Goal: Task Accomplishment & Management: Manage account settings

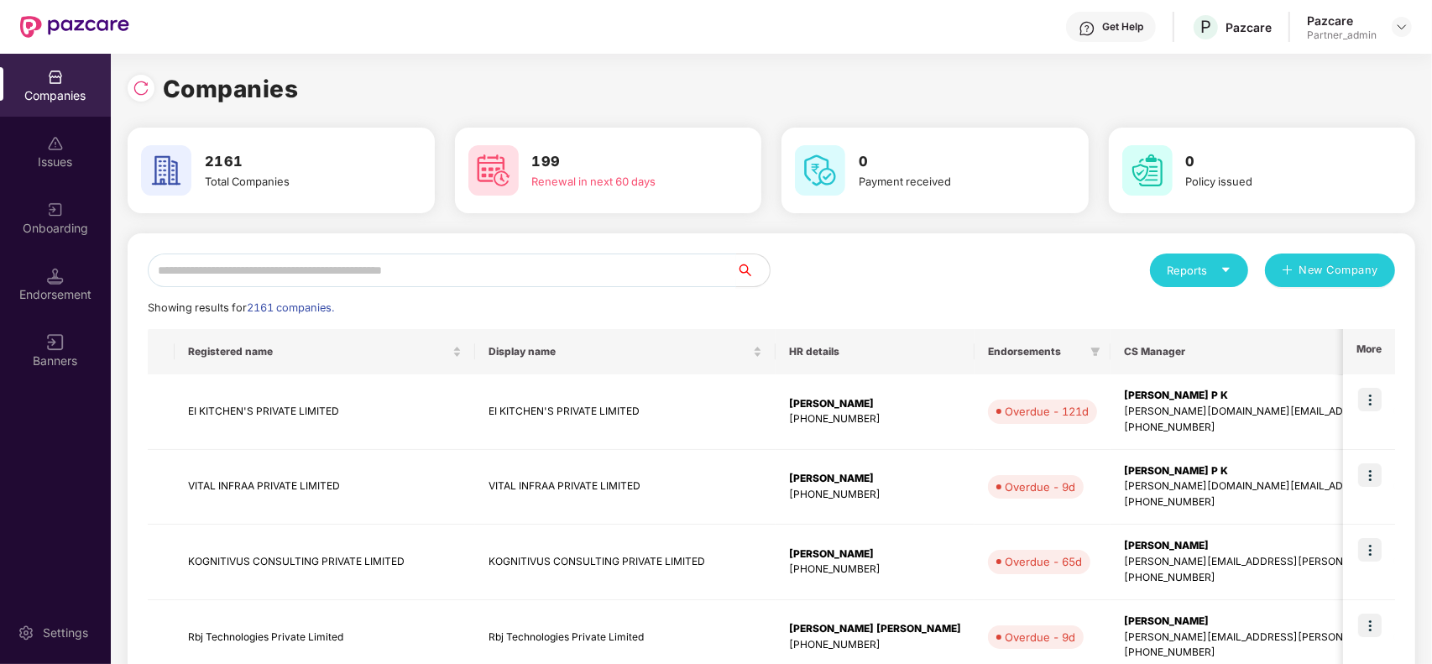
click at [474, 256] on input "text" at bounding box center [442, 271] width 588 height 34
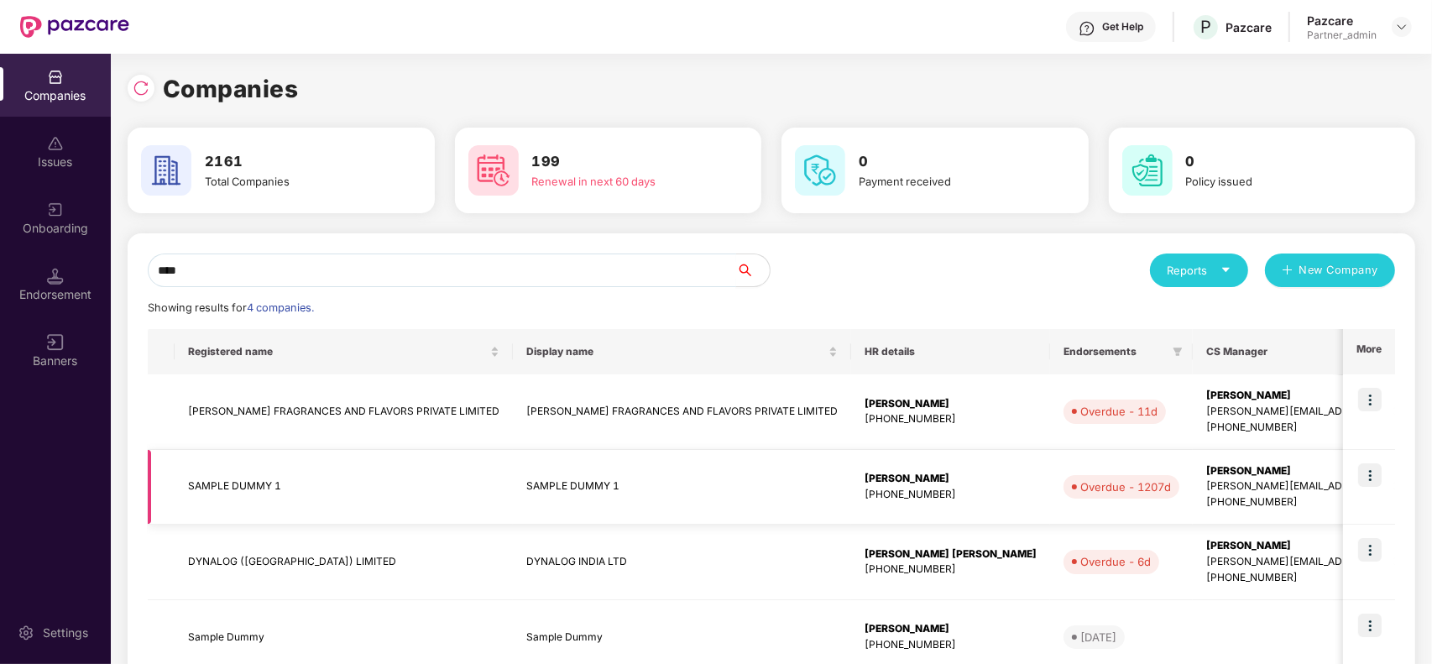
type input "****"
click at [1374, 475] on img at bounding box center [1370, 475] width 24 height 24
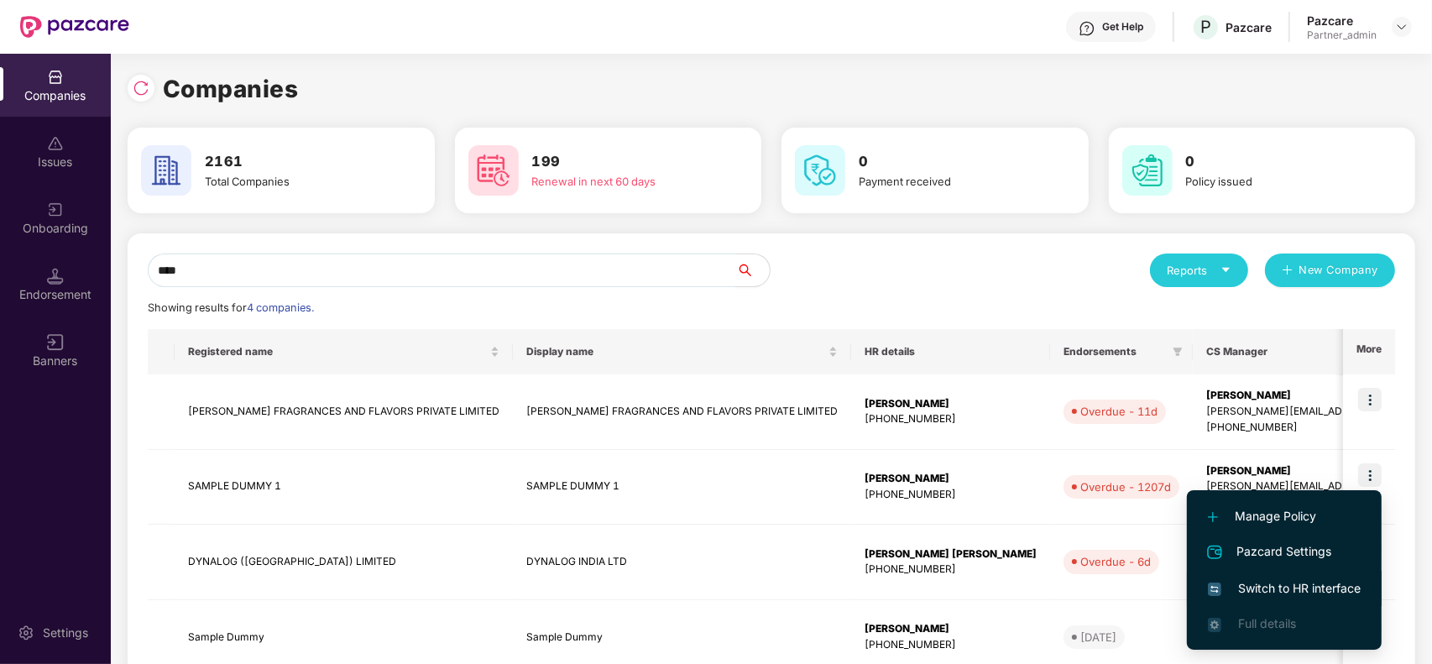
click at [1272, 585] on span "Switch to HR interface" at bounding box center [1284, 588] width 153 height 18
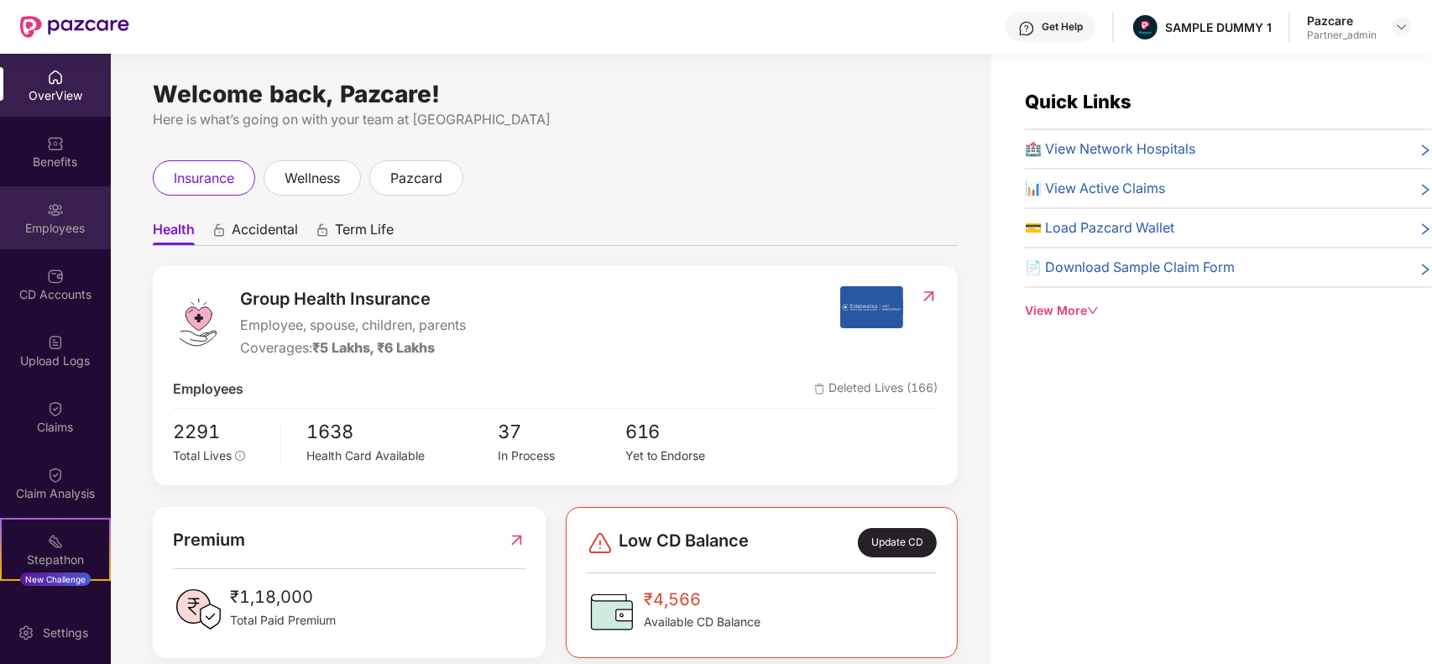
click at [60, 212] on img at bounding box center [55, 209] width 17 height 17
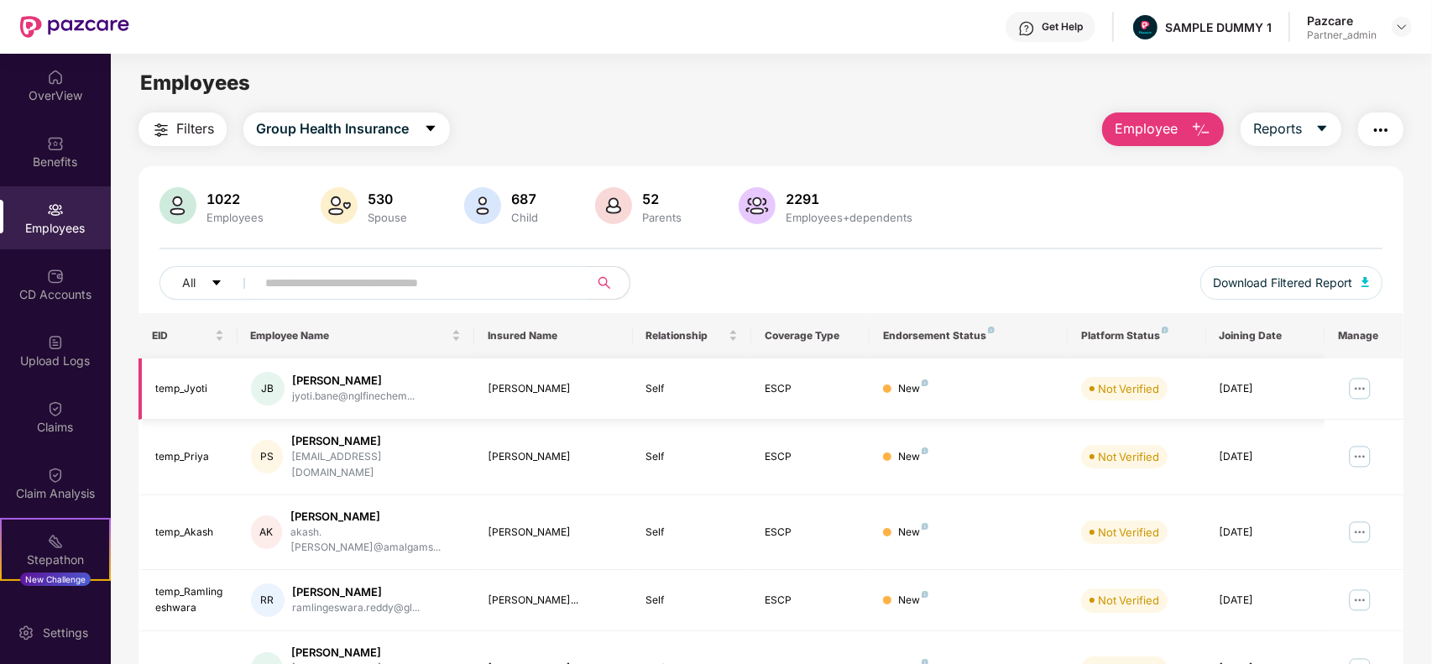
click at [1365, 392] on img at bounding box center [1360, 388] width 27 height 27
click at [505, 286] on input "text" at bounding box center [415, 282] width 301 height 25
paste input "*******"
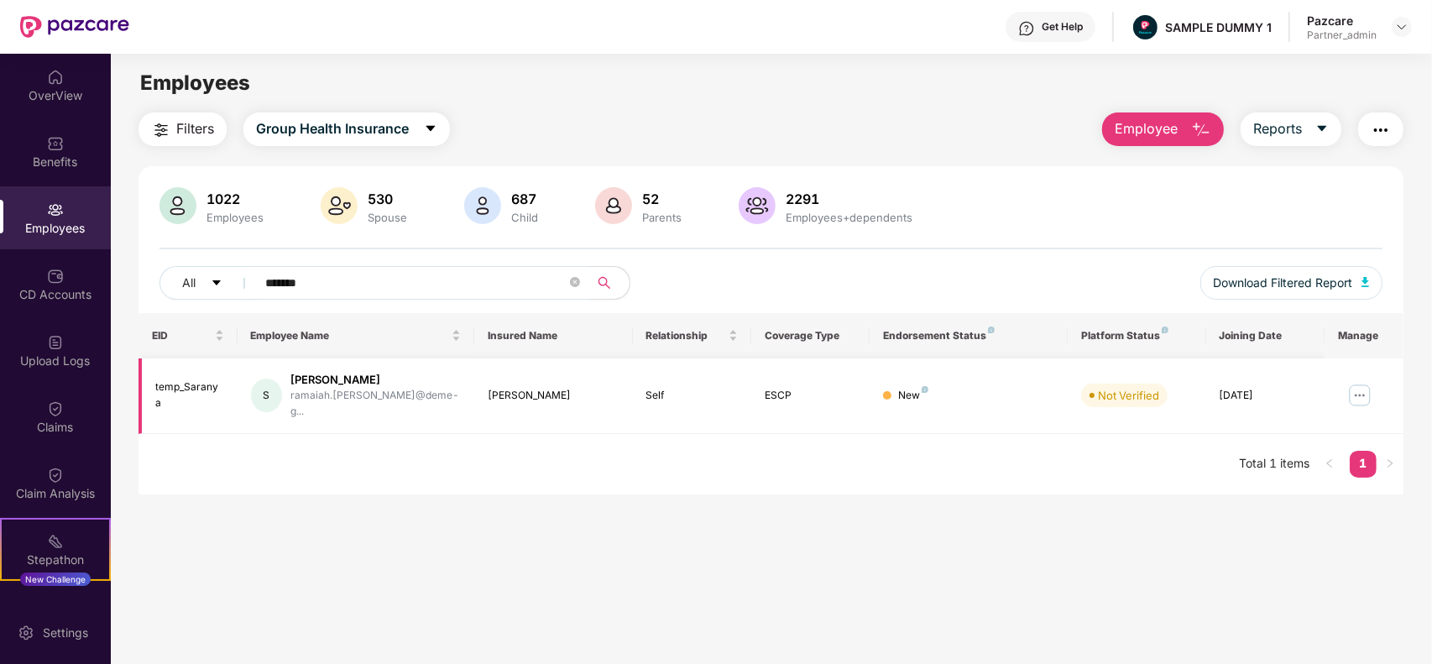
type input "*******"
click at [1362, 382] on img at bounding box center [1360, 395] width 27 height 27
click at [1370, 400] on img at bounding box center [1360, 395] width 27 height 27
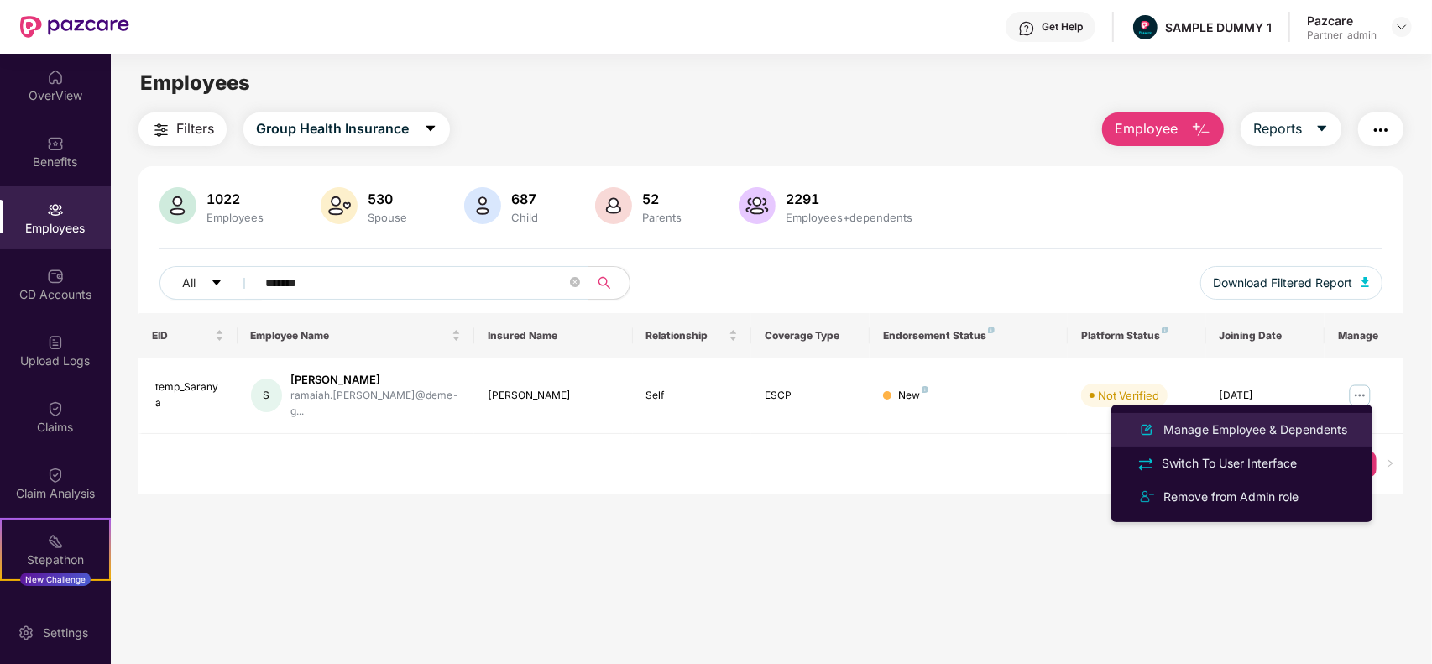
click at [1294, 435] on div "Manage Employee & Dependents" at bounding box center [1255, 430] width 191 height 18
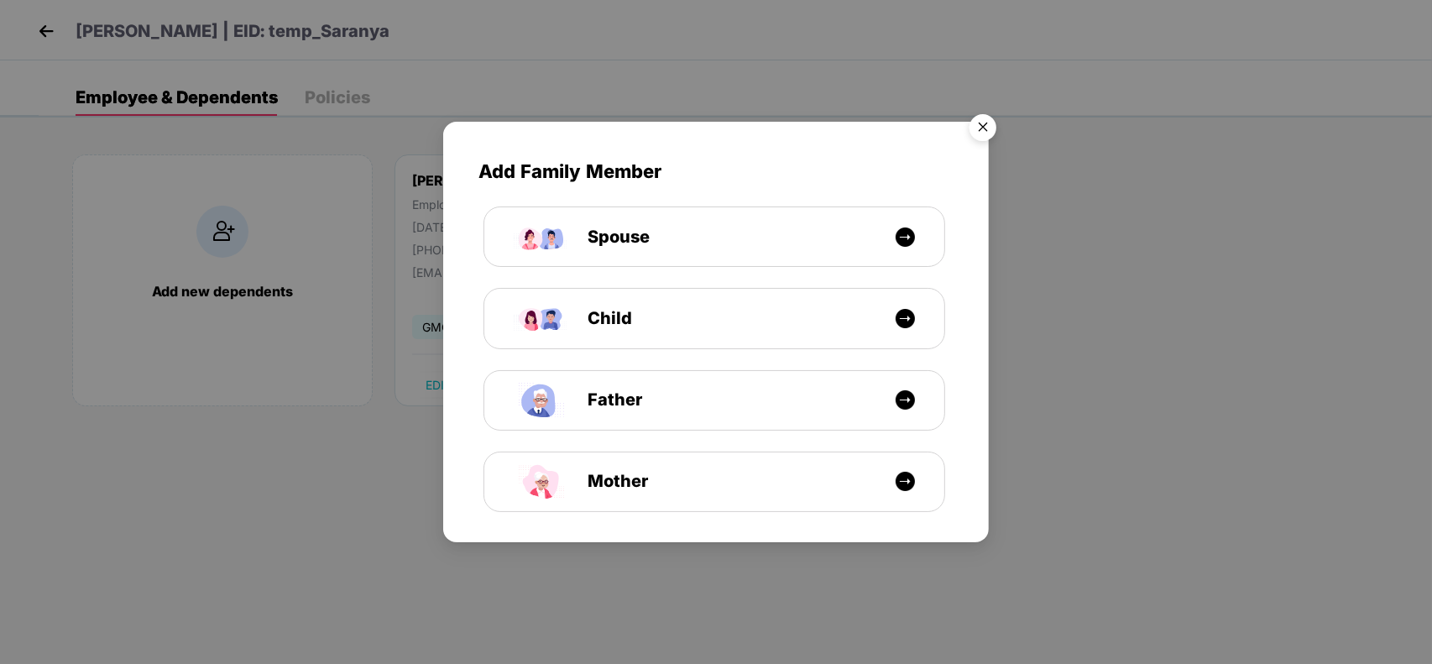
click at [988, 132] on img "Close" at bounding box center [983, 130] width 47 height 47
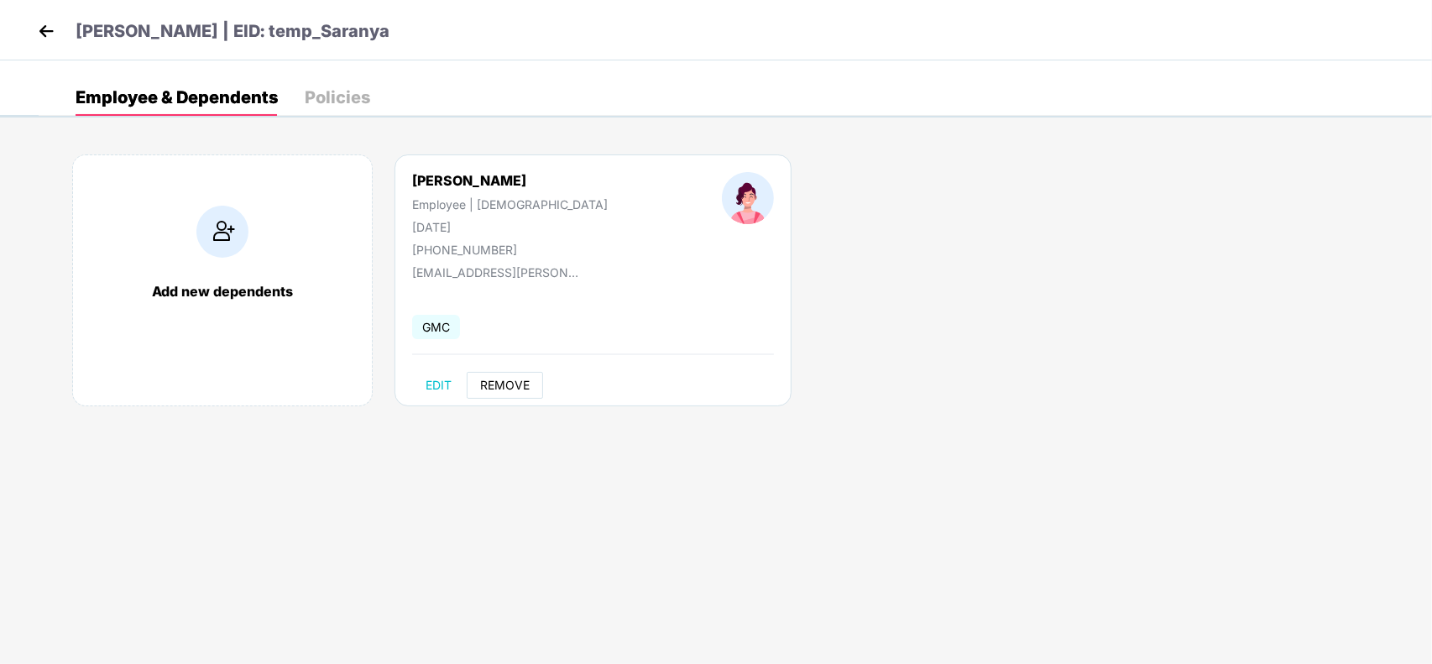
click at [516, 384] on span "REMOVE" at bounding box center [505, 385] width 50 height 13
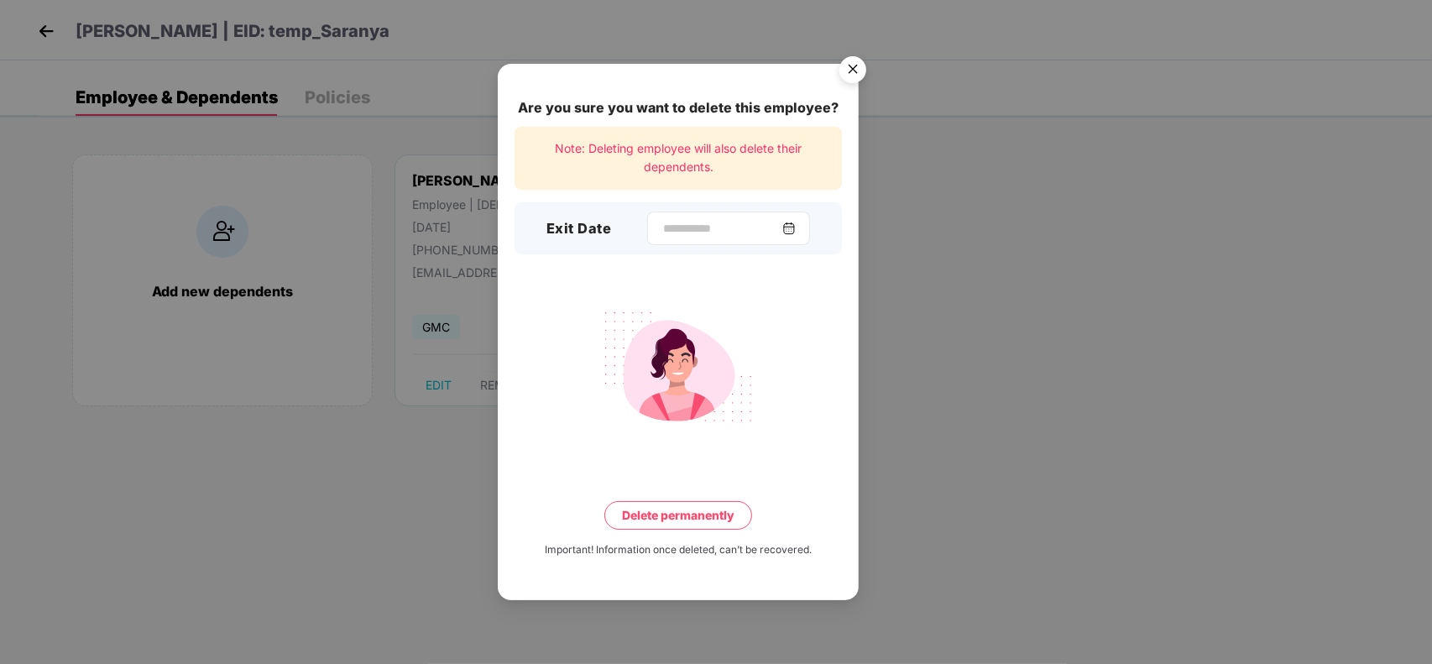
click at [712, 218] on div at bounding box center [728, 229] width 163 height 34
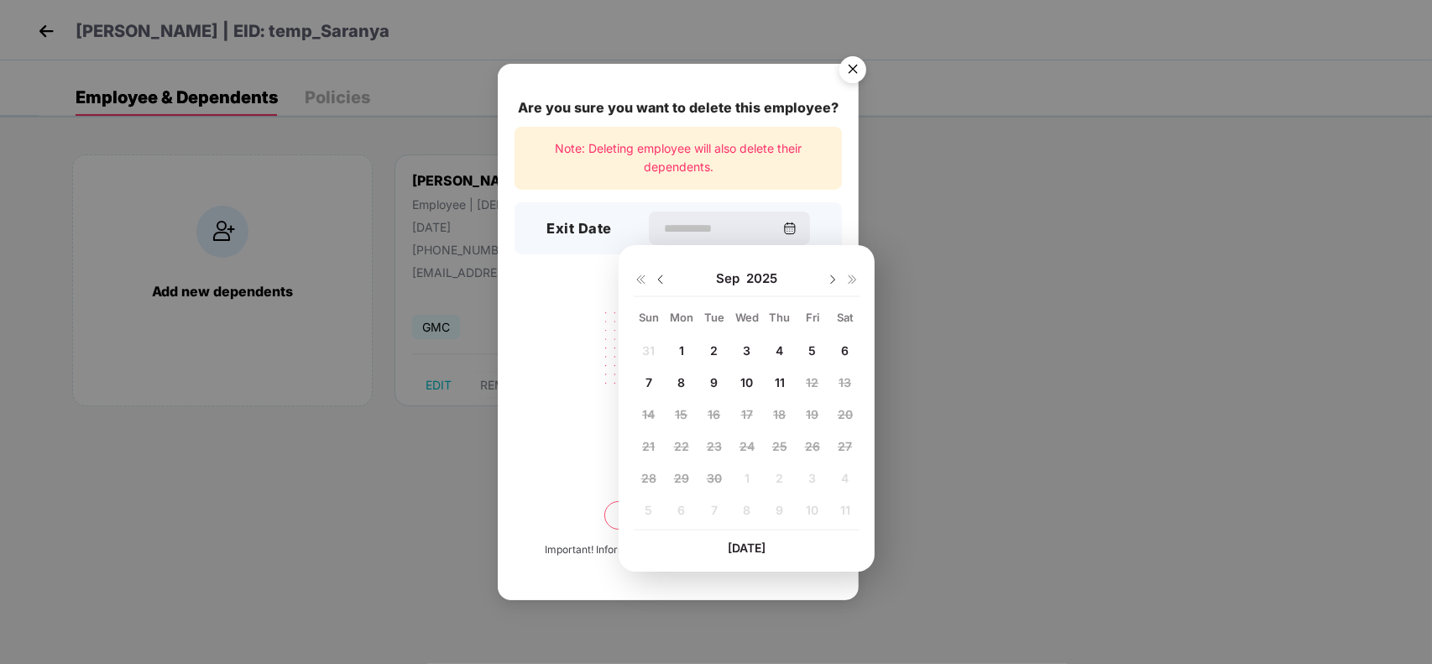
click at [771, 372] on div "11" at bounding box center [779, 381] width 25 height 25
type input "**********"
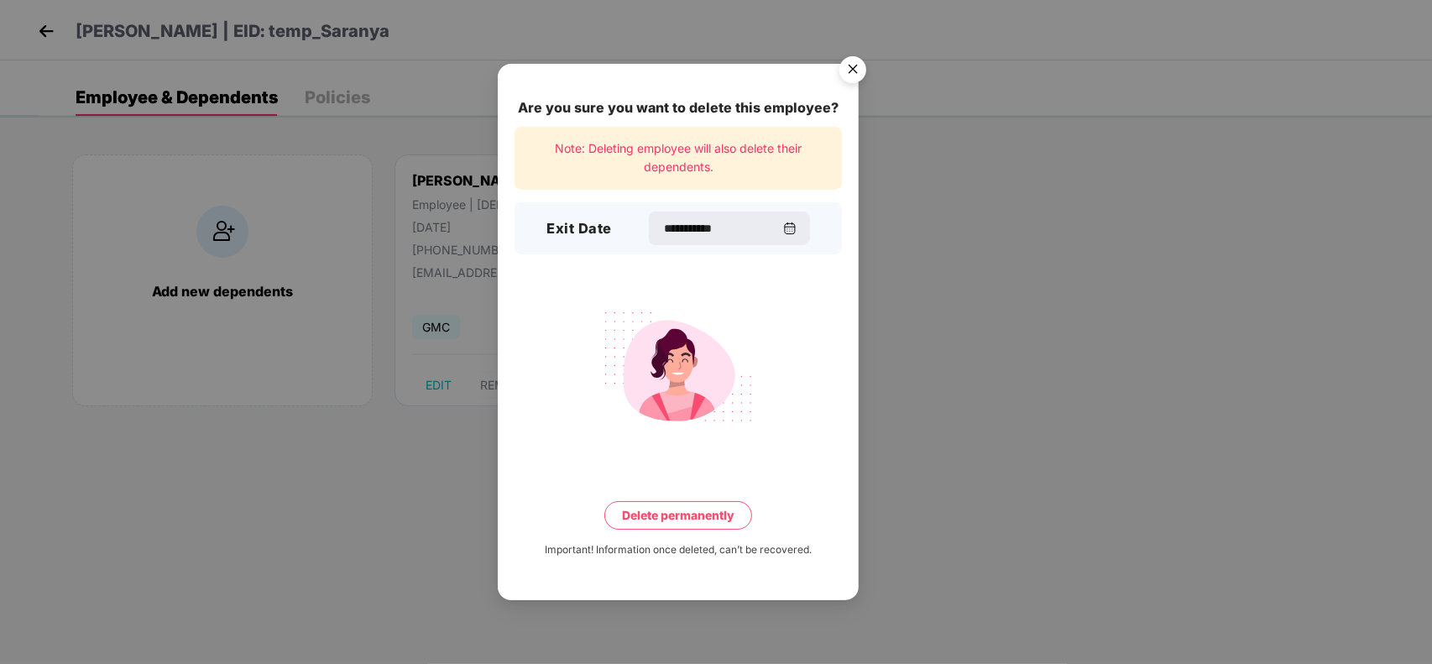
click at [689, 523] on button "Delete permanently" at bounding box center [678, 515] width 148 height 29
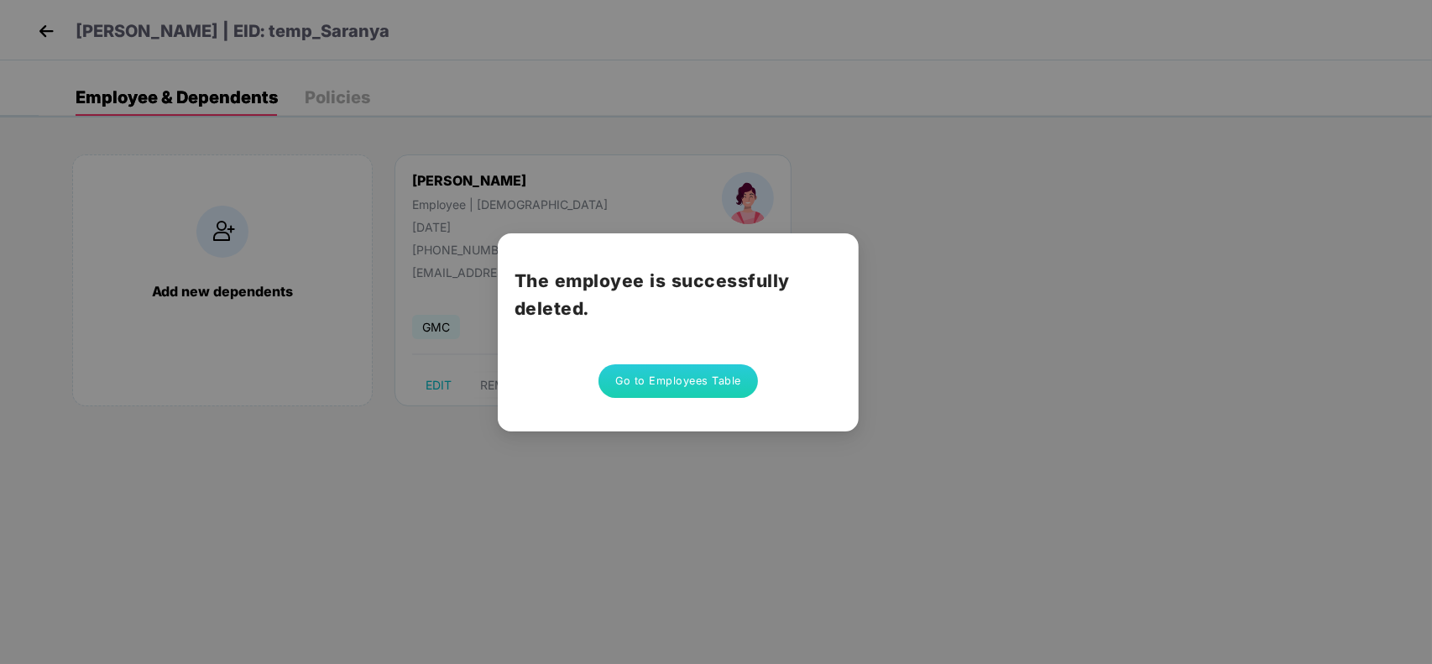
click at [698, 376] on button "Go to Employees Table" at bounding box center [679, 381] width 160 height 34
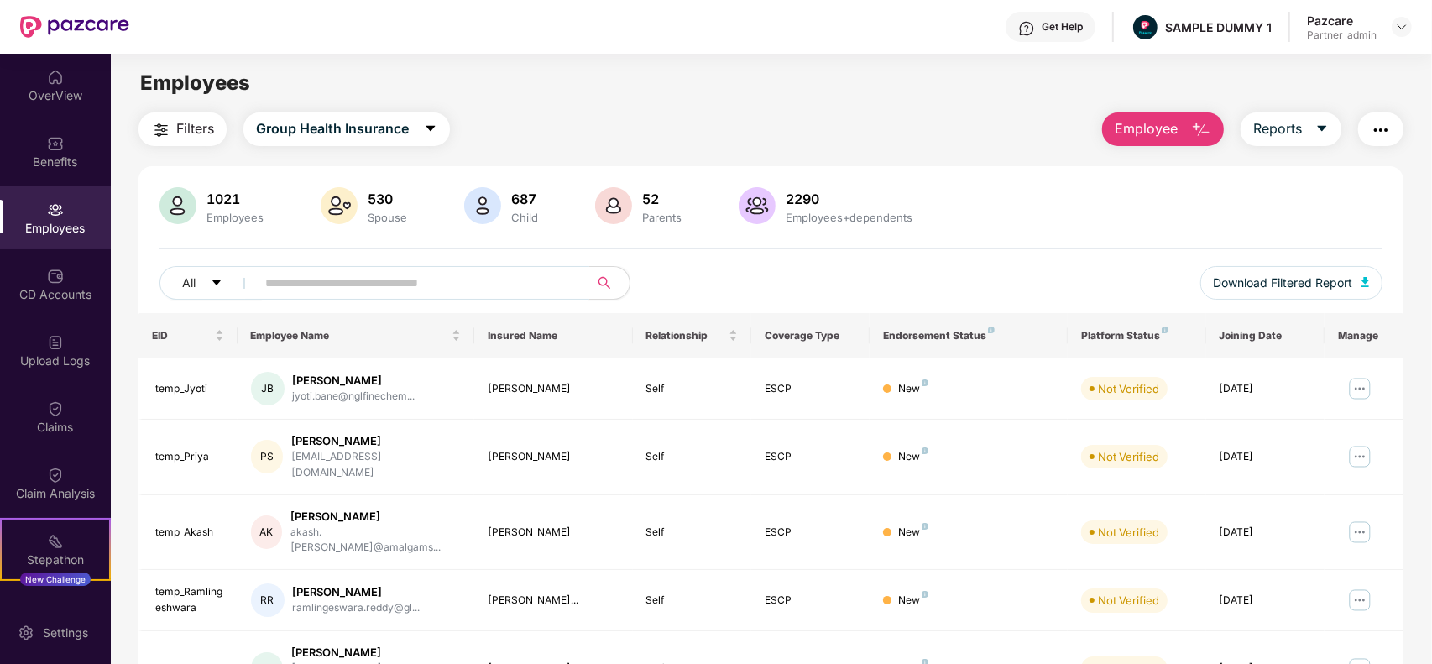
click at [374, 275] on input "text" at bounding box center [415, 282] width 301 height 25
paste input "*******"
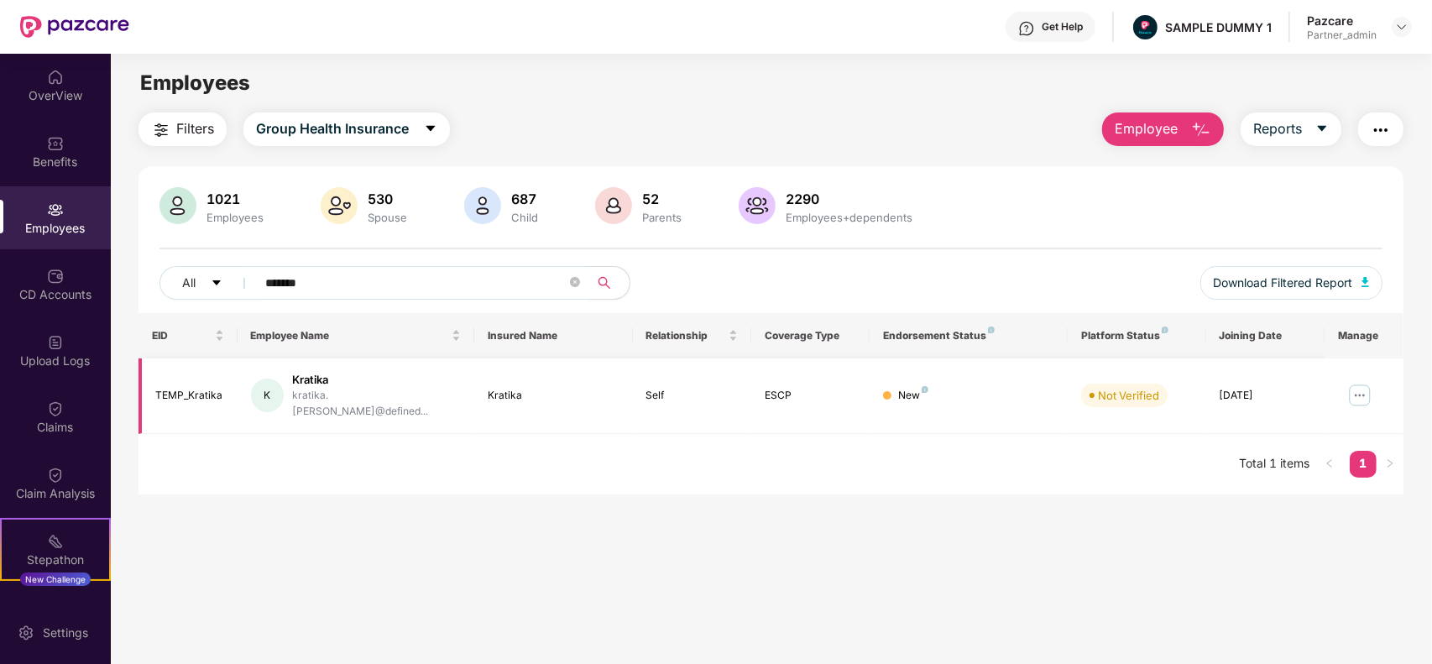
type input "*******"
click at [1358, 382] on img at bounding box center [1360, 395] width 27 height 27
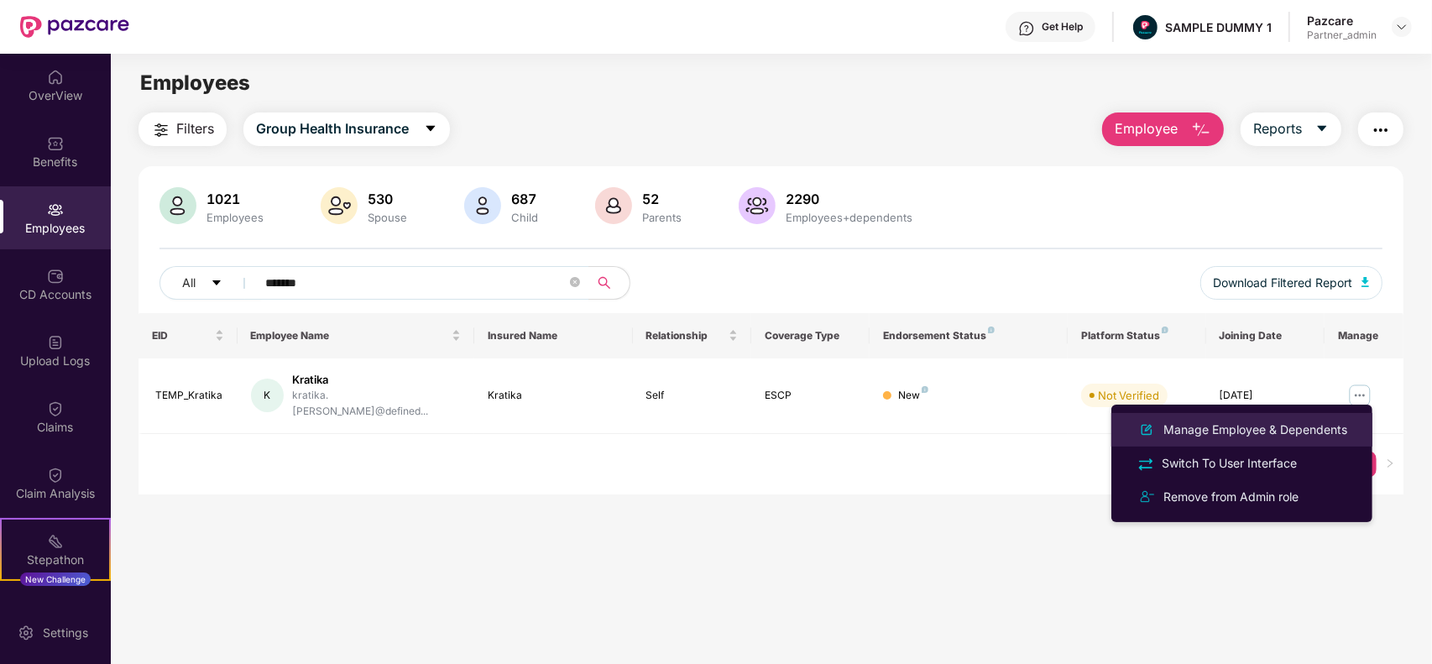
click at [1273, 432] on div "Manage Employee & Dependents" at bounding box center [1255, 430] width 191 height 18
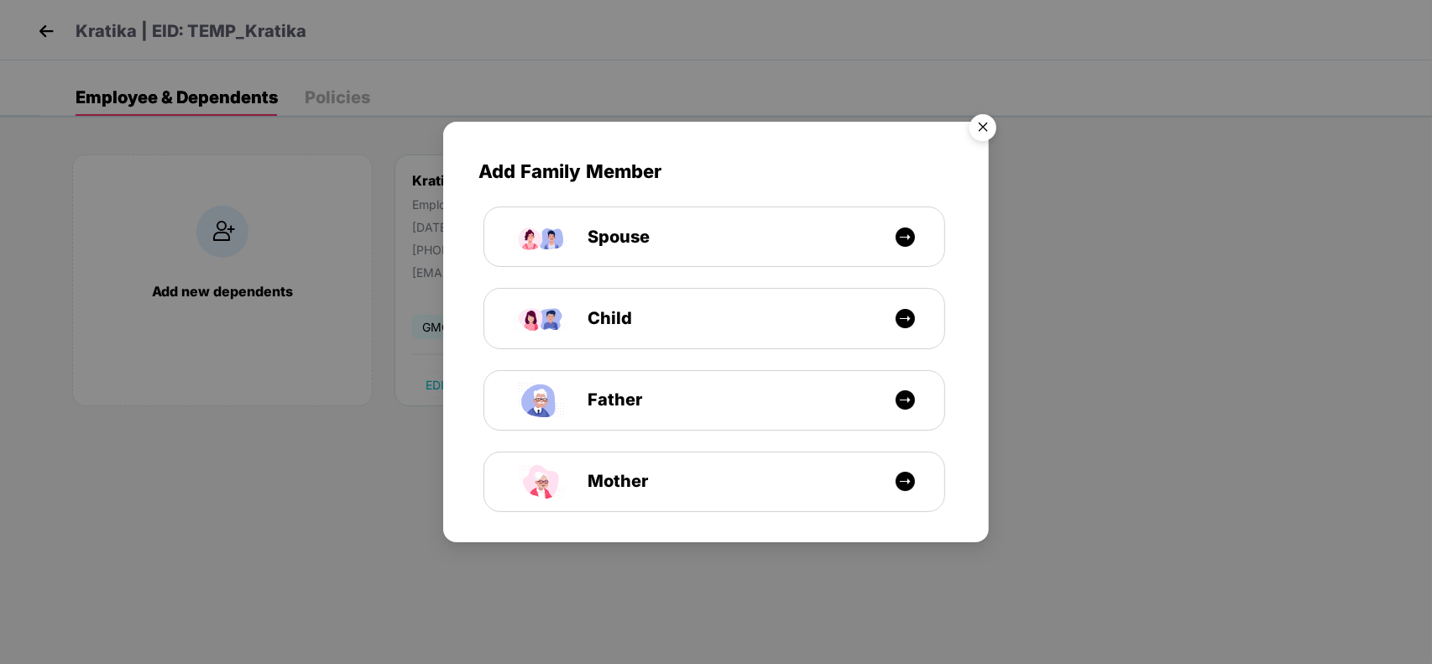
click at [976, 130] on img "Close" at bounding box center [983, 130] width 47 height 47
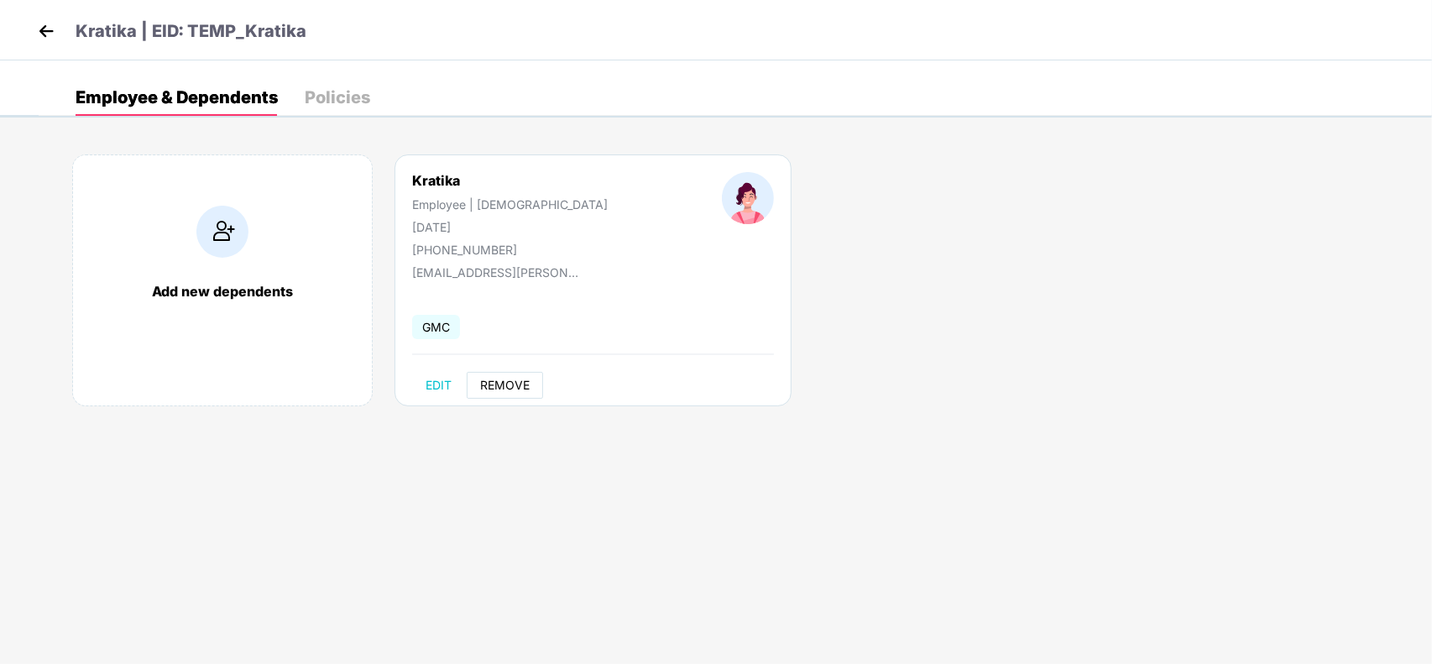
click at [480, 379] on span "REMOVE" at bounding box center [505, 385] width 50 height 13
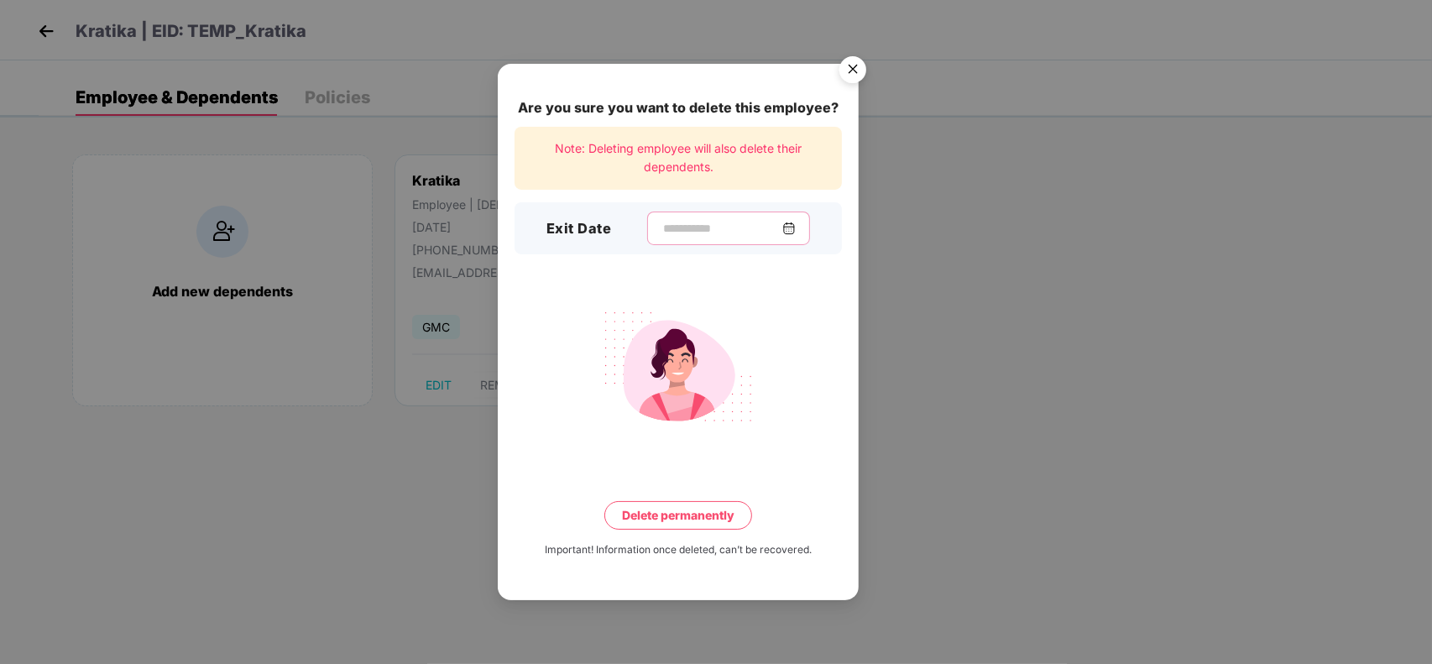
click at [712, 227] on input at bounding box center [722, 229] width 121 height 18
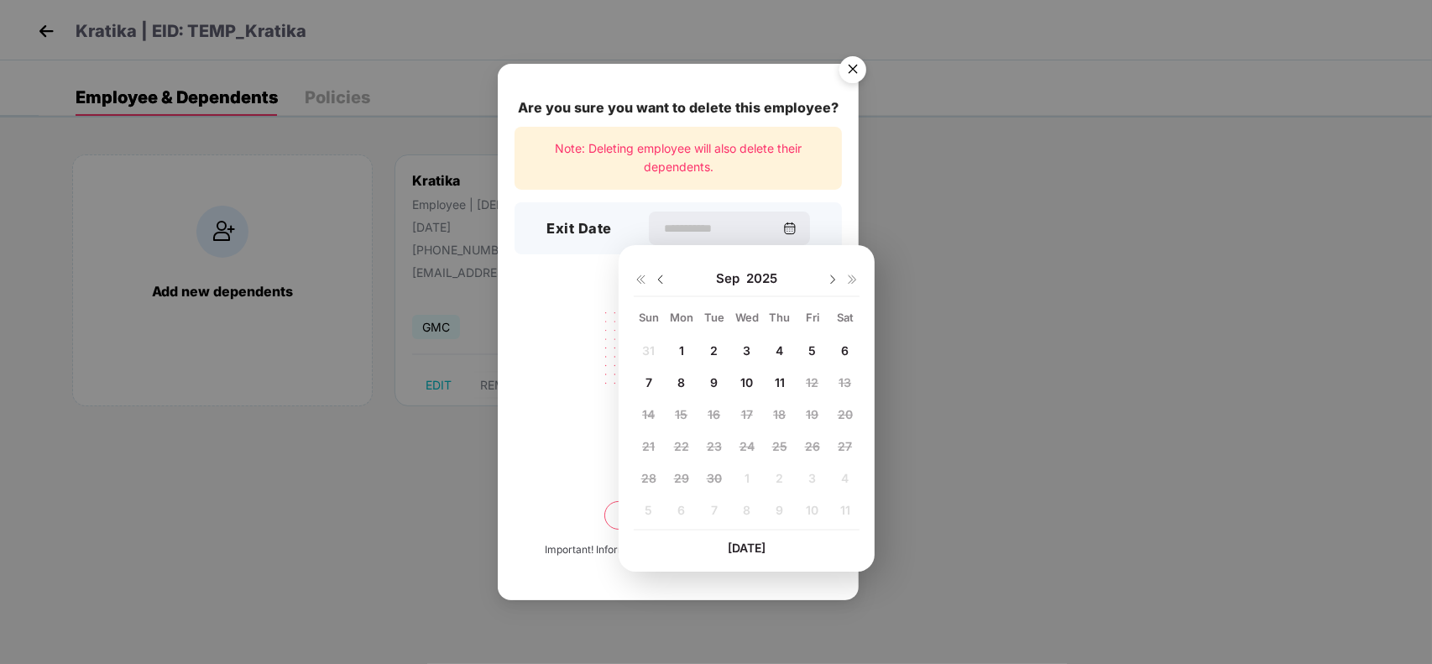
click at [770, 371] on div "11" at bounding box center [779, 381] width 29 height 25
click at [789, 387] on div "11" at bounding box center [779, 381] width 25 height 25
type input "**********"
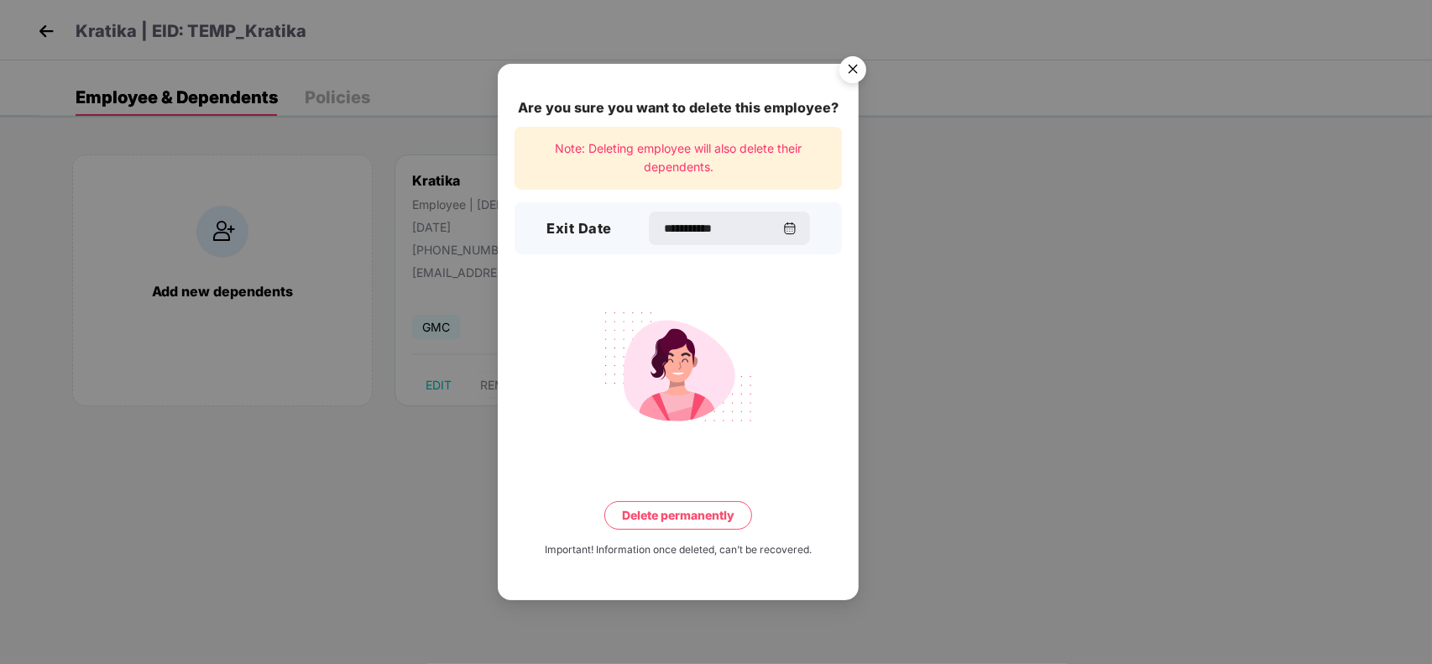
click at [727, 509] on button "Delete permanently" at bounding box center [678, 515] width 148 height 29
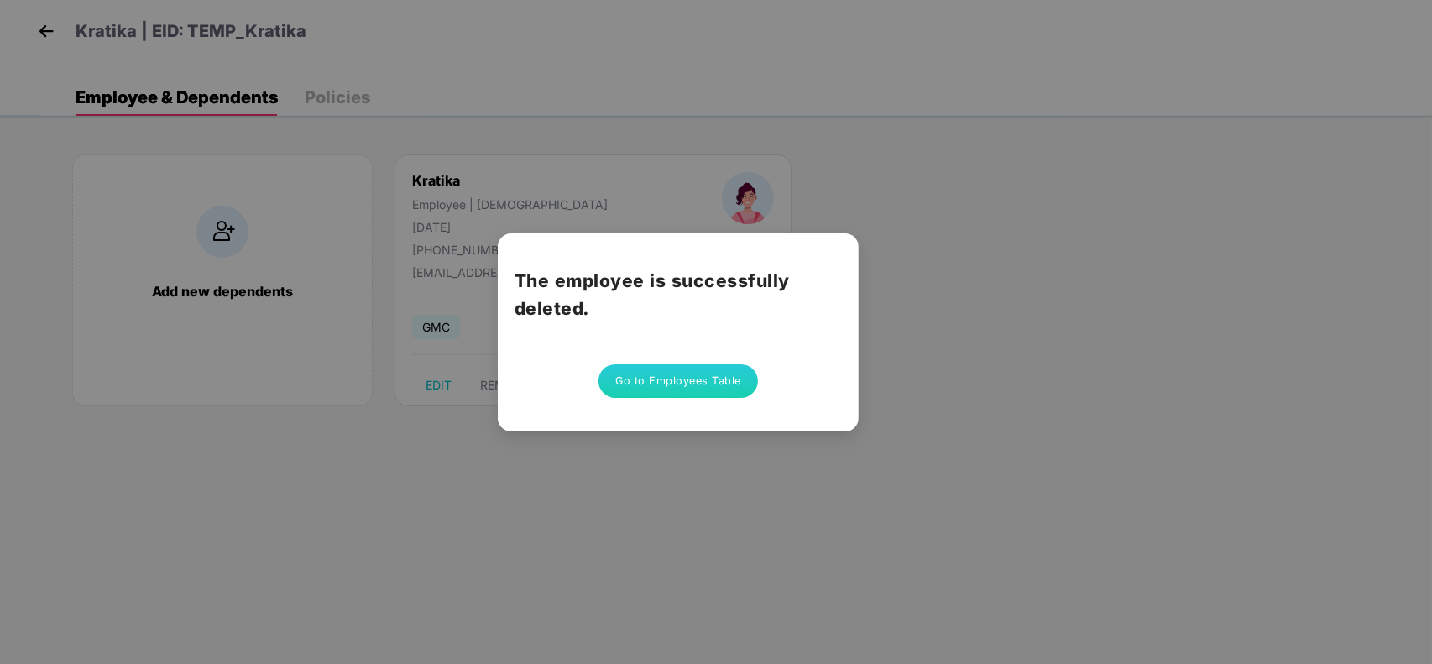
click at [688, 376] on button "Go to Employees Table" at bounding box center [679, 381] width 160 height 34
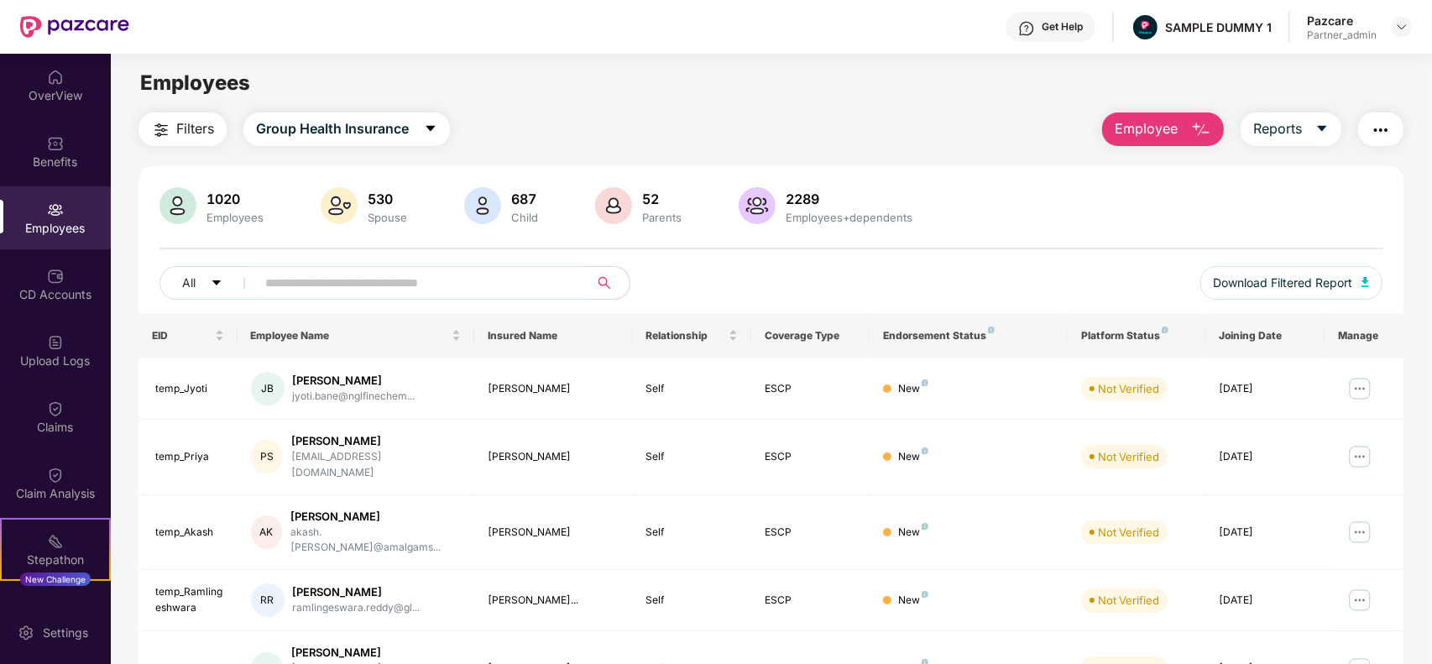
click at [346, 282] on input "text" at bounding box center [415, 282] width 301 height 25
paste input "**********"
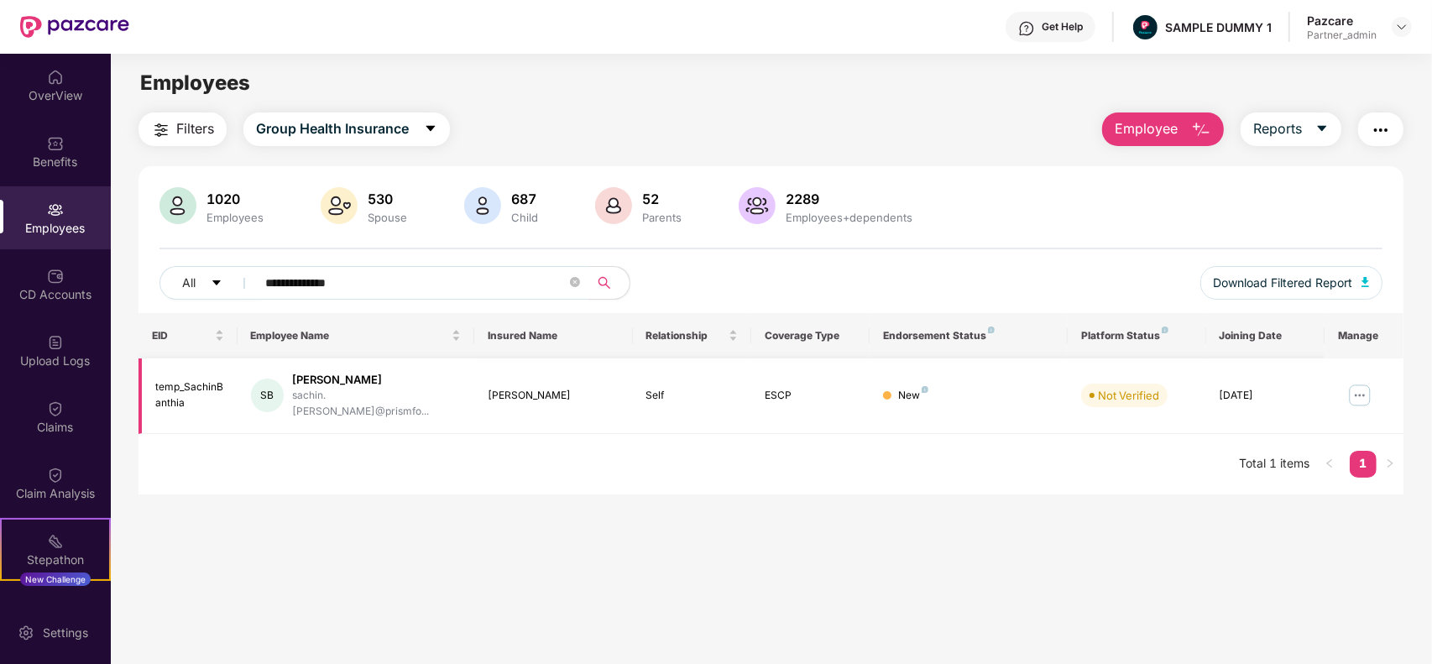
type input "**********"
click at [1350, 384] on img at bounding box center [1360, 395] width 27 height 27
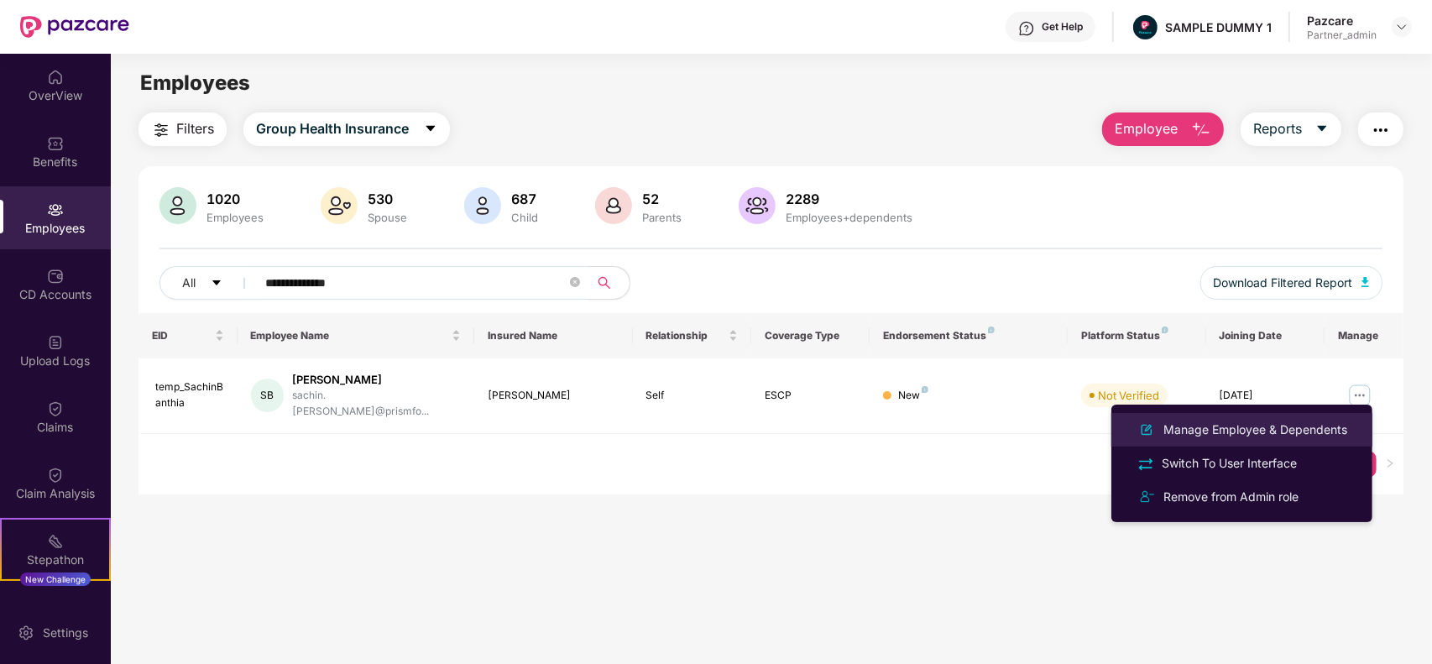
click at [1265, 422] on div "Manage Employee & Dependents" at bounding box center [1255, 430] width 191 height 18
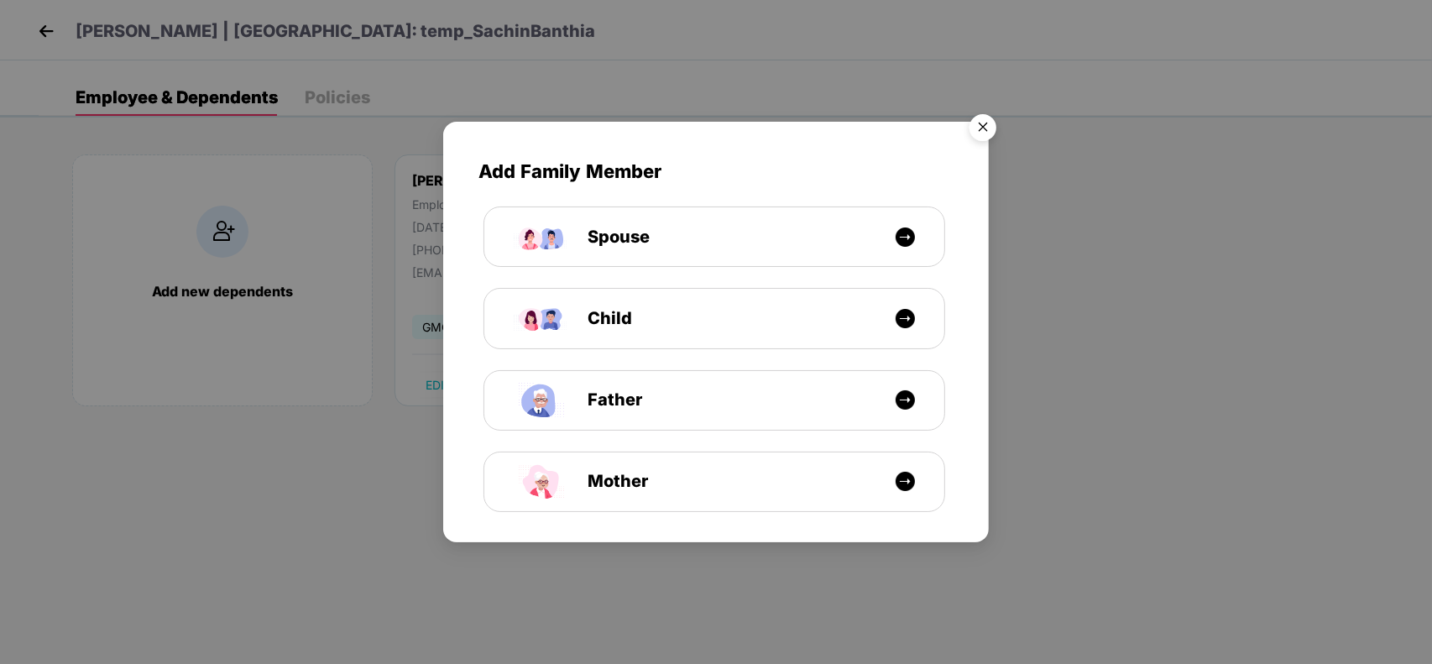
click at [991, 133] on img "Close" at bounding box center [983, 130] width 47 height 47
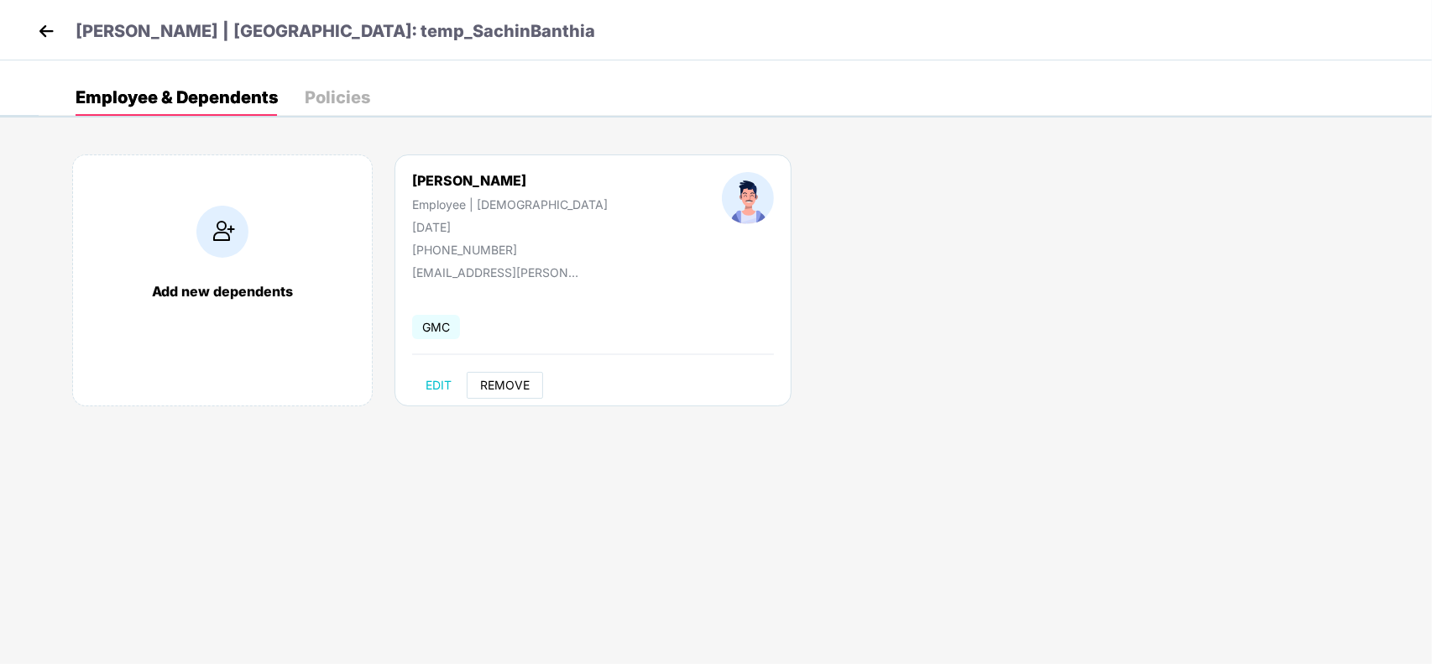
click at [517, 380] on span "REMOVE" at bounding box center [505, 385] width 50 height 13
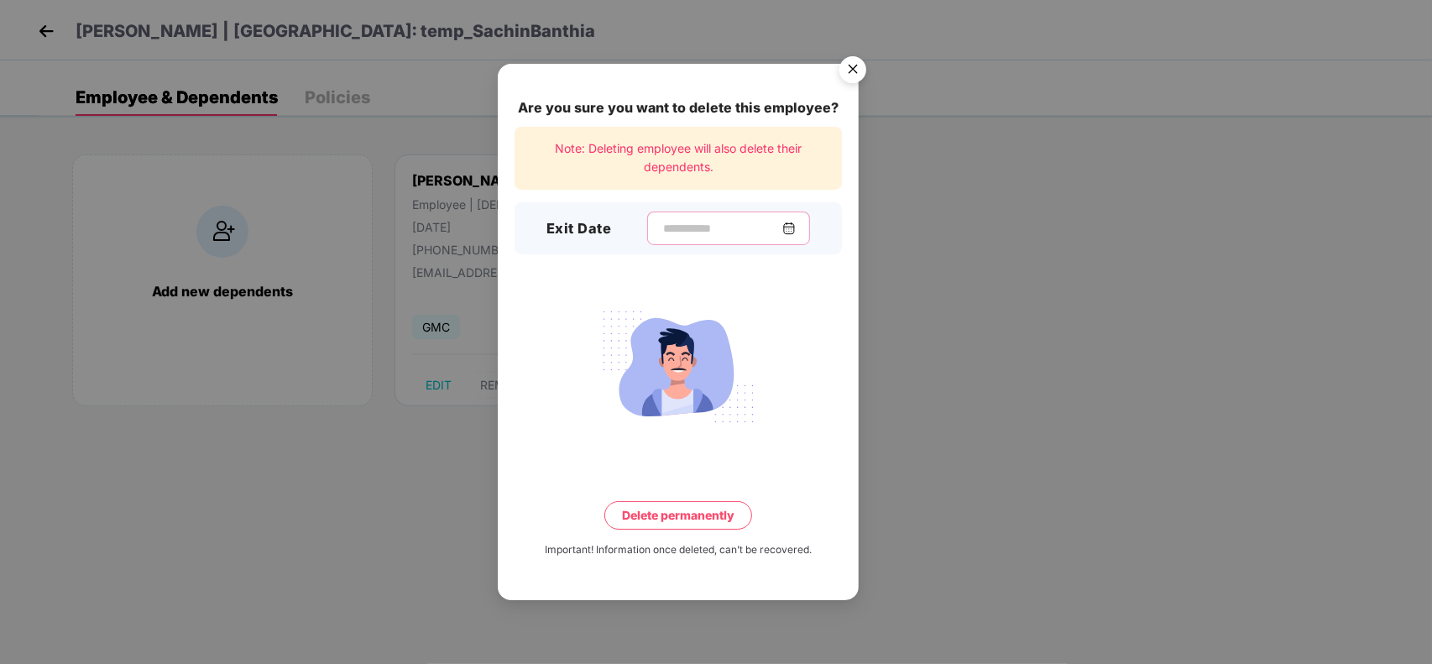
click at [693, 237] on input at bounding box center [722, 229] width 121 height 18
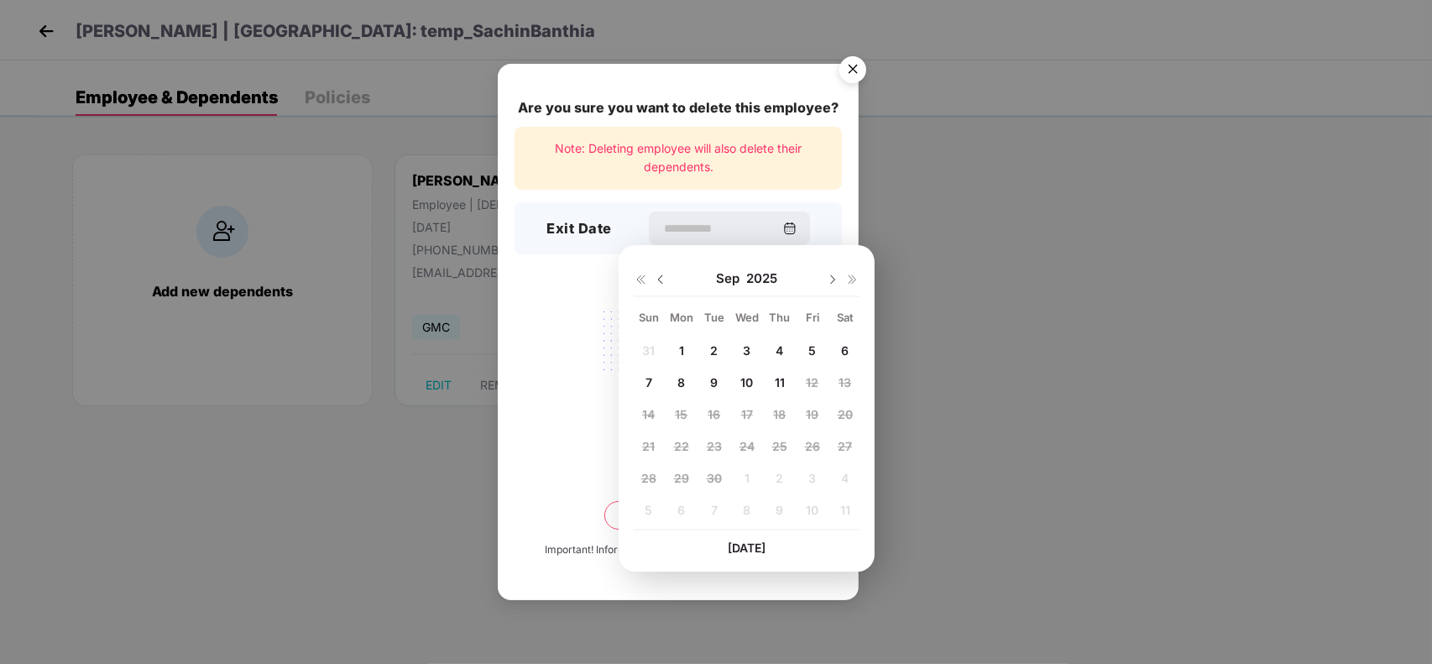
click at [774, 374] on div "11" at bounding box center [779, 381] width 25 height 25
type input "**********"
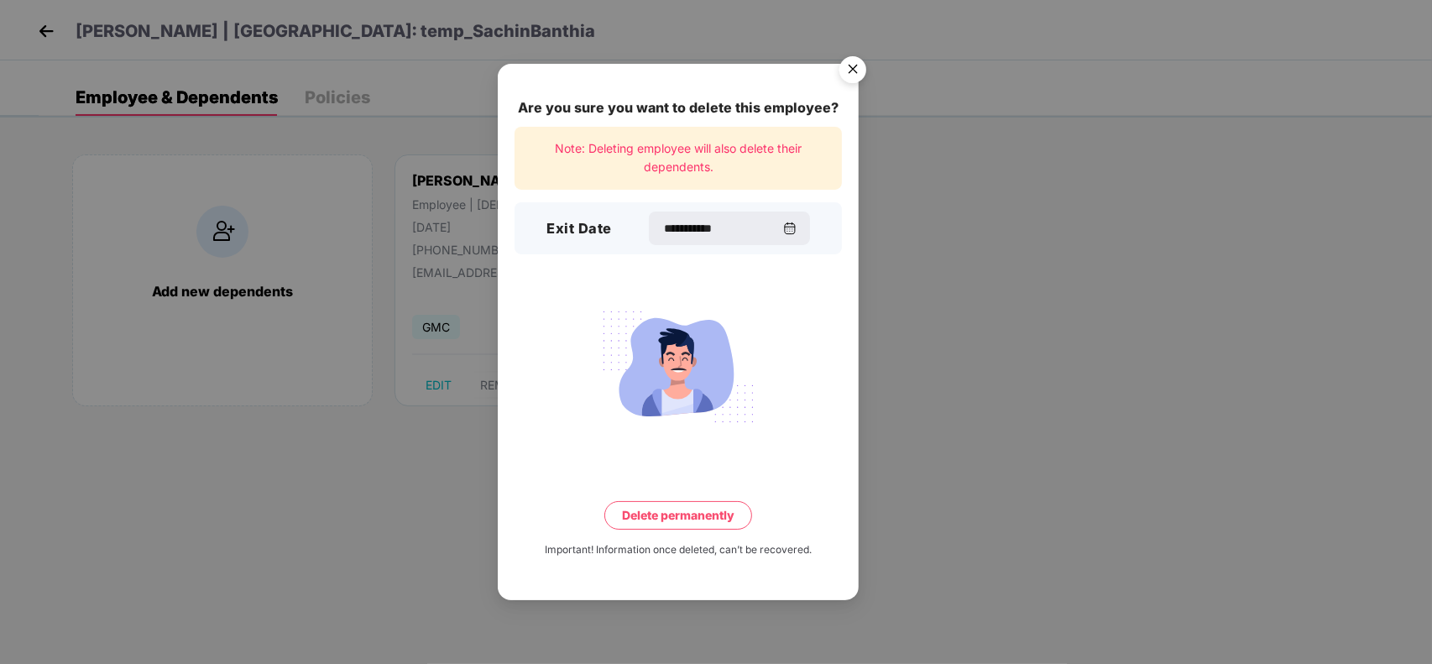
click at [640, 514] on button "Delete permanently" at bounding box center [678, 515] width 148 height 29
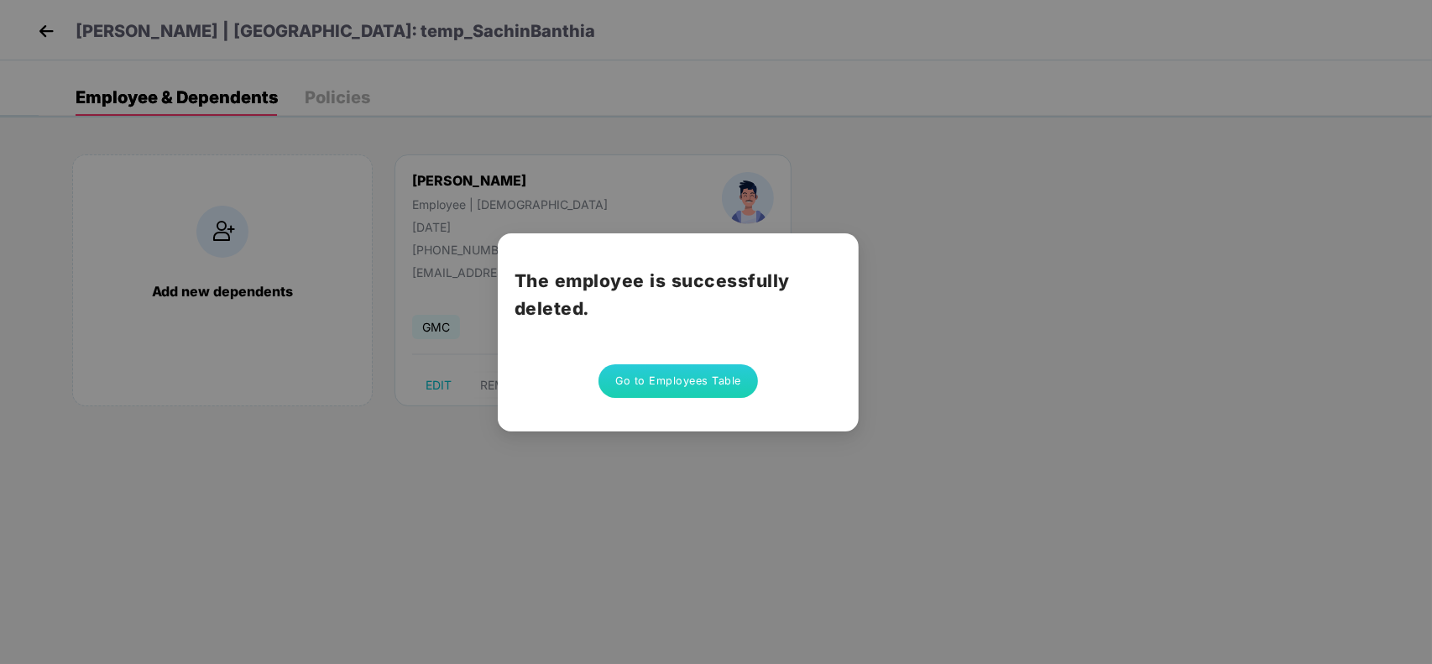
click at [702, 397] on div "The employee is successfully deleted. Go to Employees Table" at bounding box center [678, 332] width 361 height 198
click at [714, 386] on button "Go to Employees Table" at bounding box center [679, 381] width 160 height 34
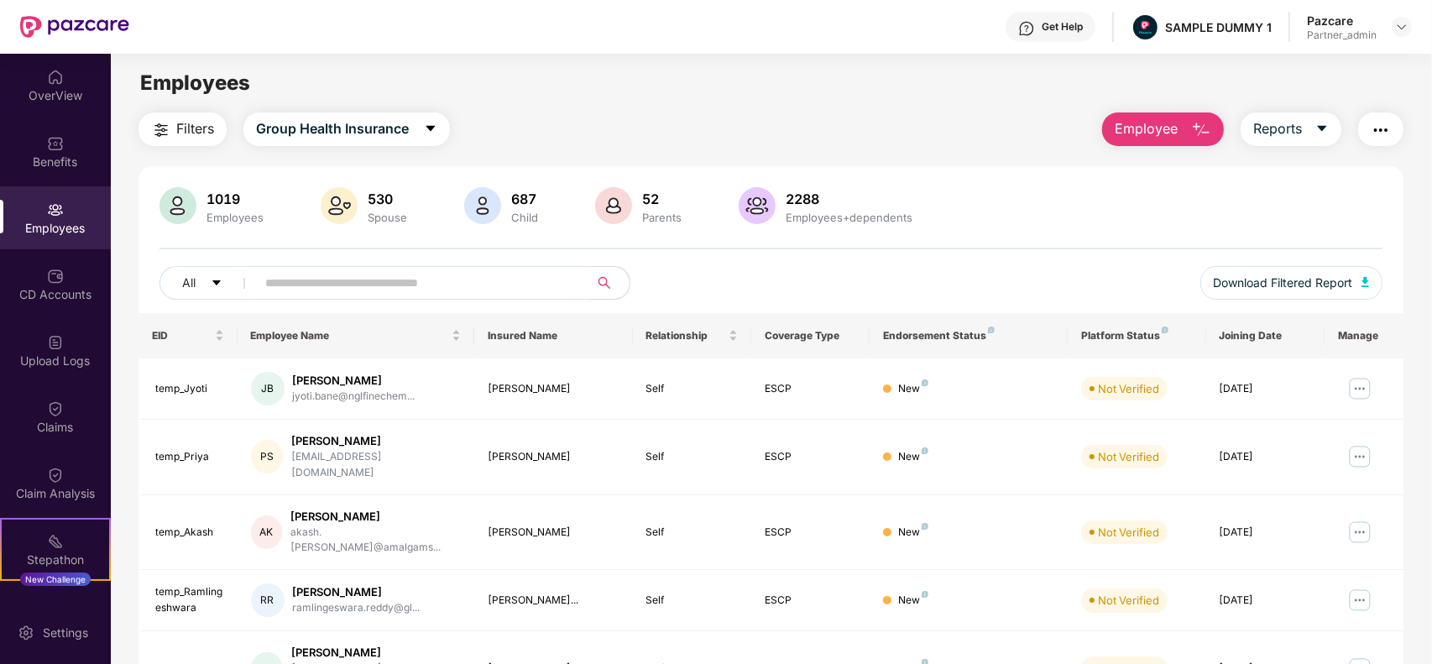
click at [484, 299] on span at bounding box center [417, 283] width 344 height 34
paste input "**********"
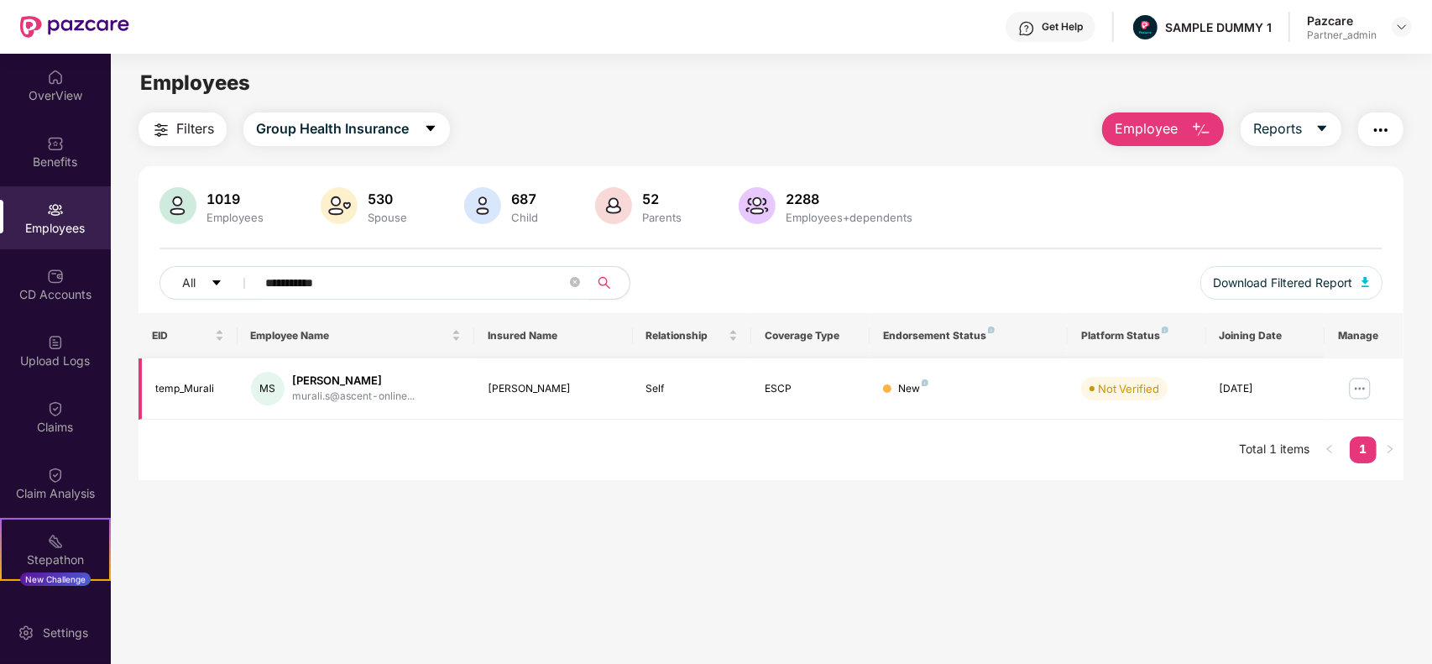
type input "**********"
click at [1357, 392] on img at bounding box center [1360, 388] width 27 height 27
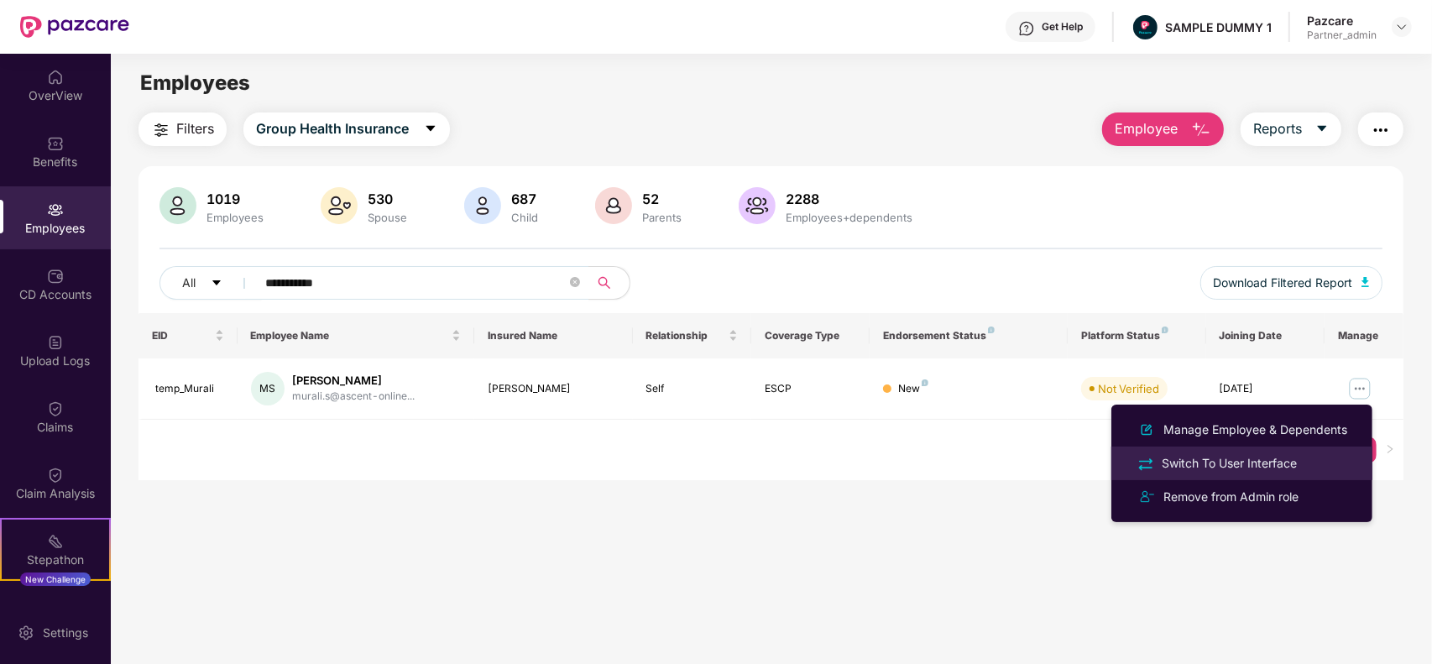
click at [1241, 460] on div "Switch To User Interface" at bounding box center [1229, 463] width 142 height 18
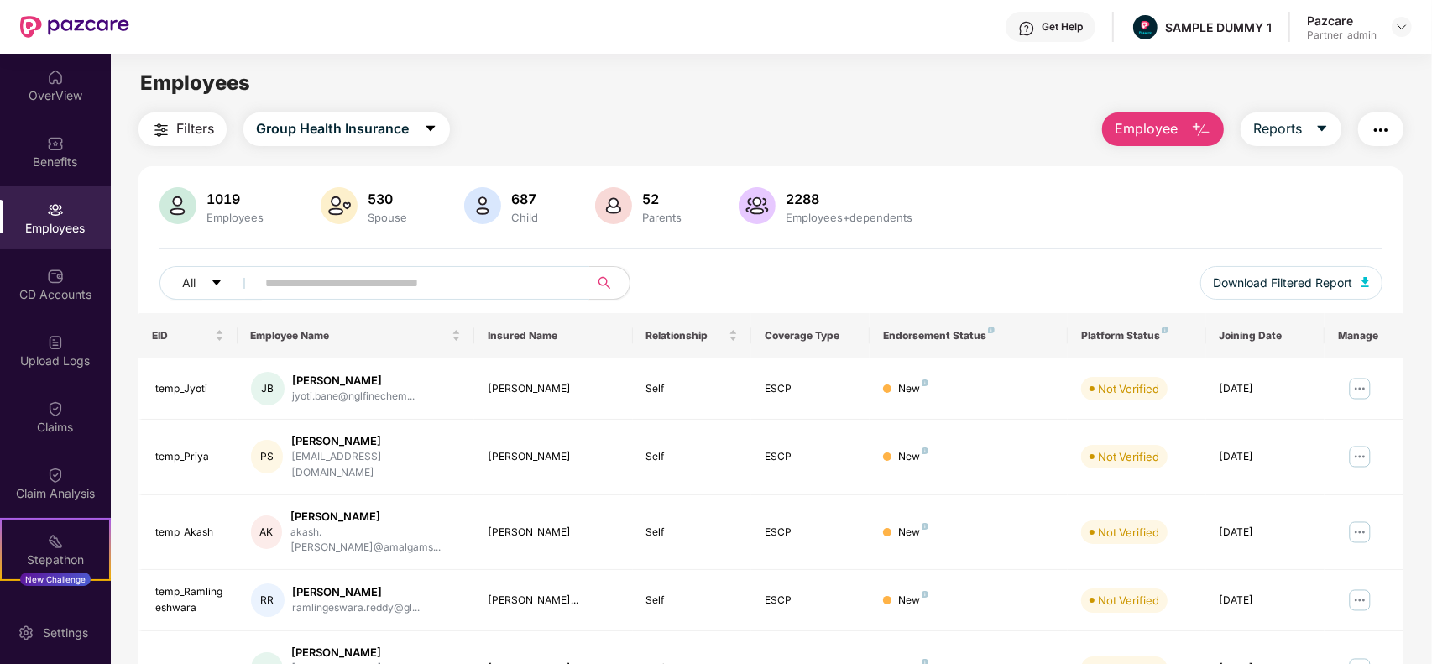
click at [515, 274] on input "text" at bounding box center [415, 282] width 301 height 25
paste input "**********"
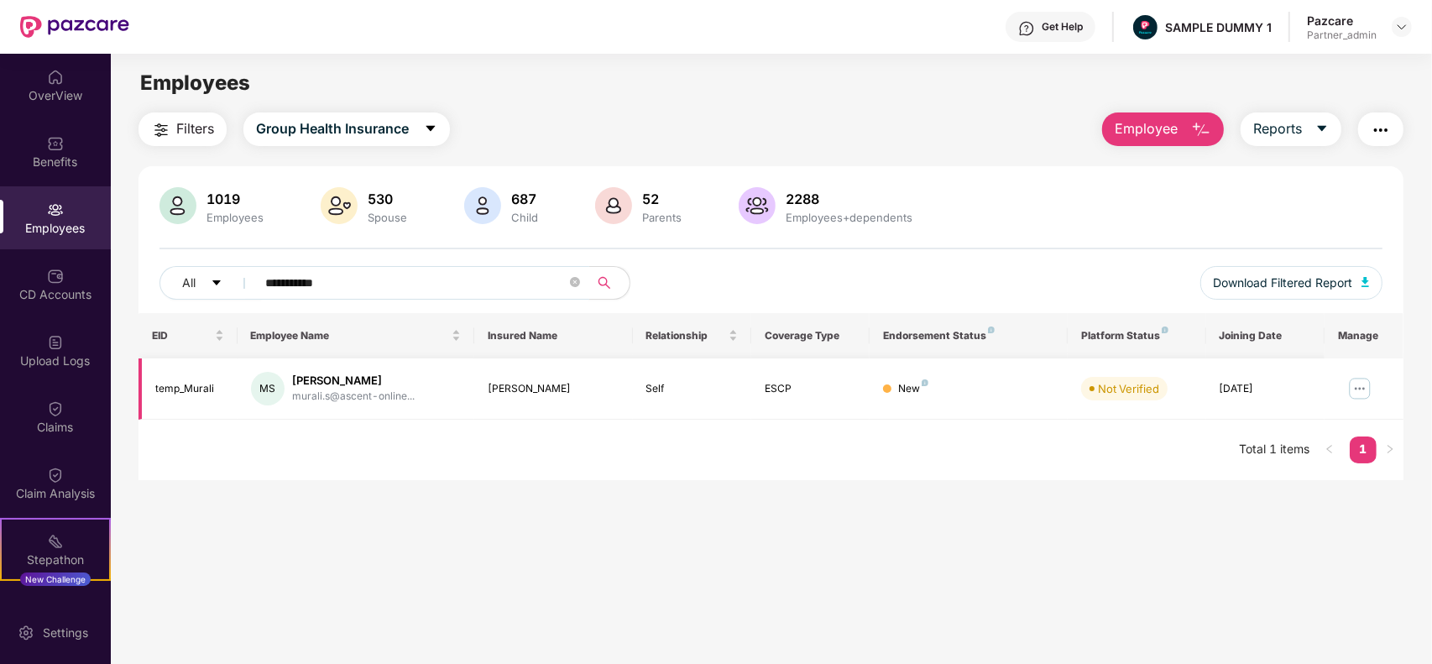
type input "**********"
click at [1362, 404] on td at bounding box center [1364, 388] width 79 height 61
click at [1358, 380] on img at bounding box center [1360, 388] width 27 height 27
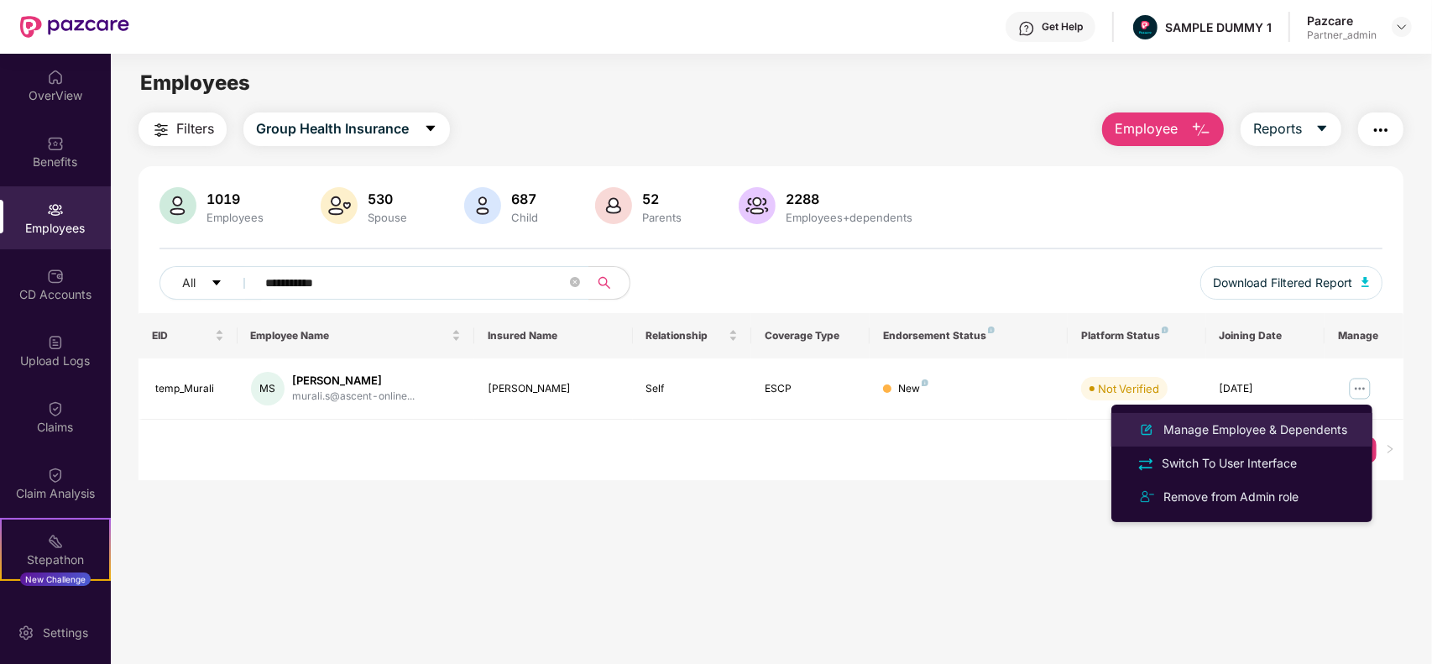
click at [1255, 437] on div "Manage Employee & Dependents" at bounding box center [1255, 430] width 191 height 18
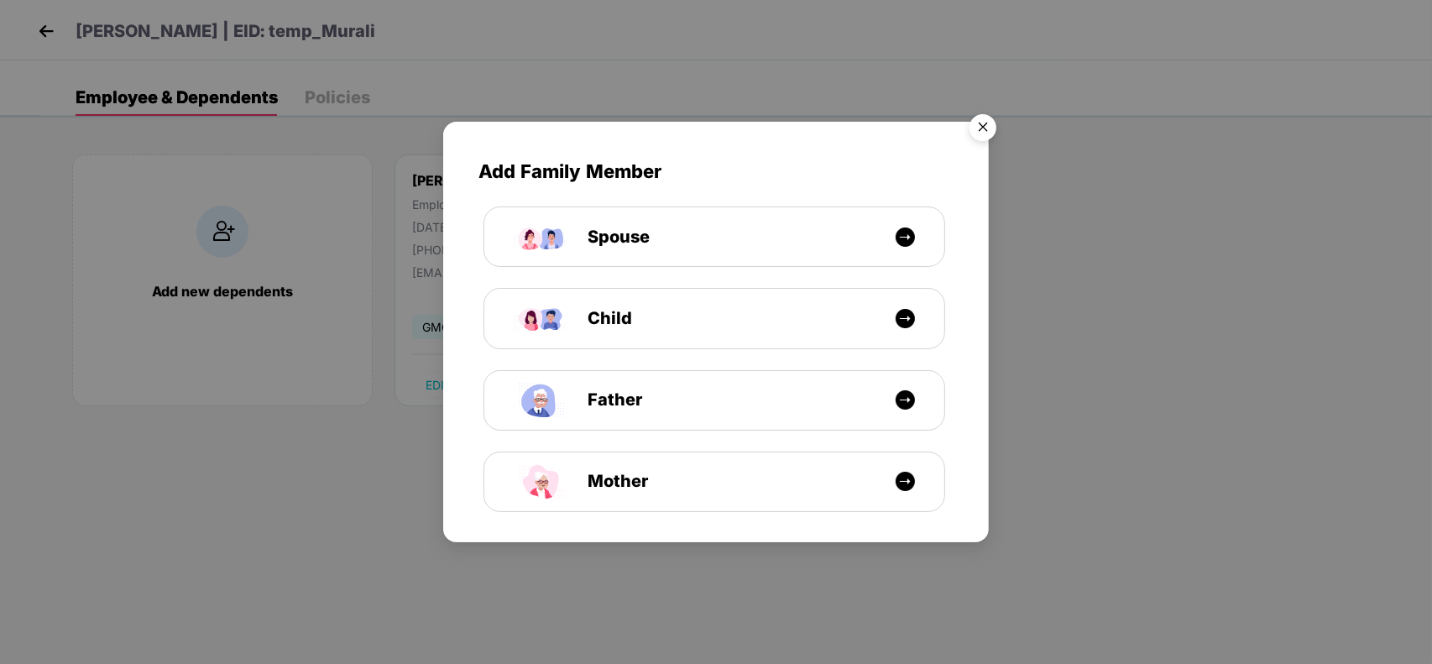
click at [986, 114] on img "Close" at bounding box center [983, 130] width 47 height 47
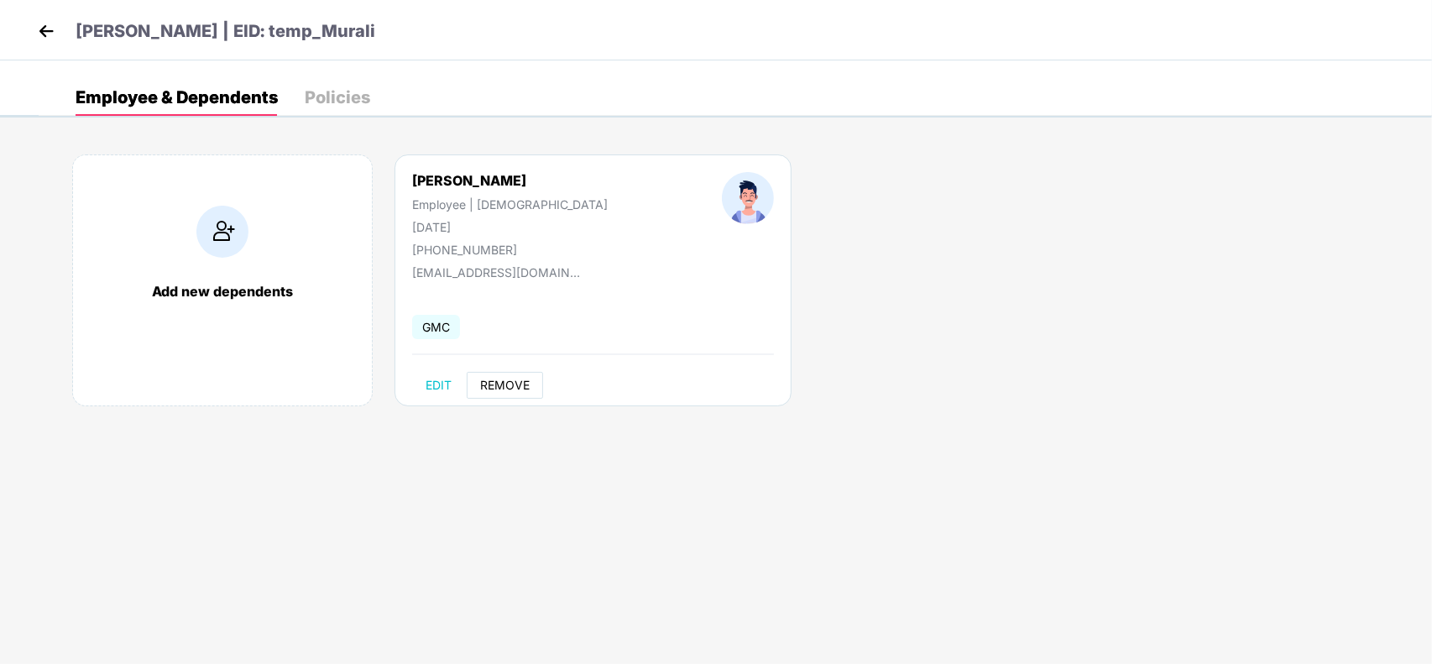
click at [501, 392] on span "REMOVE" at bounding box center [505, 385] width 50 height 13
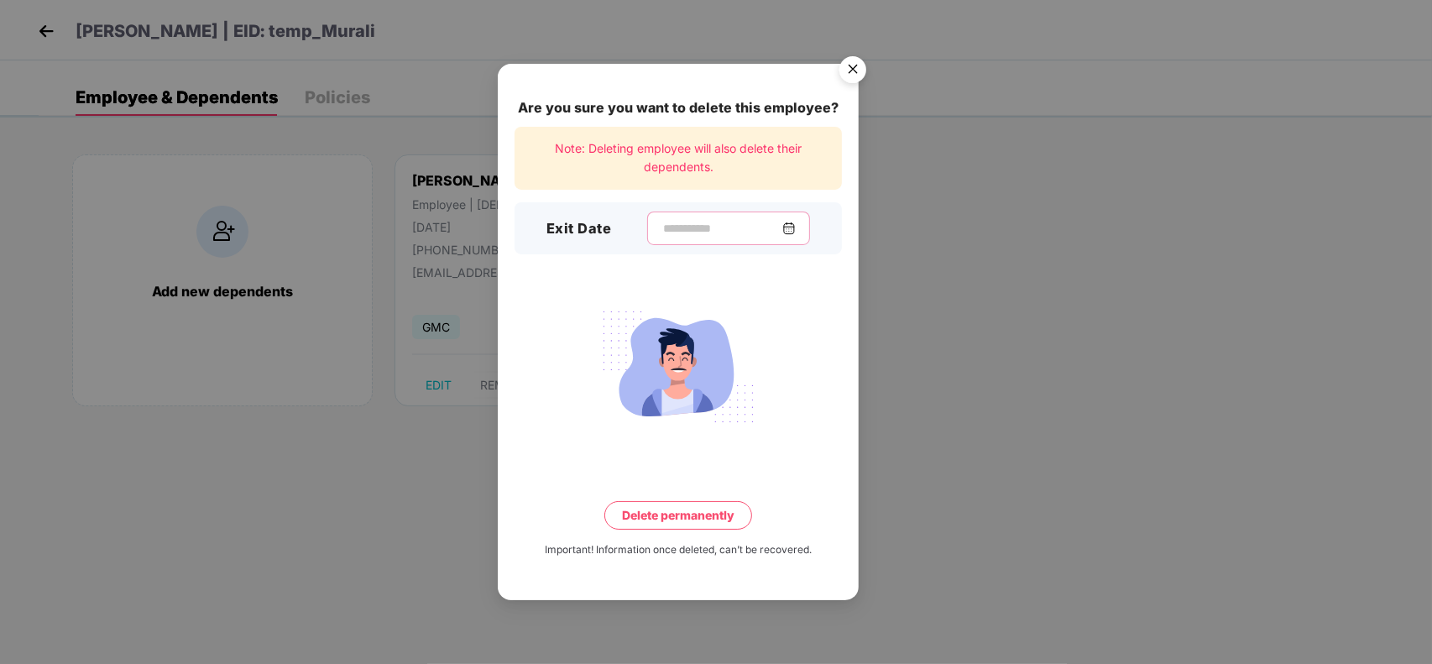
click at [722, 237] on input at bounding box center [722, 229] width 121 height 18
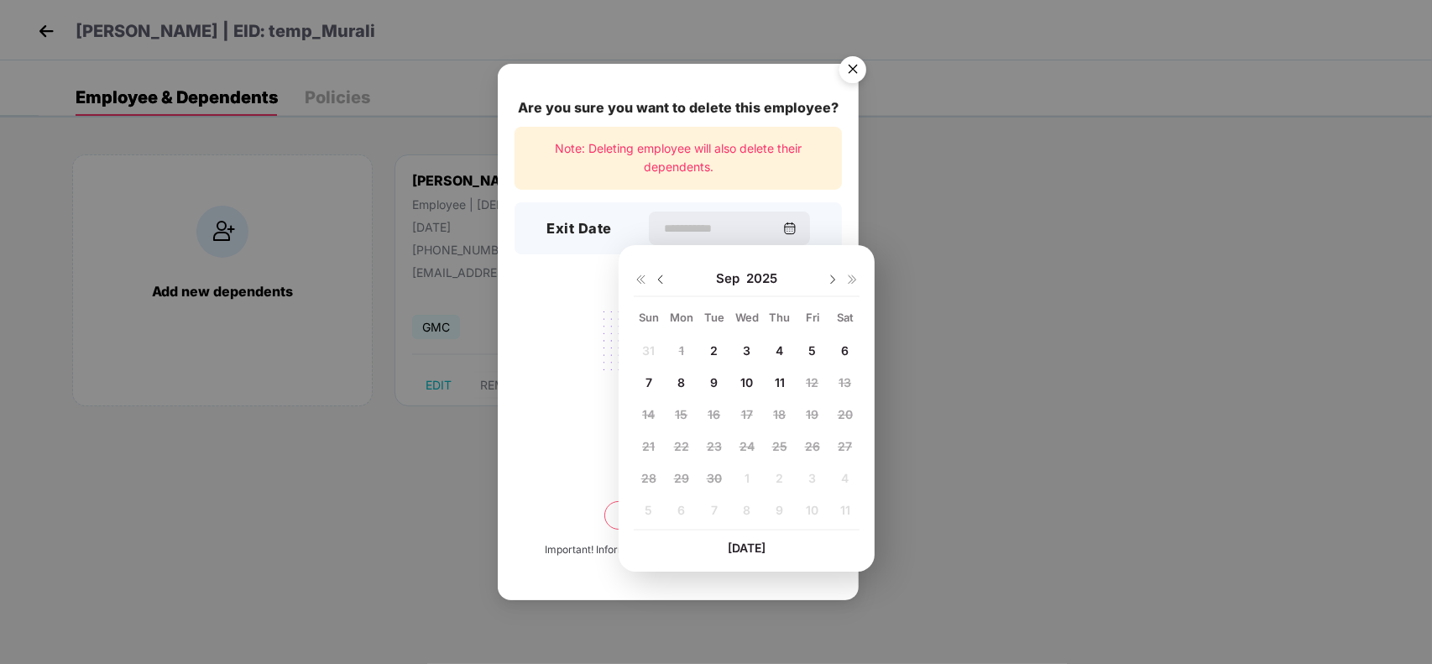
click at [787, 388] on div "11" at bounding box center [779, 381] width 25 height 25
type input "**********"
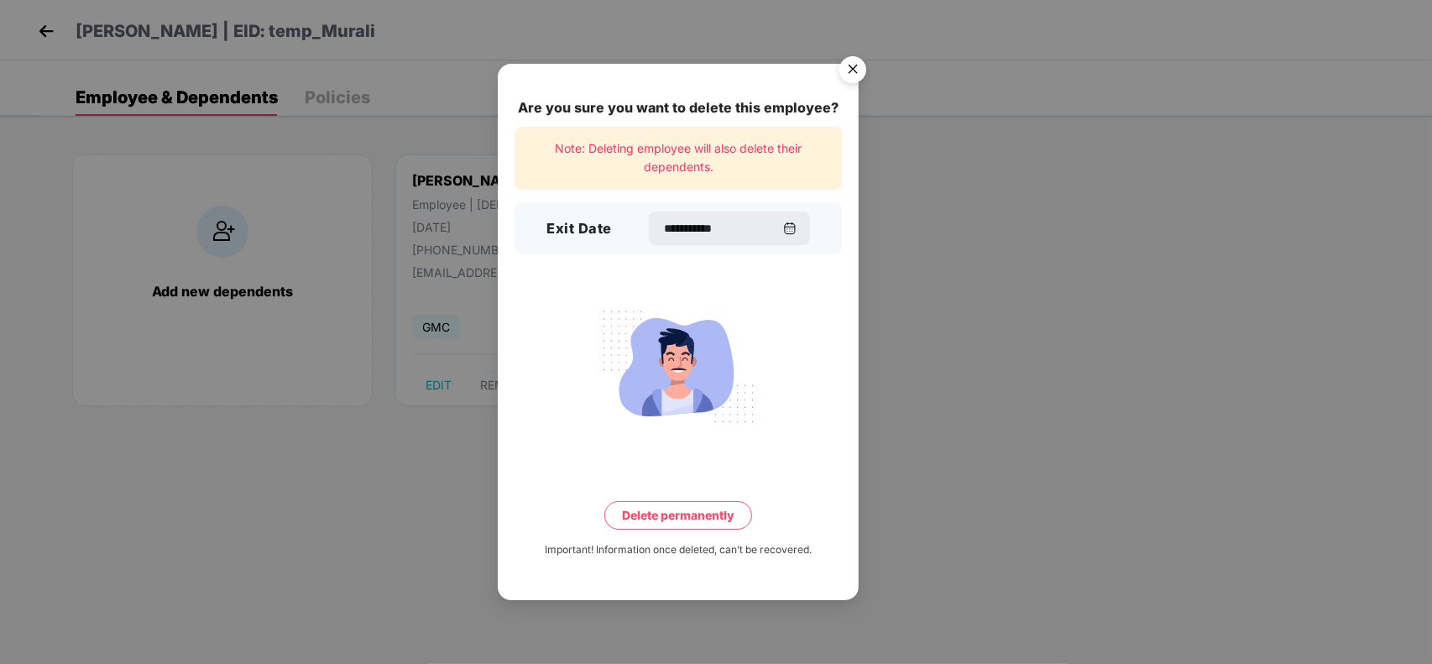
click at [693, 523] on button "Delete permanently" at bounding box center [678, 515] width 148 height 29
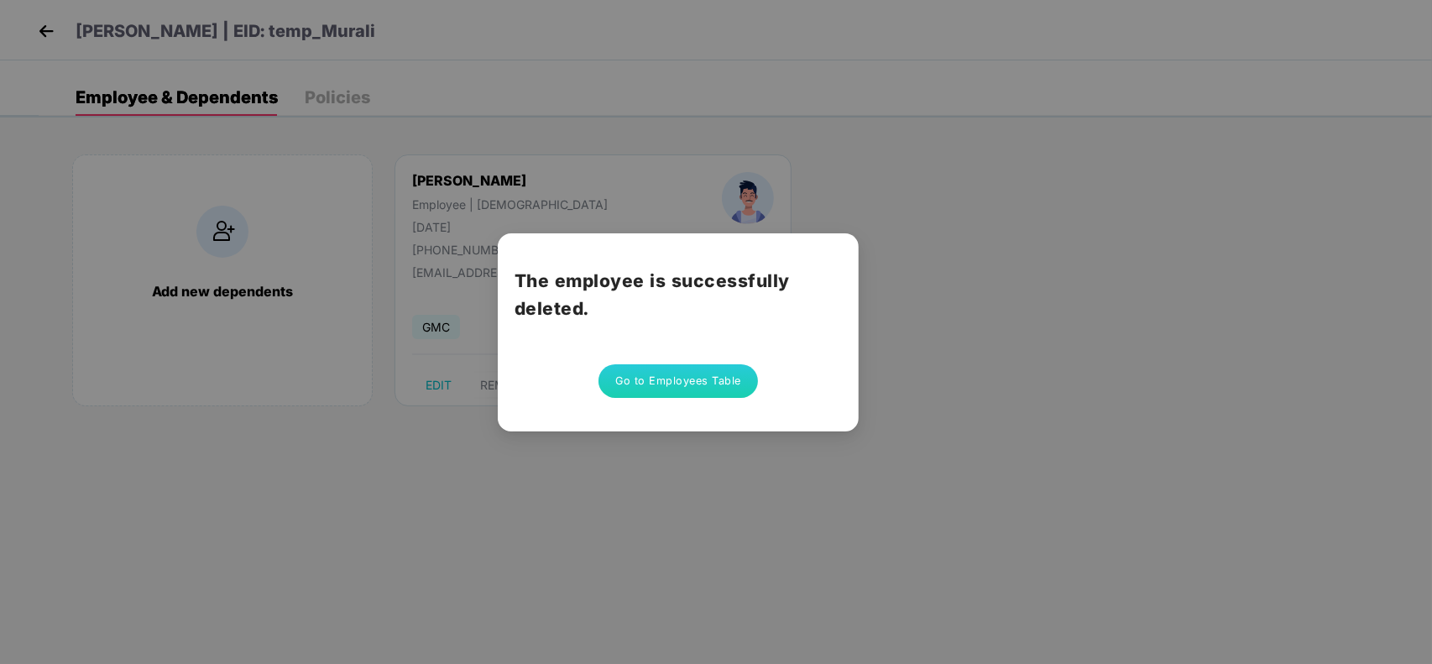
click at [685, 386] on button "Go to Employees Table" at bounding box center [679, 381] width 160 height 34
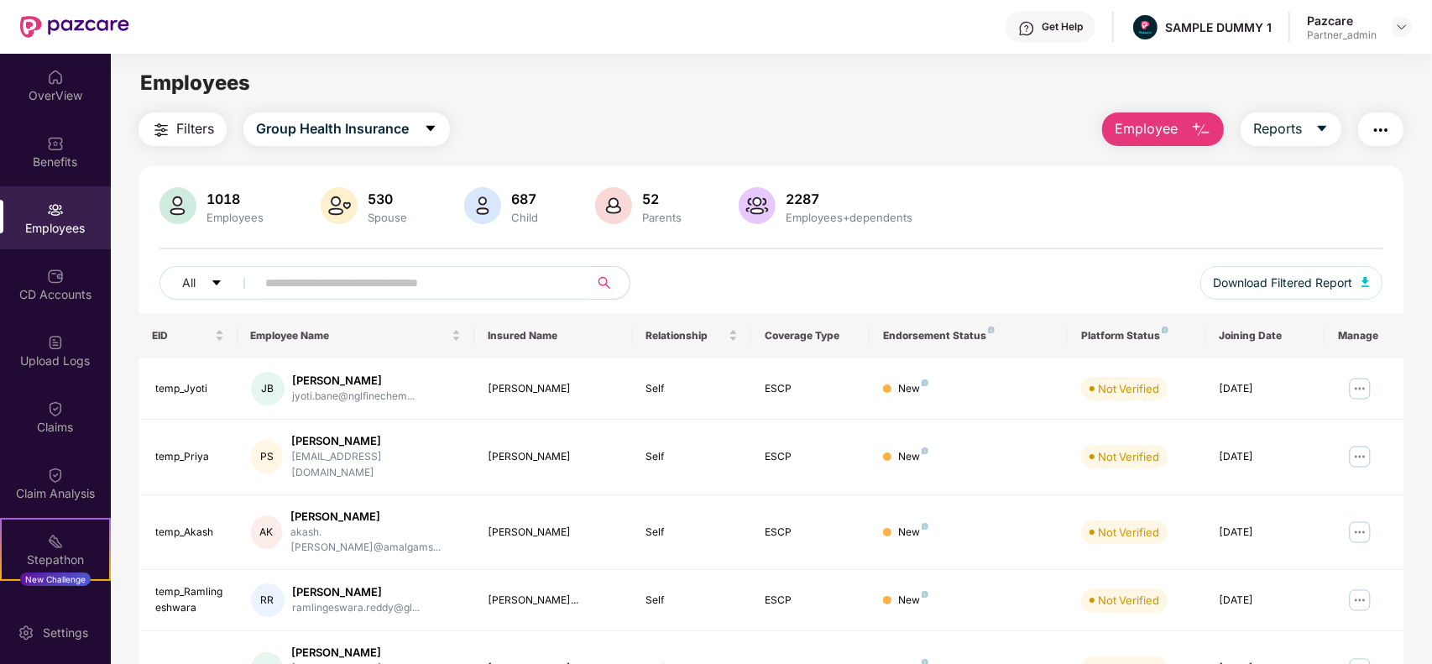
click at [317, 279] on input "text" at bounding box center [415, 282] width 301 height 25
paste input "*********"
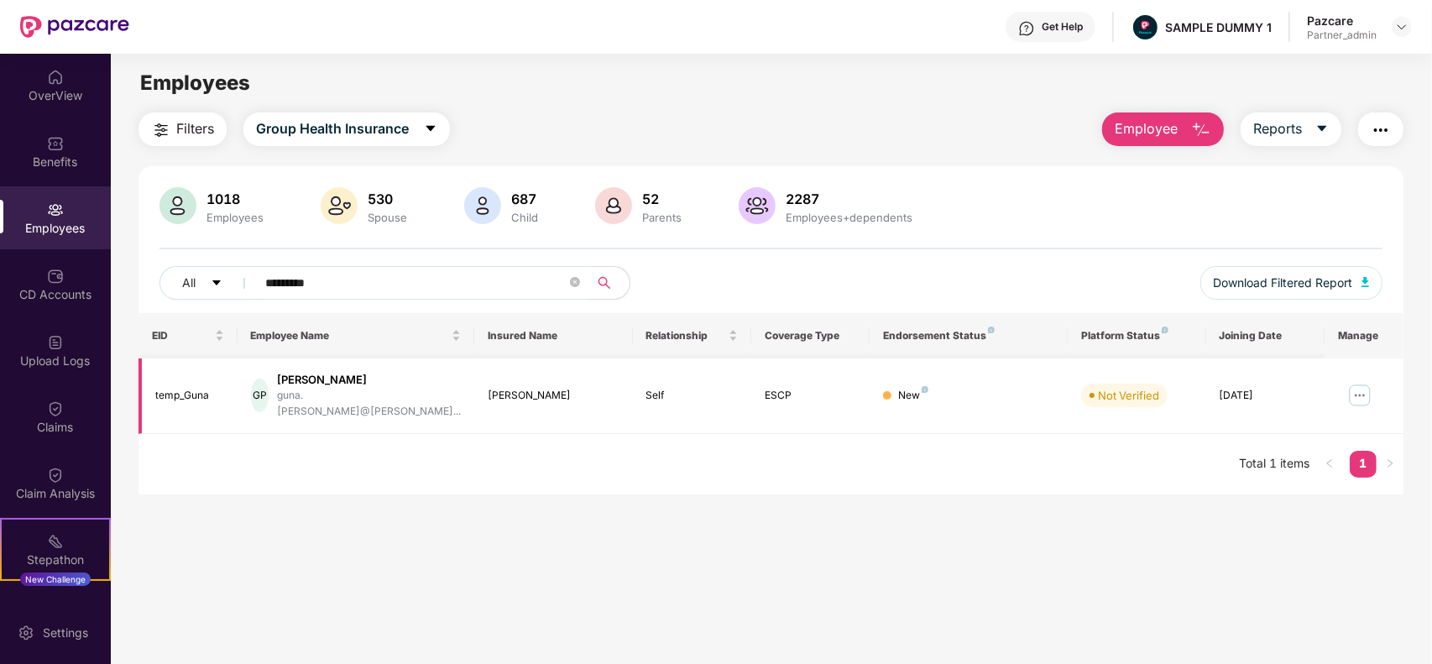
type input "*********"
click at [1353, 388] on img at bounding box center [1360, 395] width 27 height 27
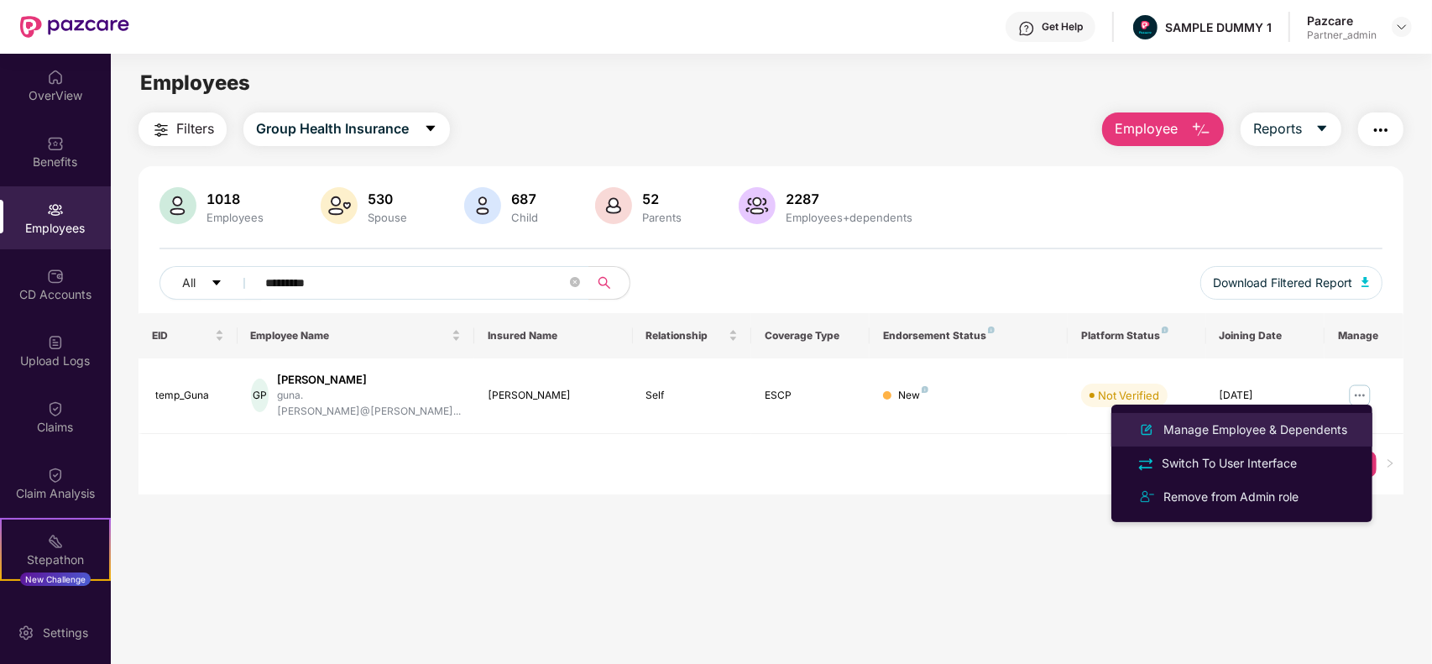
click at [1281, 429] on div "Manage Employee & Dependents" at bounding box center [1255, 430] width 191 height 18
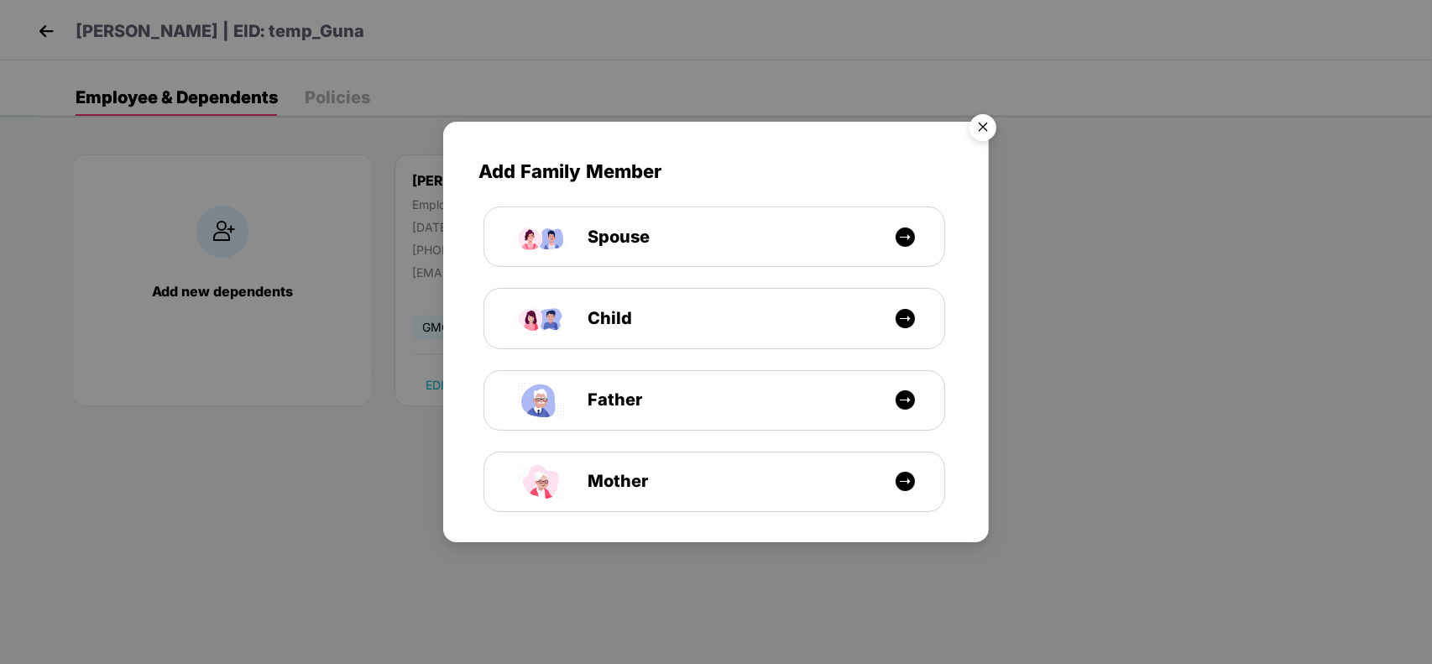
click at [991, 133] on img "Close" at bounding box center [983, 130] width 47 height 47
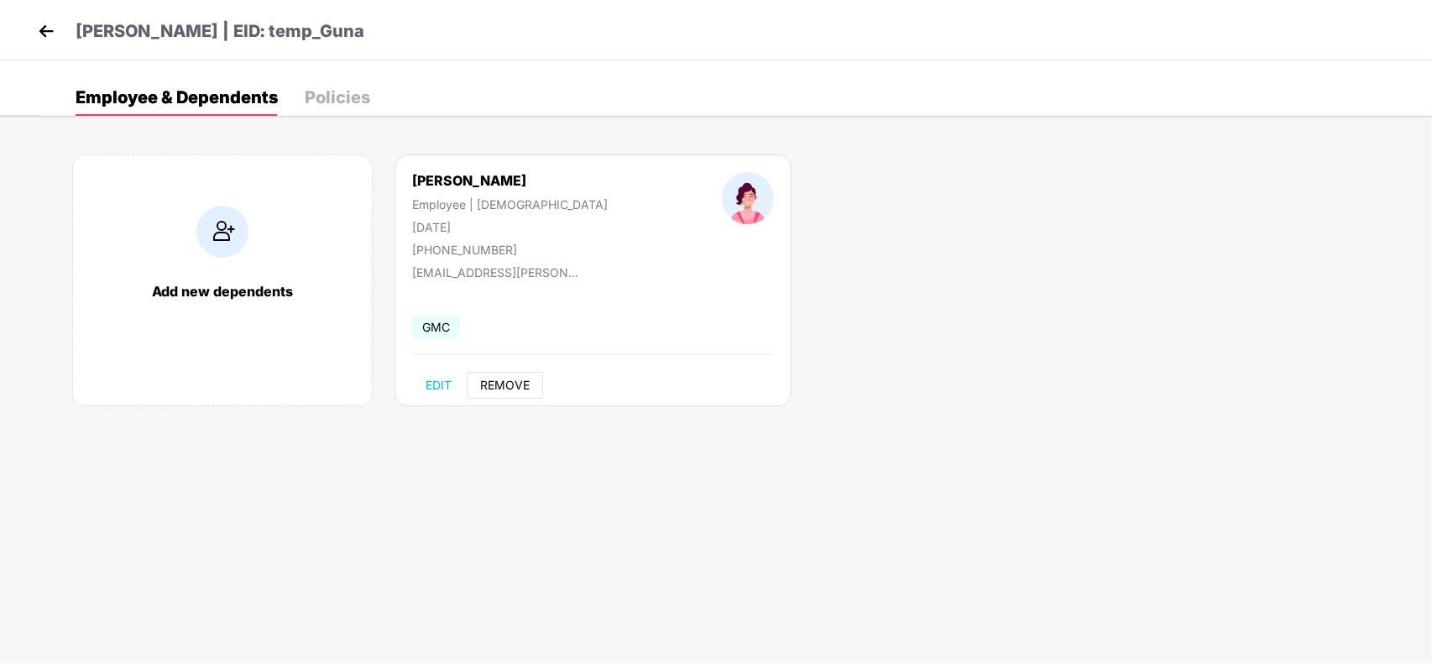
click at [521, 382] on span "REMOVE" at bounding box center [505, 385] width 50 height 13
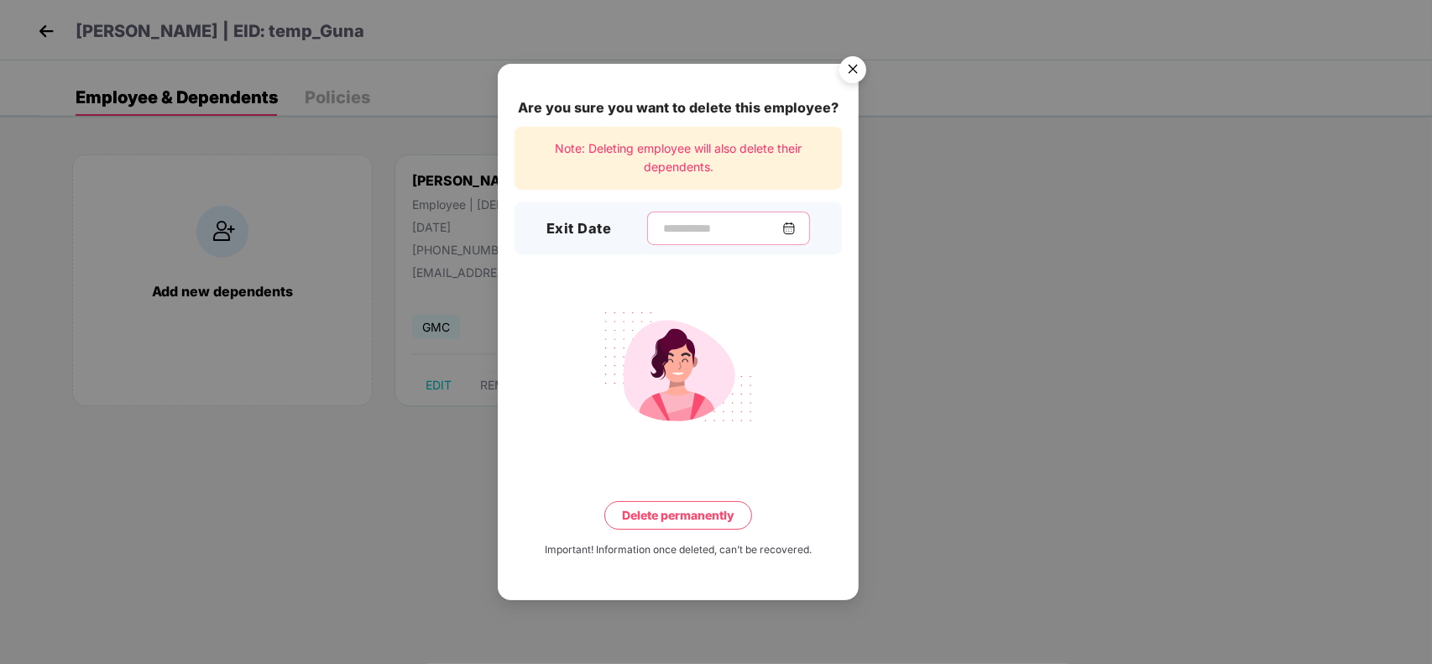
click at [676, 220] on input at bounding box center [722, 229] width 121 height 18
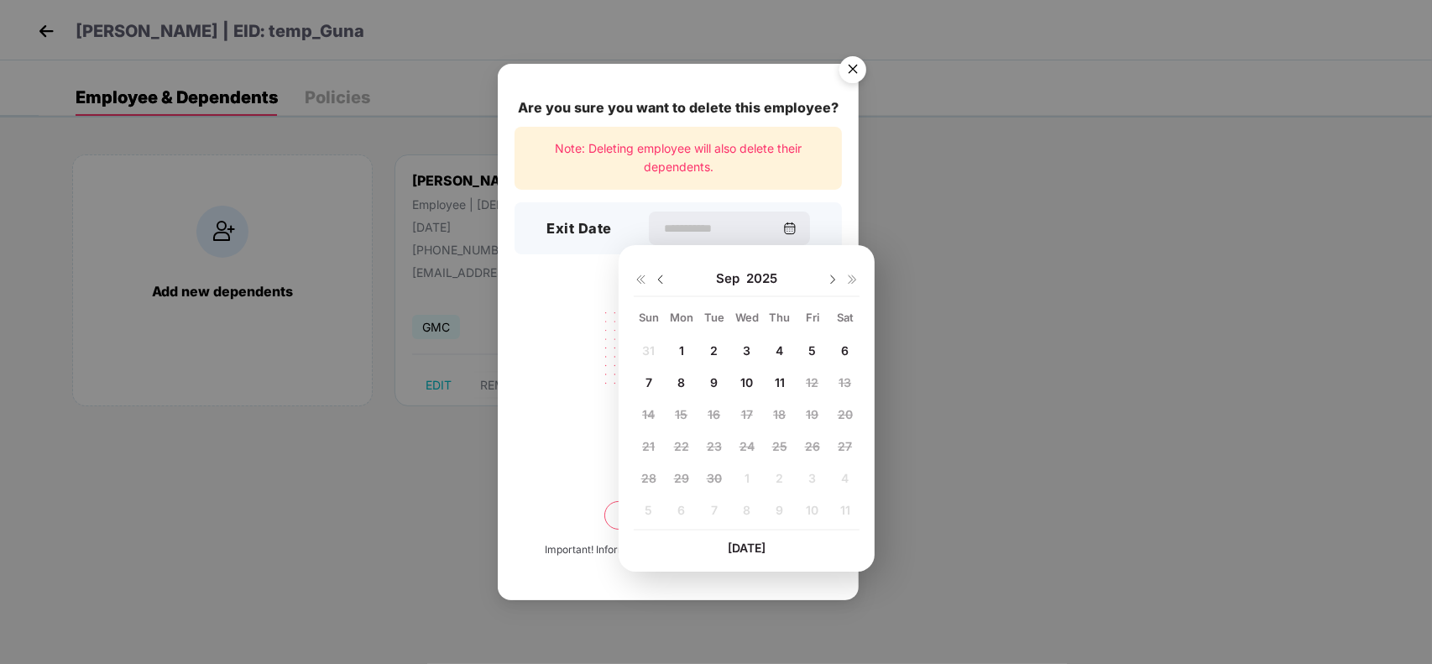
click at [785, 378] on div "11" at bounding box center [779, 381] width 25 height 25
type input "**********"
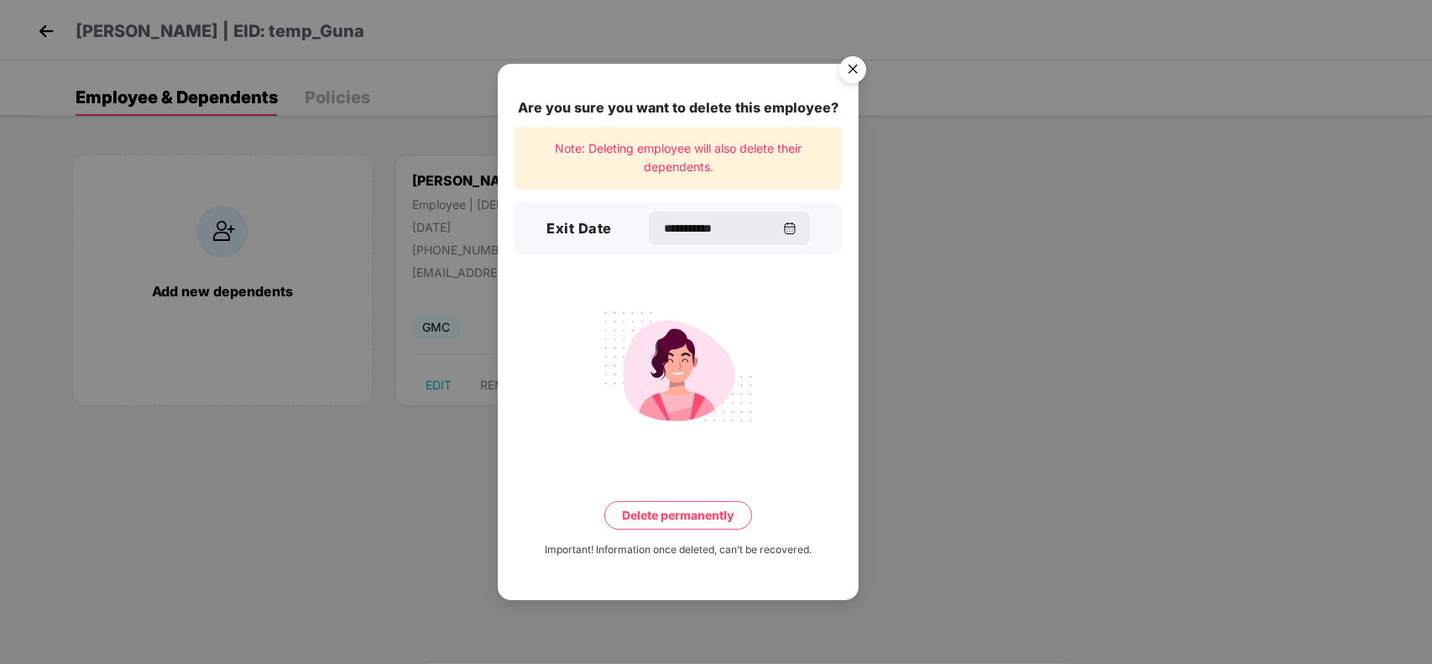
click at [710, 516] on button "Delete permanently" at bounding box center [678, 515] width 148 height 29
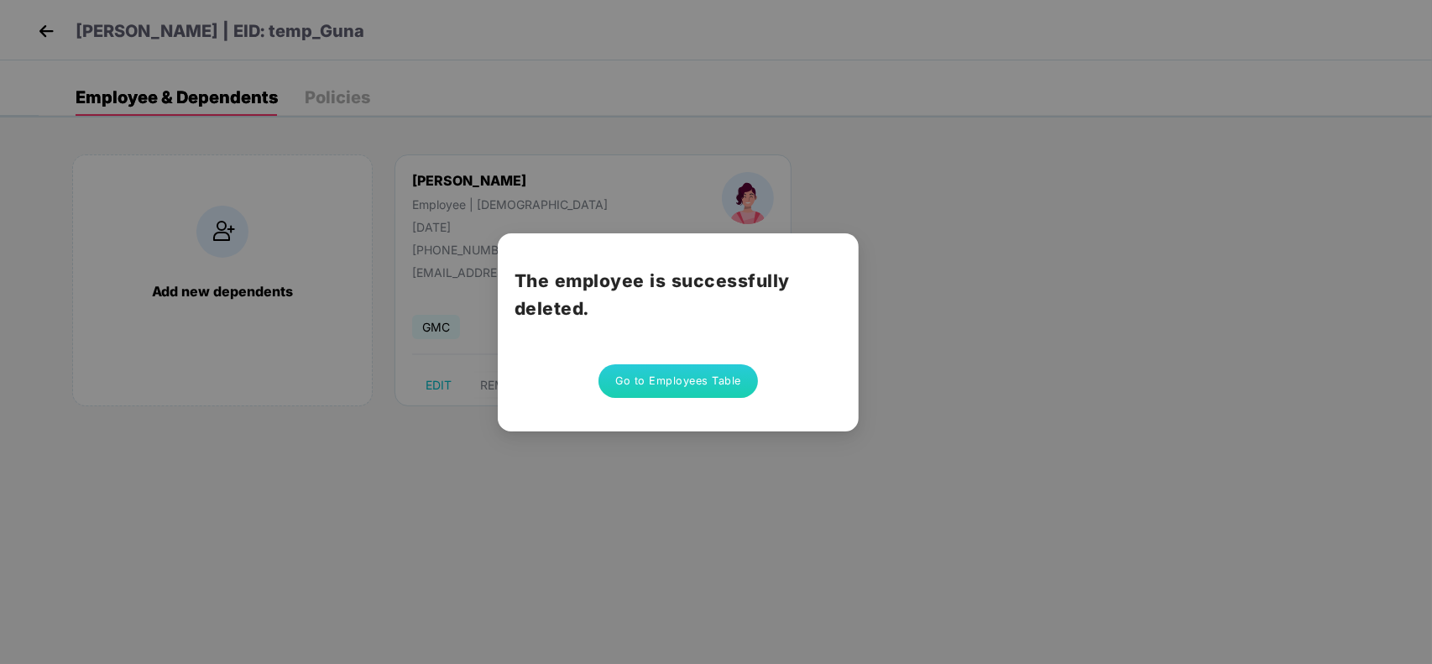
click at [726, 390] on button "Go to Employees Table" at bounding box center [679, 381] width 160 height 34
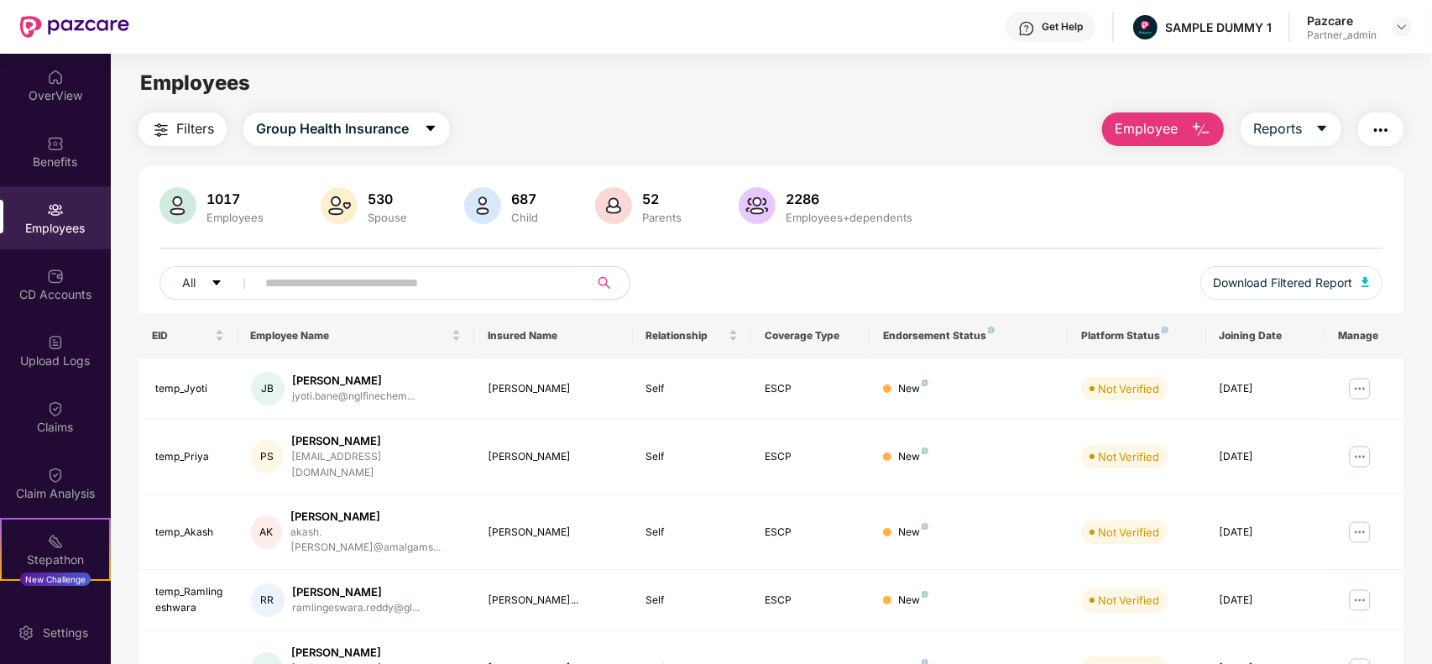
click at [487, 271] on input "text" at bounding box center [415, 282] width 301 height 25
paste input "**********"
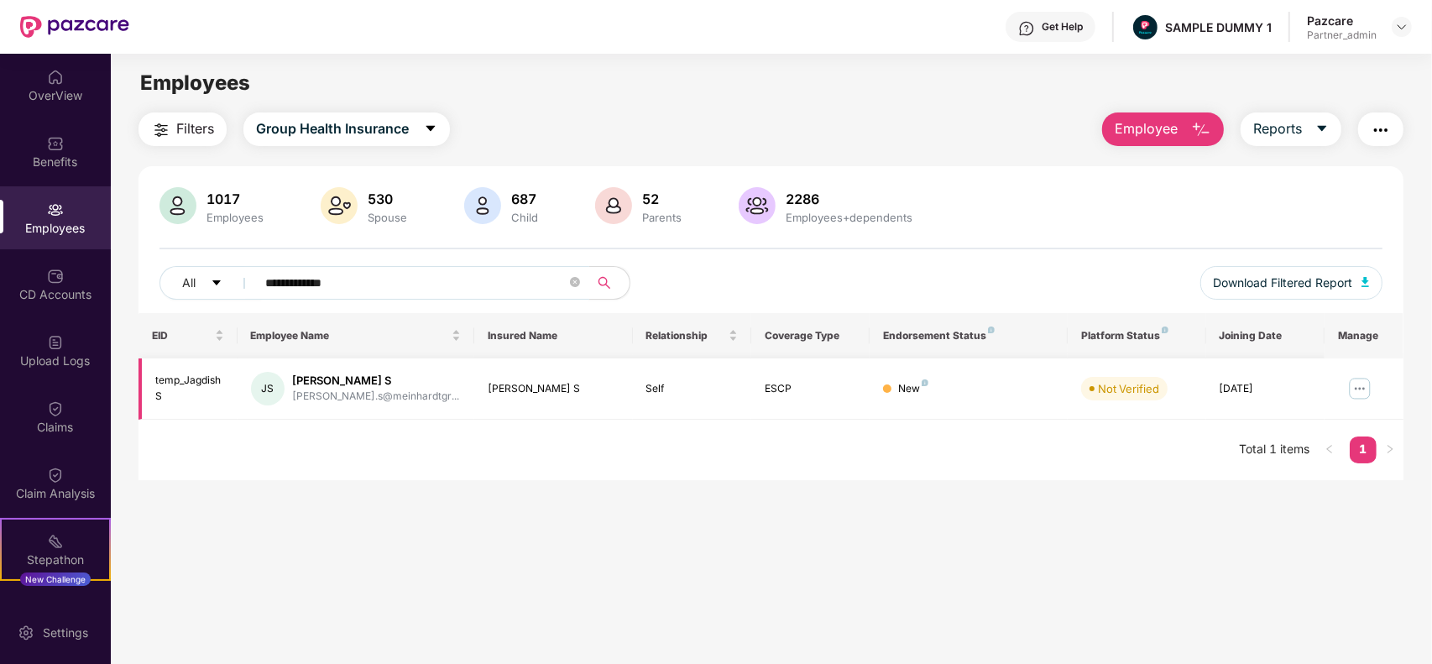
type input "**********"
click at [1366, 388] on img at bounding box center [1360, 388] width 27 height 27
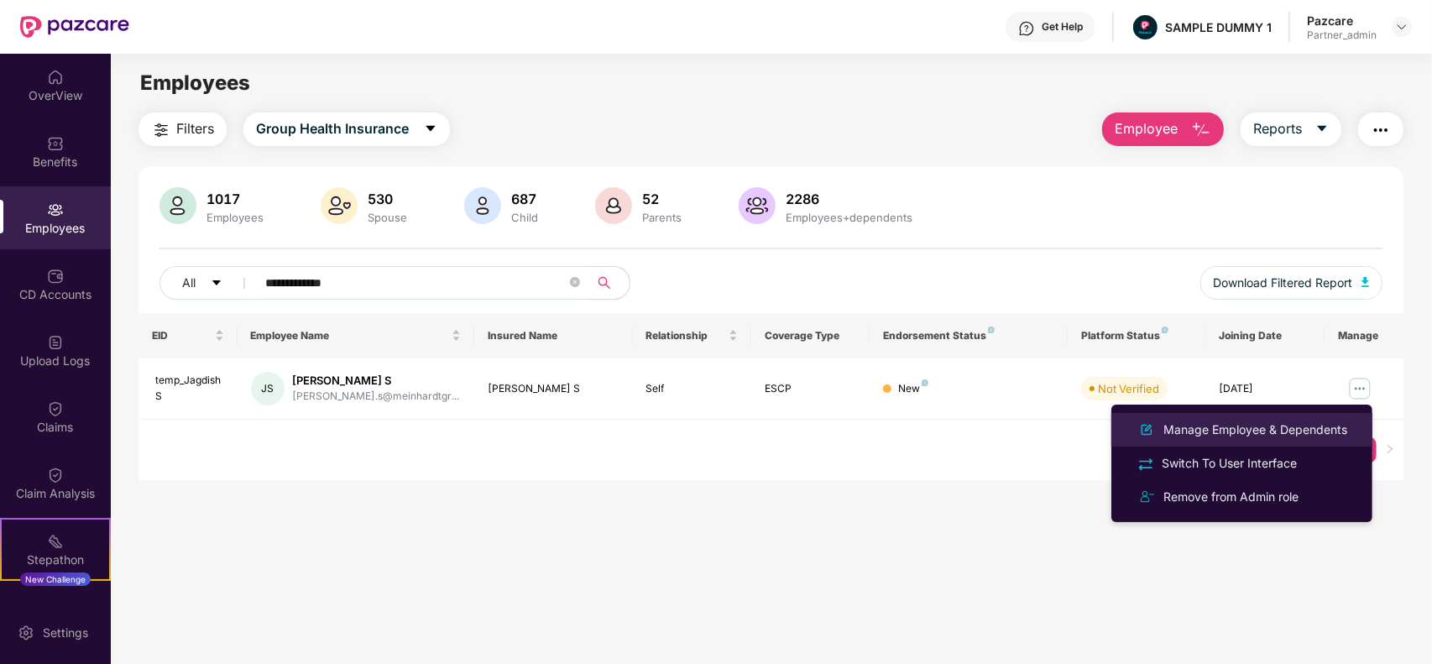
click at [1298, 429] on div "Manage Employee & Dependents" at bounding box center [1255, 430] width 191 height 18
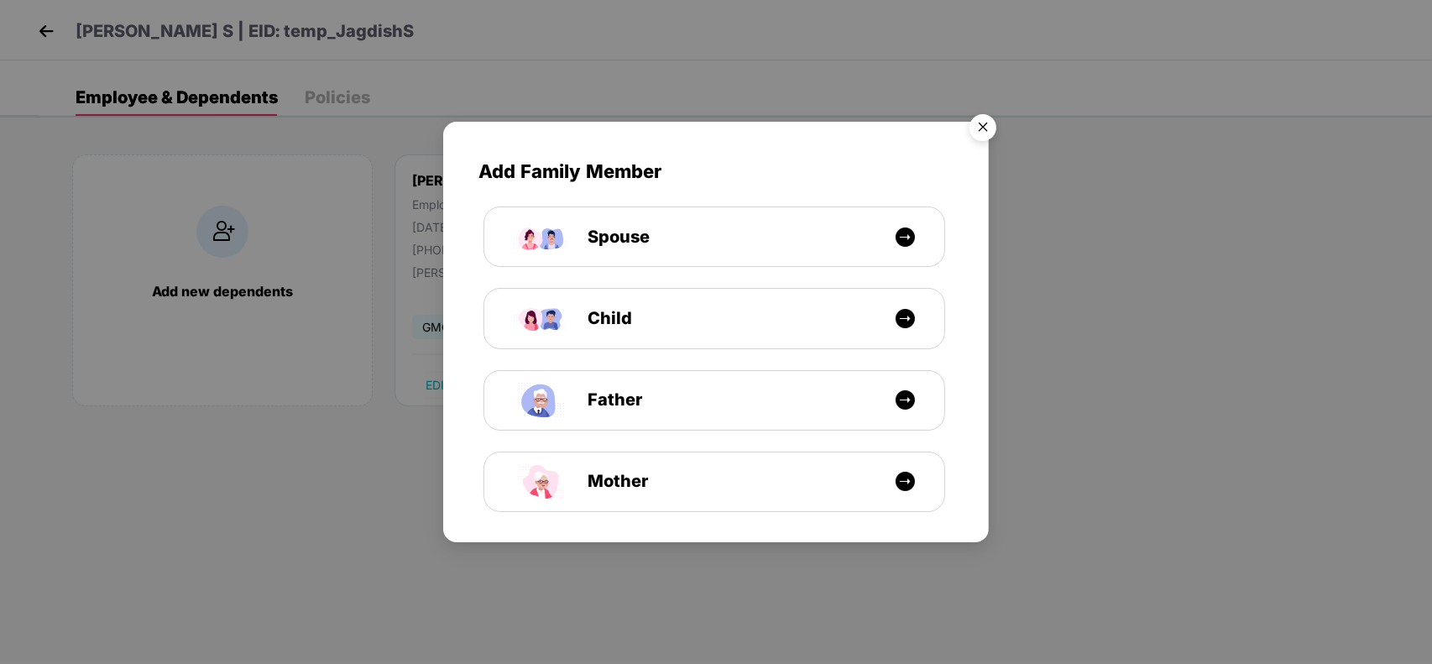
click at [980, 118] on img "Close" at bounding box center [983, 130] width 47 height 47
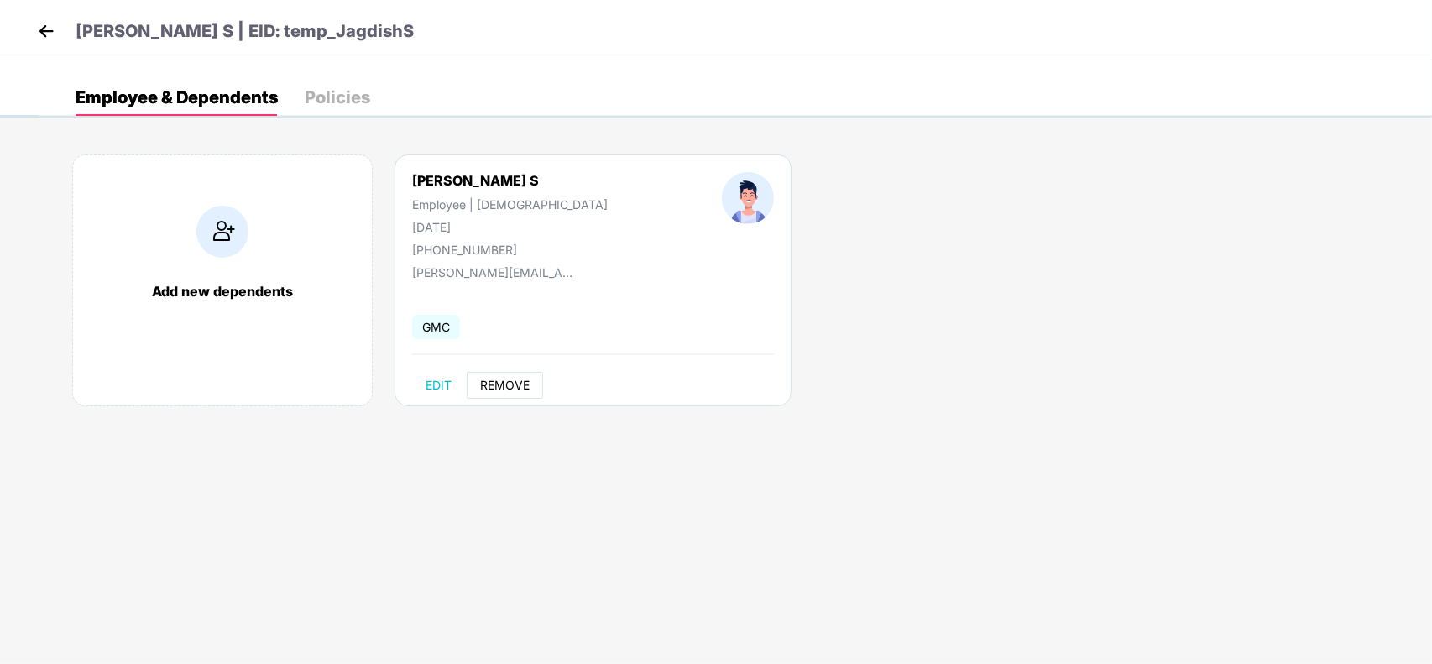
click at [505, 374] on button "REMOVE" at bounding box center [505, 385] width 76 height 27
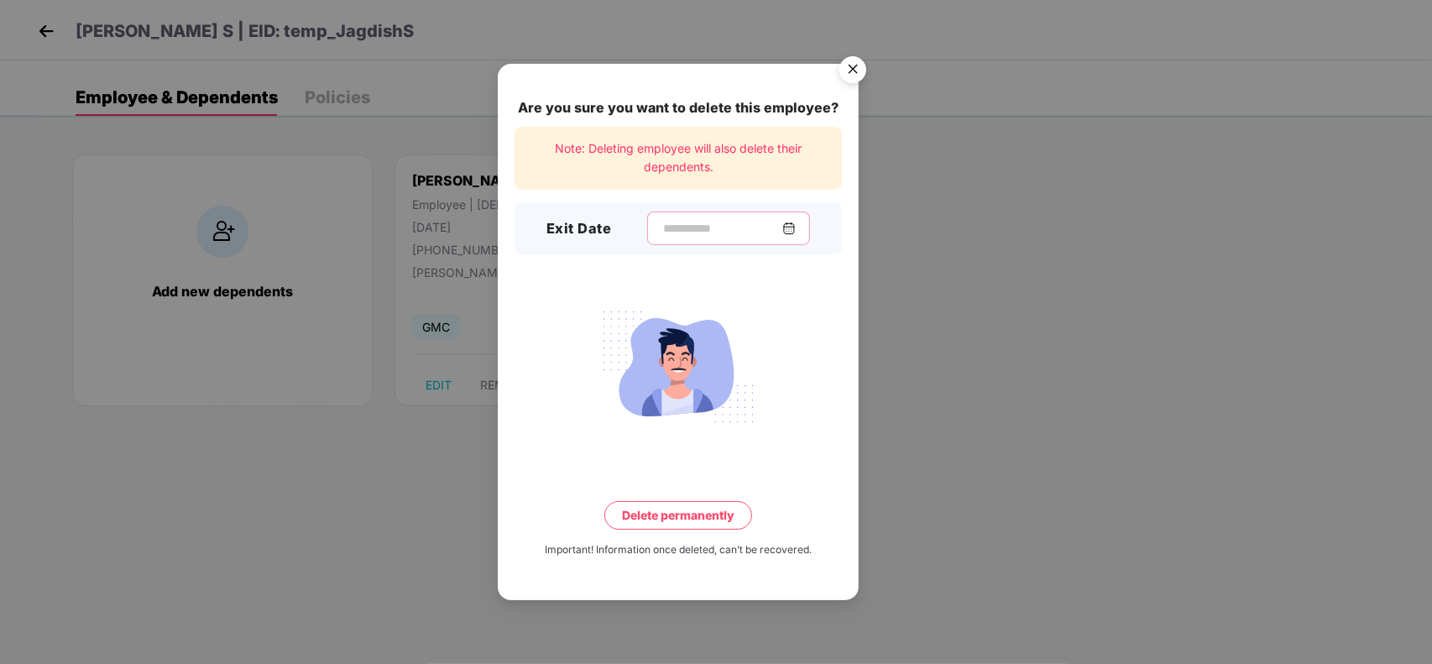
click at [663, 232] on input at bounding box center [722, 229] width 121 height 18
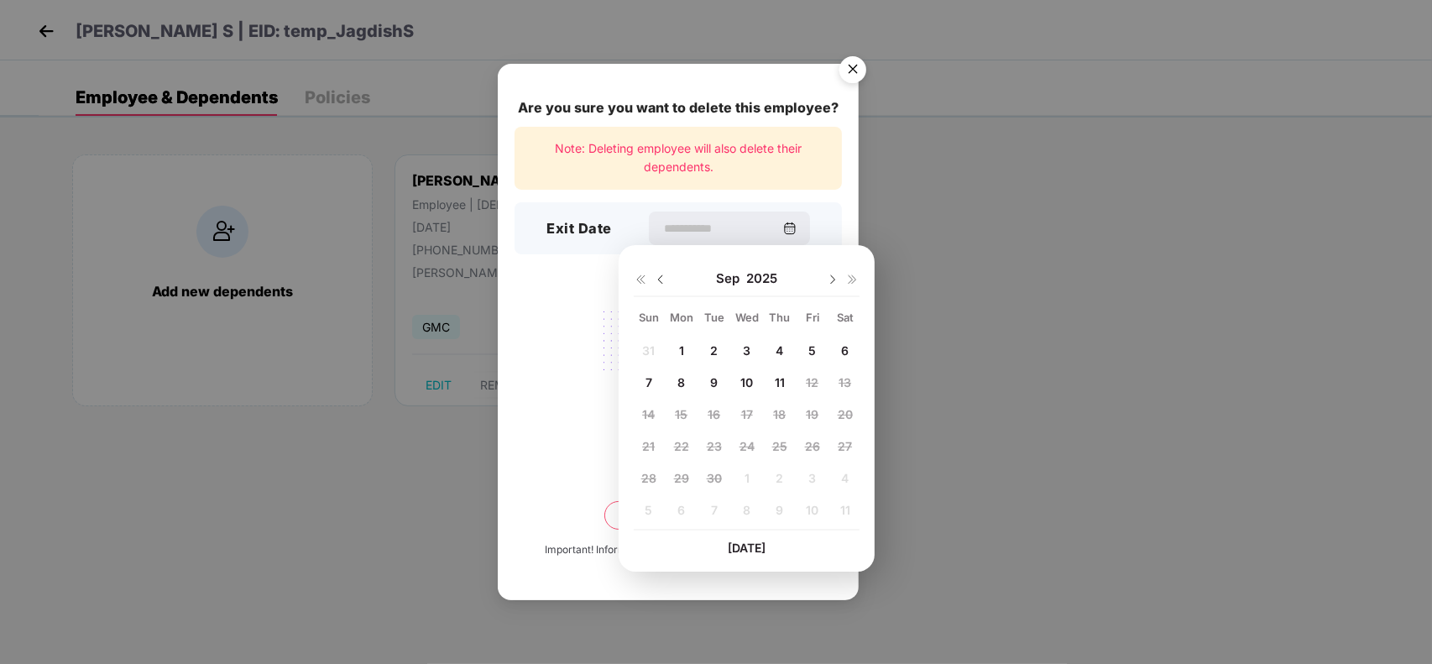
click at [785, 374] on div "11" at bounding box center [779, 381] width 25 height 25
type input "**********"
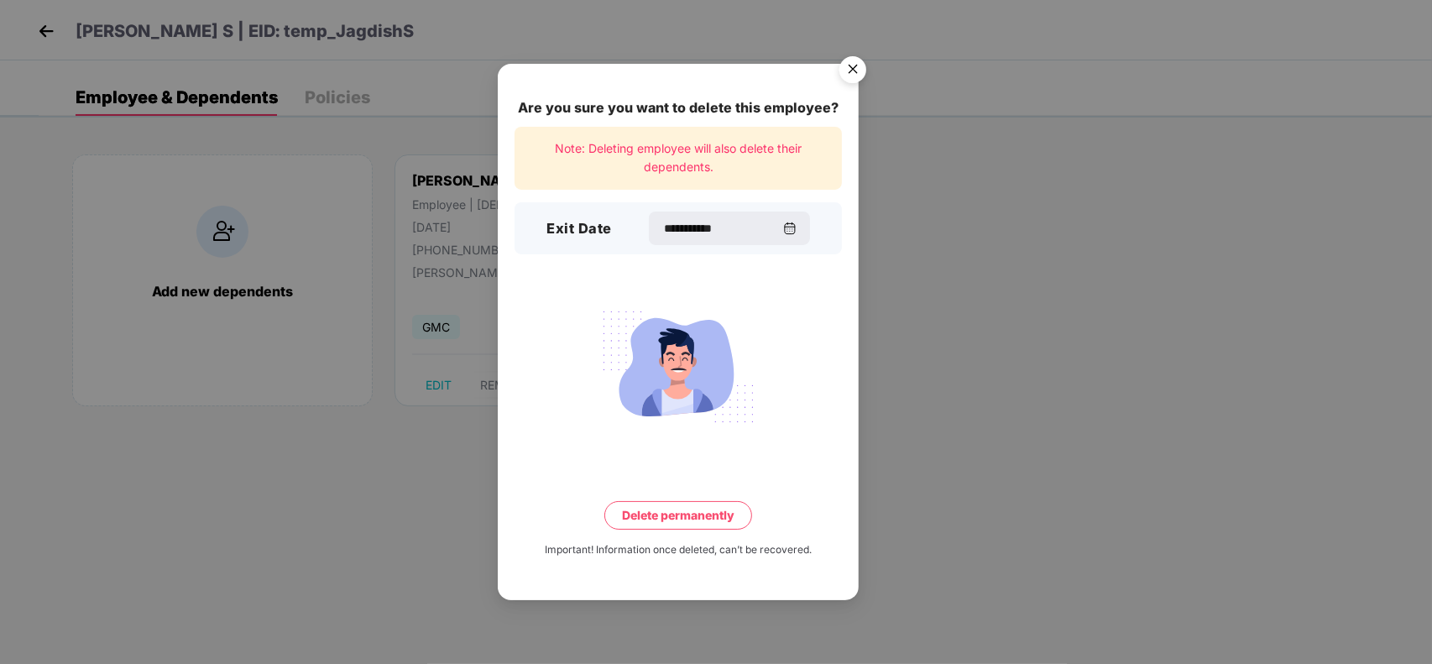
click at [715, 512] on button "Delete permanently" at bounding box center [678, 515] width 148 height 29
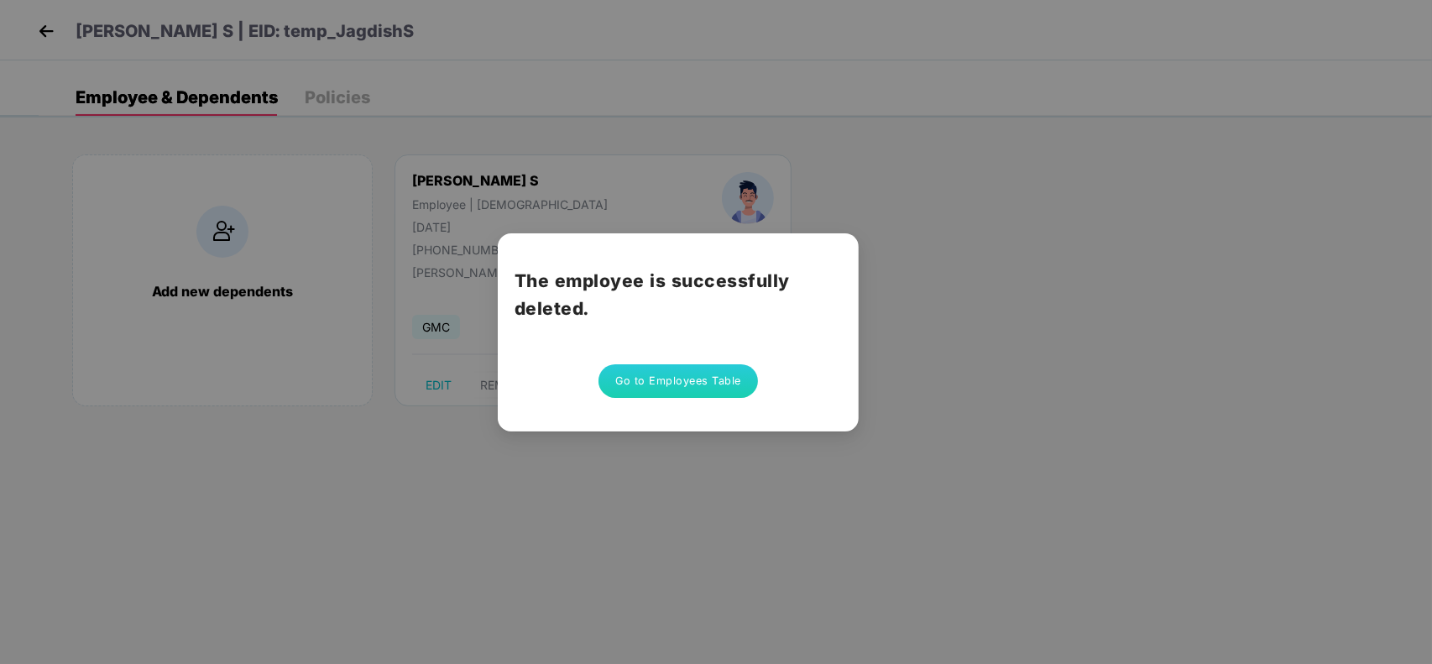
click at [706, 386] on button "Go to Employees Table" at bounding box center [679, 381] width 160 height 34
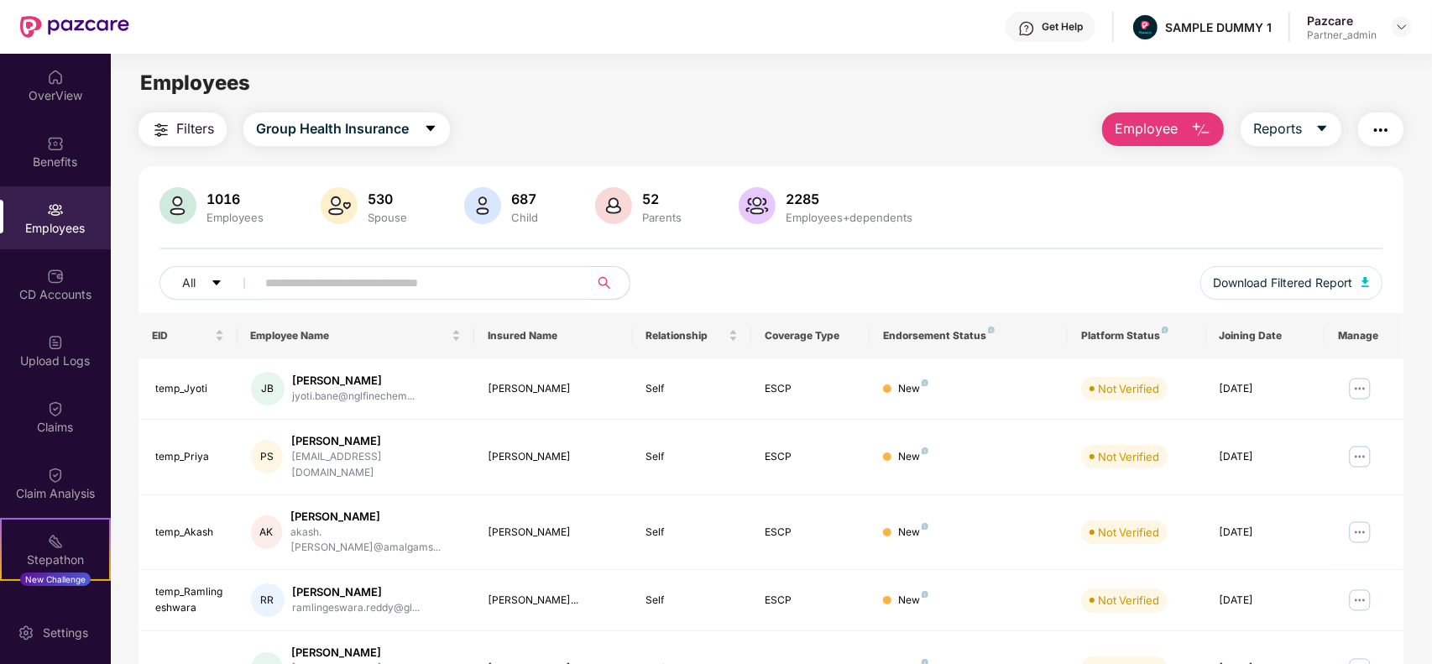
click at [460, 275] on input "text" at bounding box center [415, 282] width 301 height 25
paste input "**********"
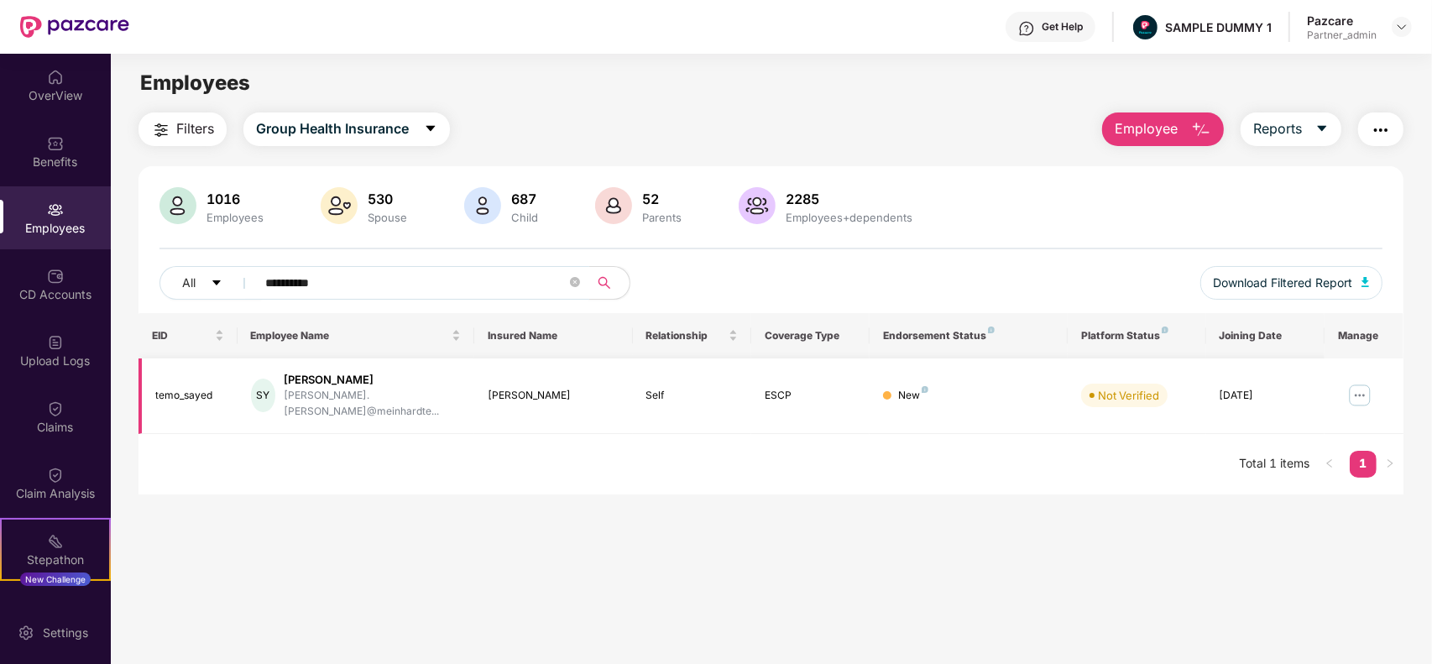
type input "**********"
click at [1358, 391] on img at bounding box center [1360, 395] width 27 height 27
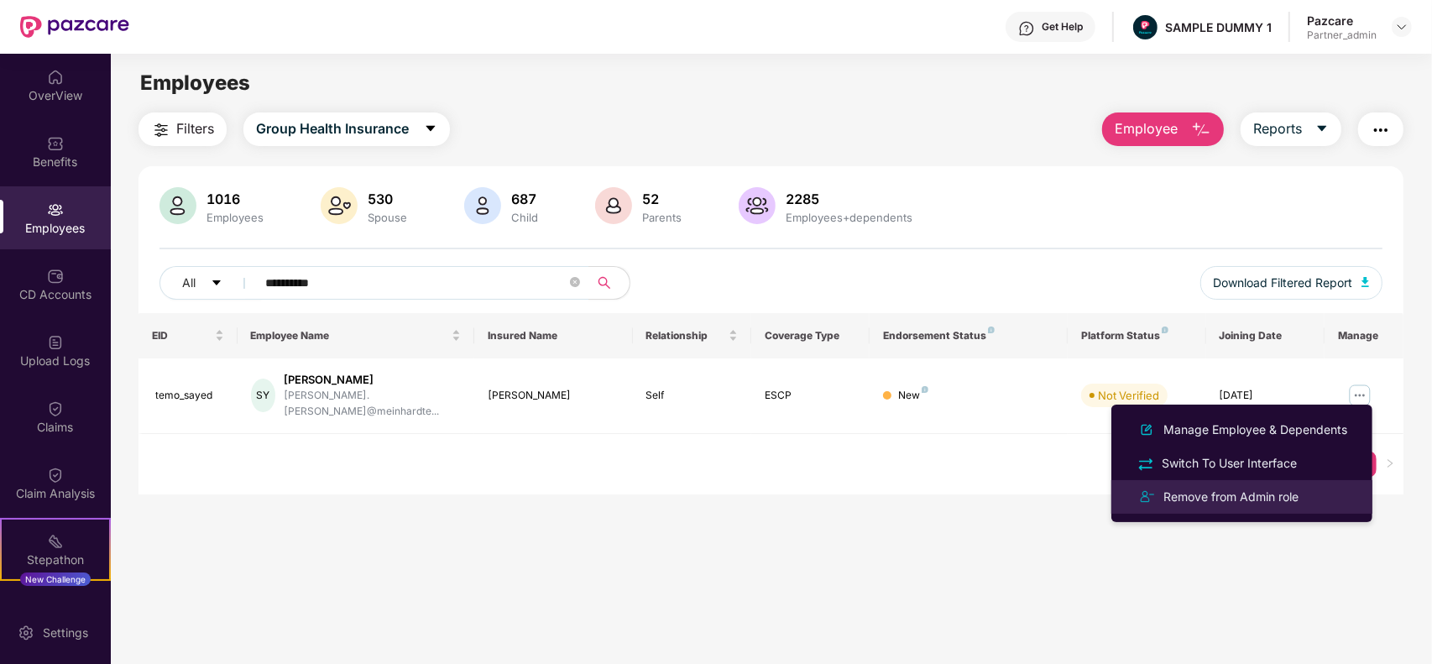
click at [1234, 492] on div "Remove from Admin role" at bounding box center [1231, 497] width 142 height 18
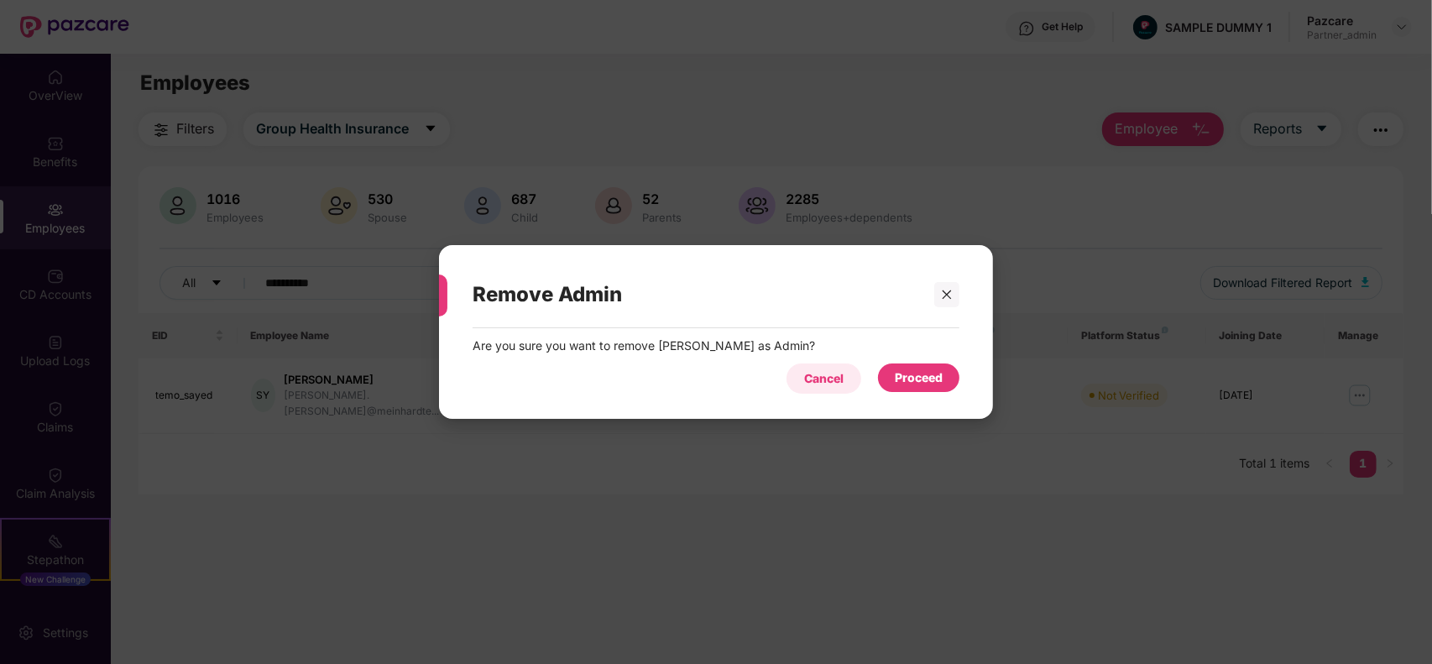
click at [824, 378] on div "Cancel" at bounding box center [823, 378] width 39 height 18
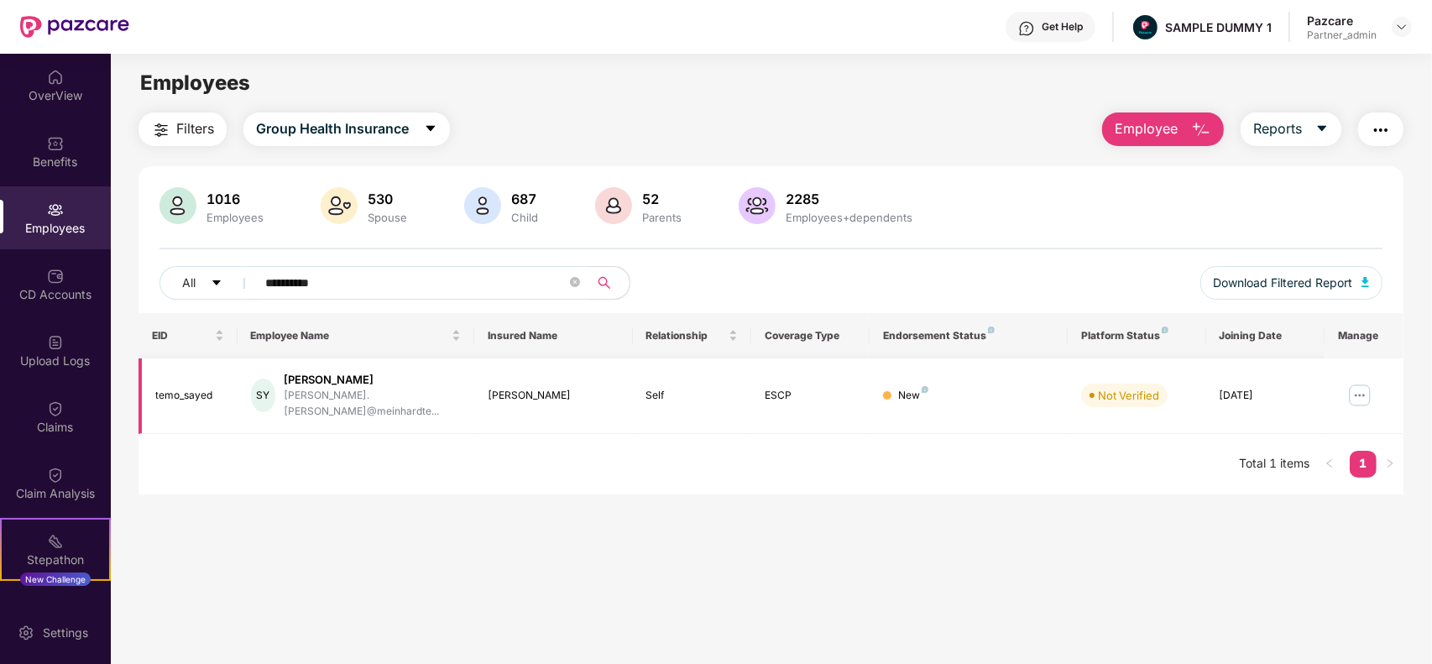
click at [1354, 395] on img at bounding box center [1360, 395] width 27 height 27
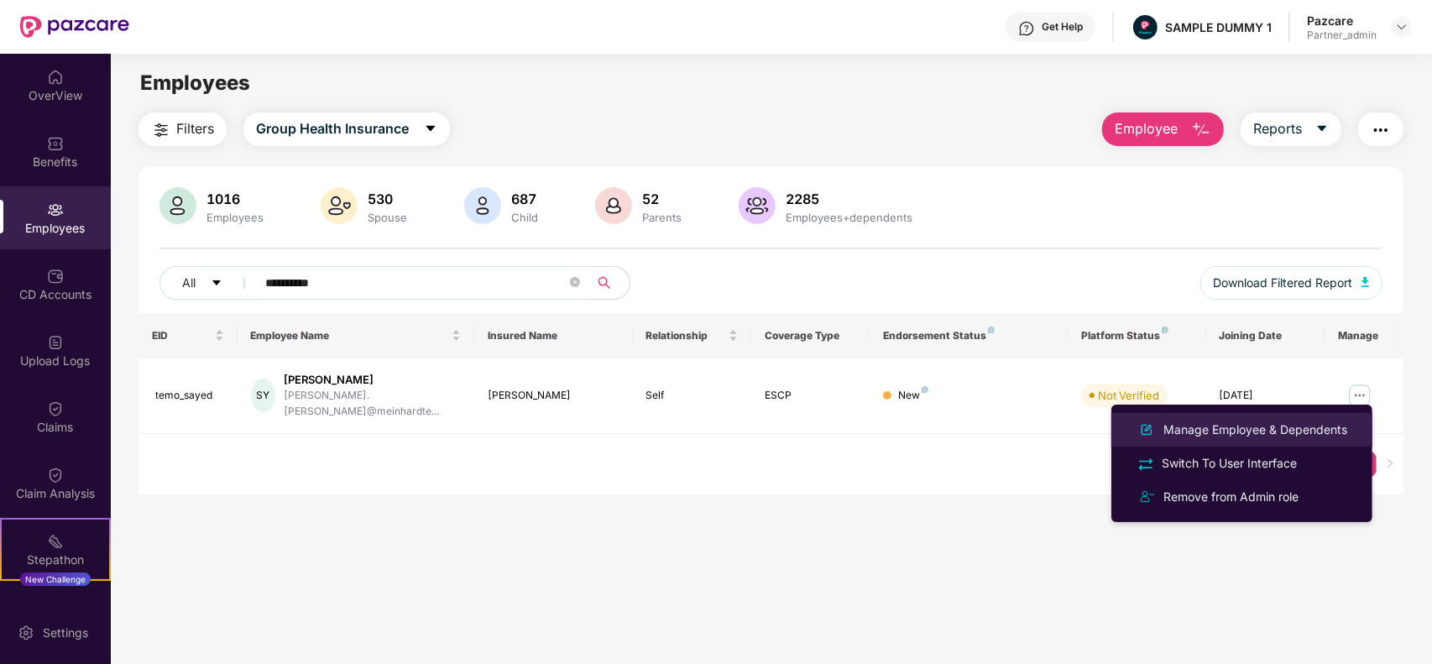
click at [1248, 442] on li "Manage Employee & Dependents" at bounding box center [1241, 430] width 261 height 34
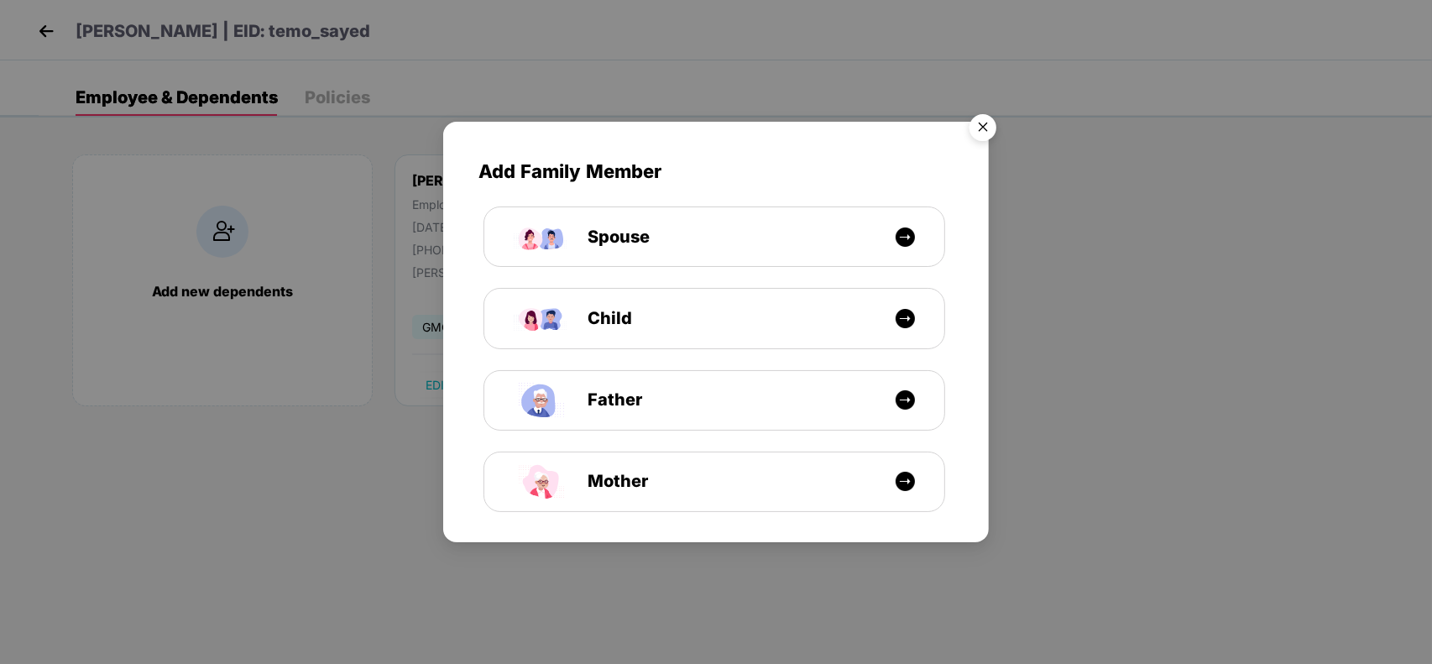
click at [982, 130] on img "Close" at bounding box center [983, 130] width 47 height 47
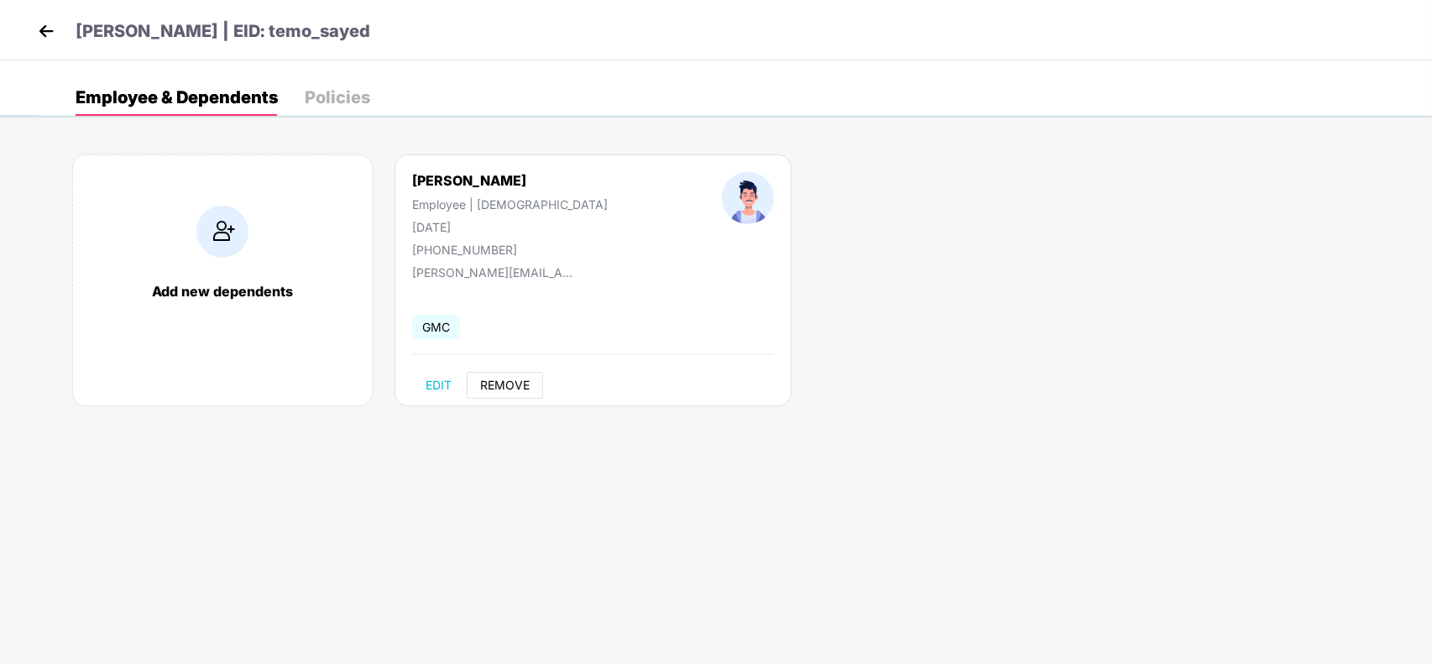
click at [523, 383] on span "REMOVE" at bounding box center [505, 385] width 50 height 13
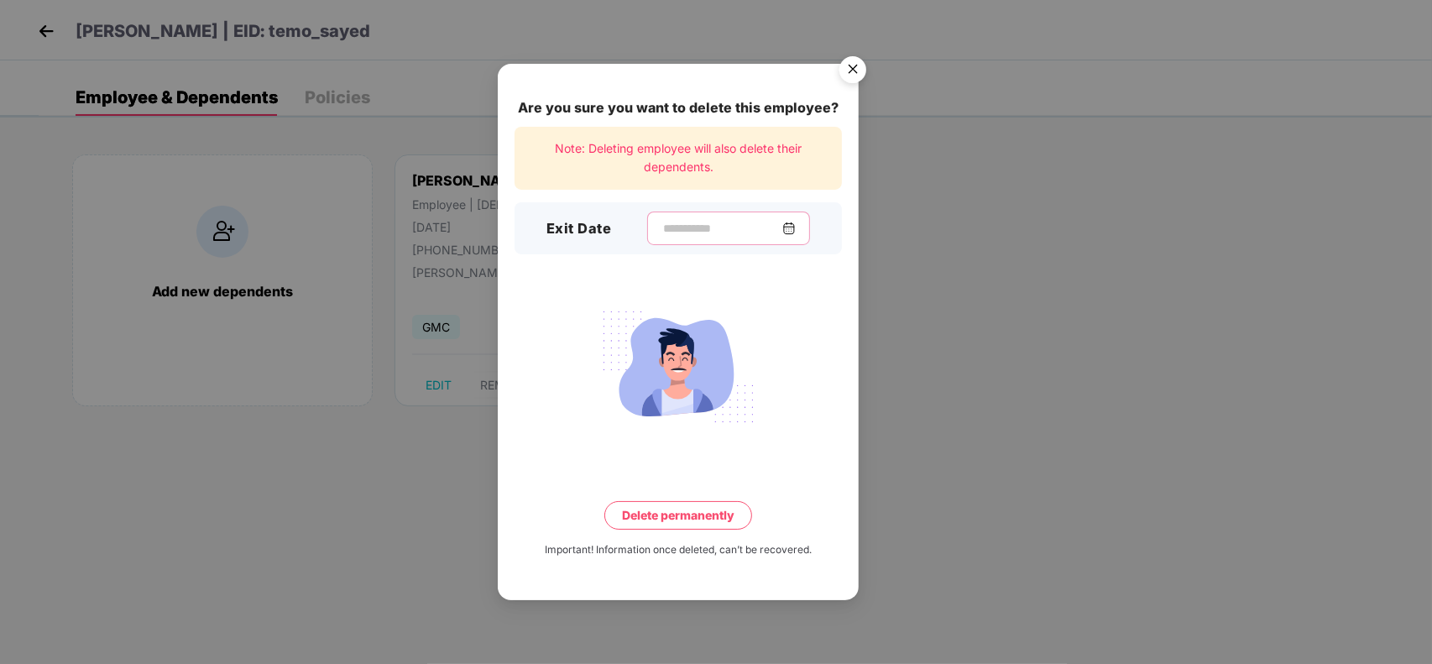
click at [663, 225] on input at bounding box center [722, 229] width 121 height 18
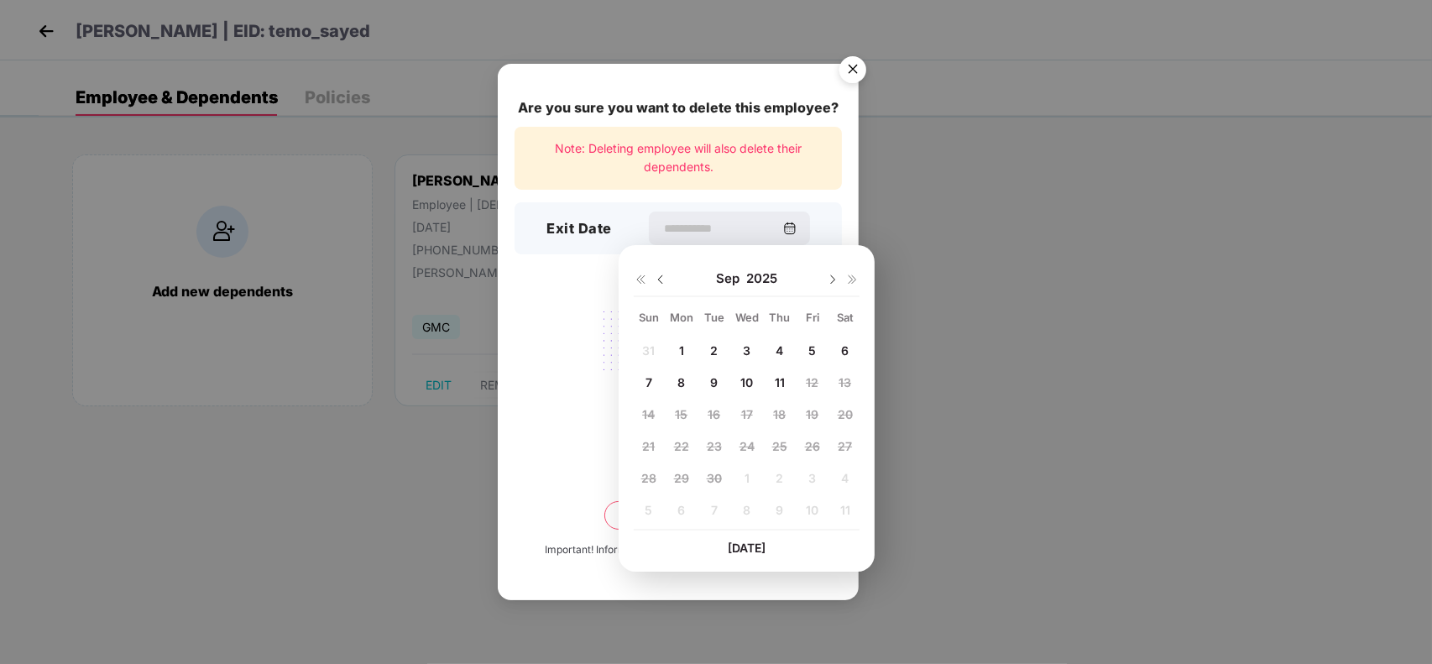
click at [769, 369] on div "11" at bounding box center [779, 381] width 29 height 25
click at [781, 378] on span "11" at bounding box center [780, 382] width 10 height 14
type input "**********"
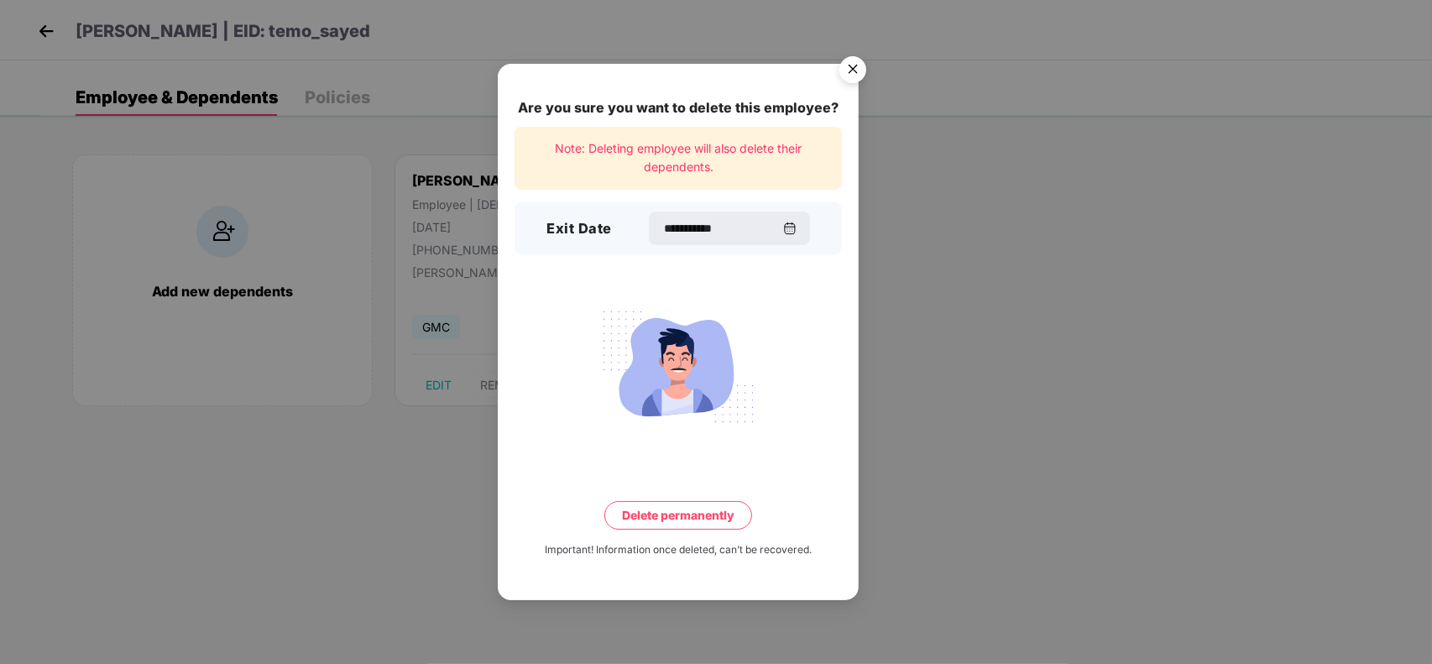
click at [690, 519] on button "Delete permanently" at bounding box center [678, 515] width 148 height 29
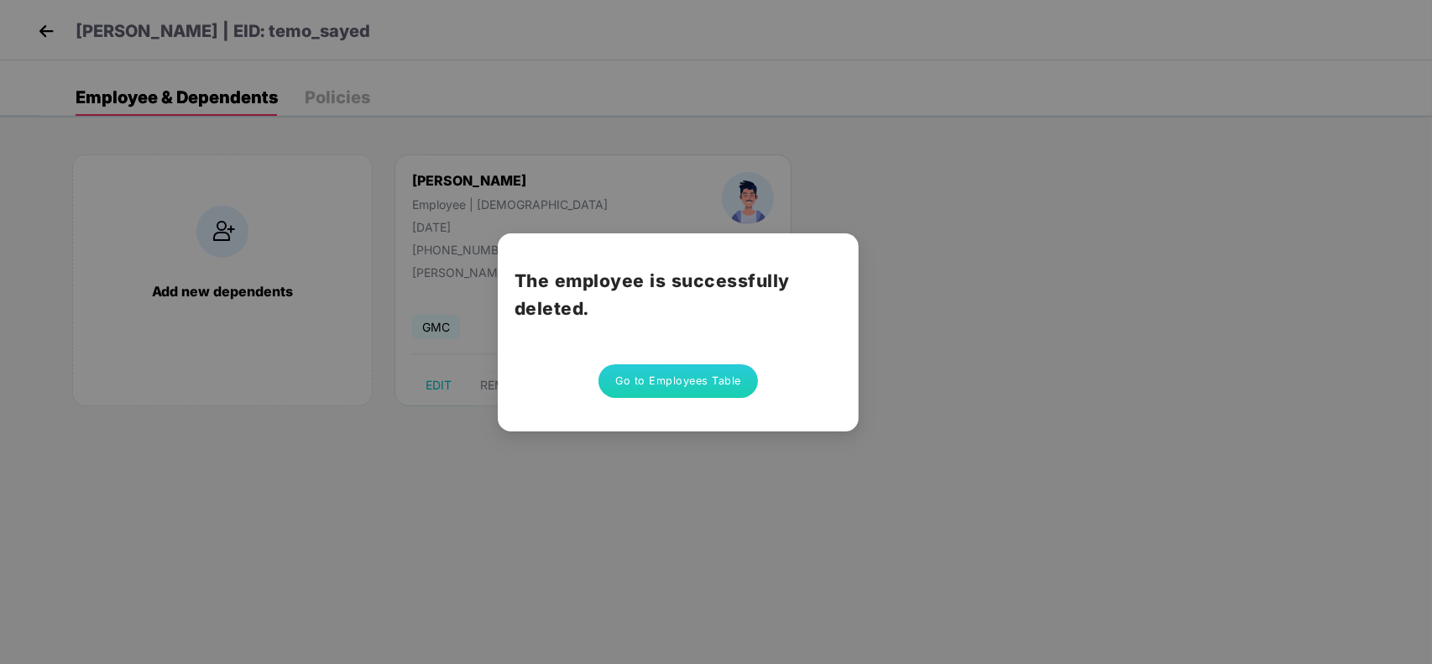
click at [677, 388] on button "Go to Employees Table" at bounding box center [679, 381] width 160 height 34
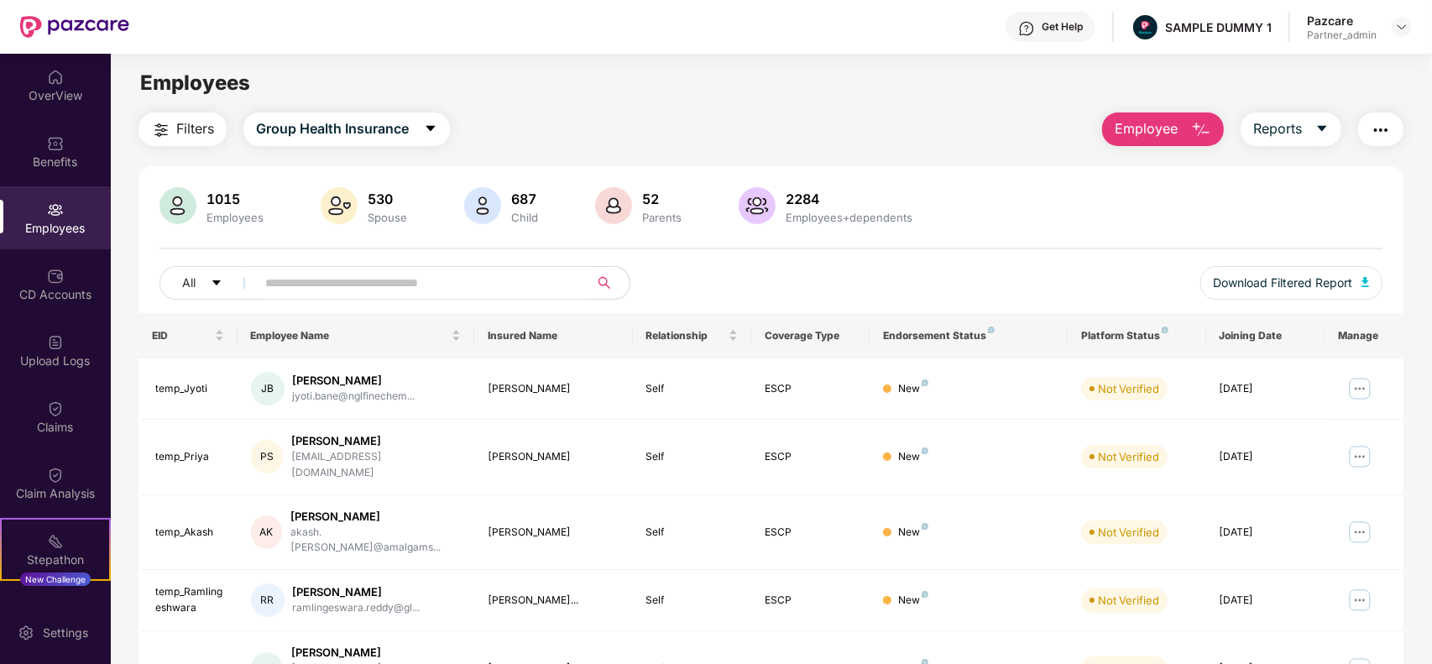
click at [547, 281] on input "text" at bounding box center [415, 282] width 301 height 25
paste input "**********"
type input "**********"
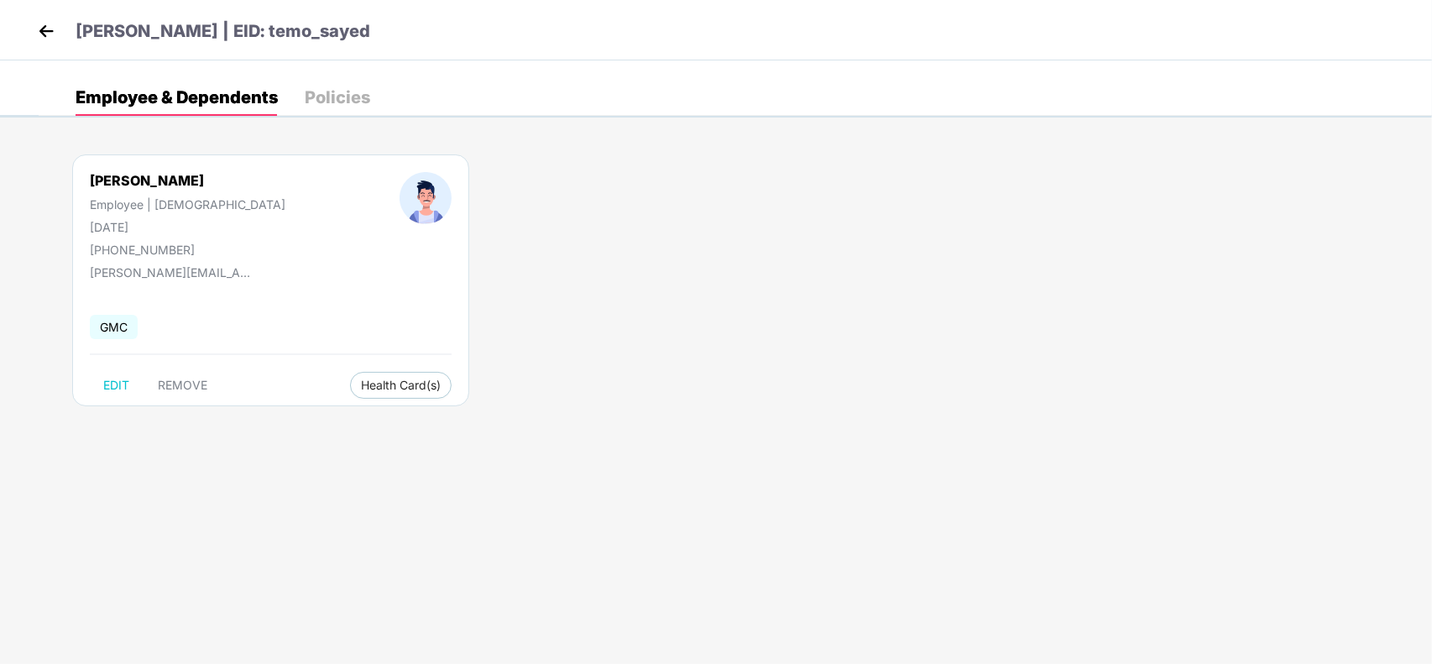
click at [67, 39] on header "[PERSON_NAME] | EID: temo_sayed" at bounding box center [202, 33] width 337 height 30
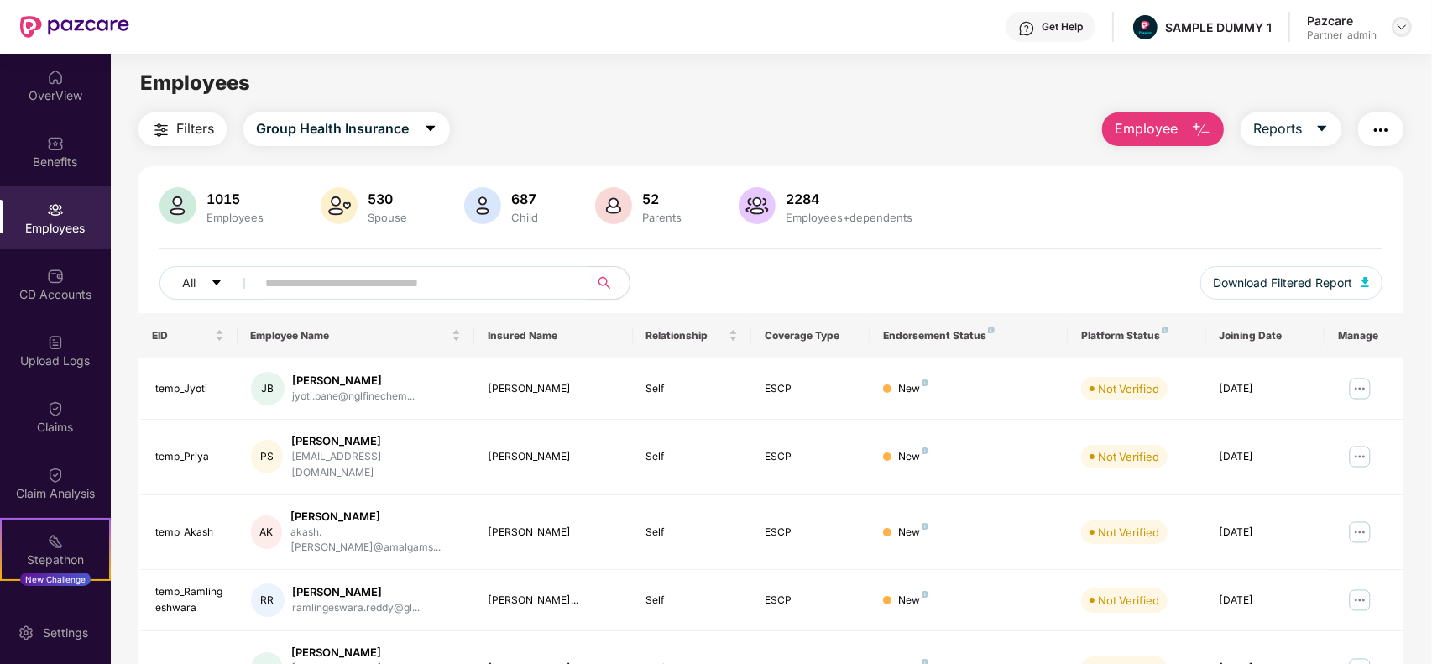
click at [1396, 27] on img at bounding box center [1401, 26] width 13 height 13
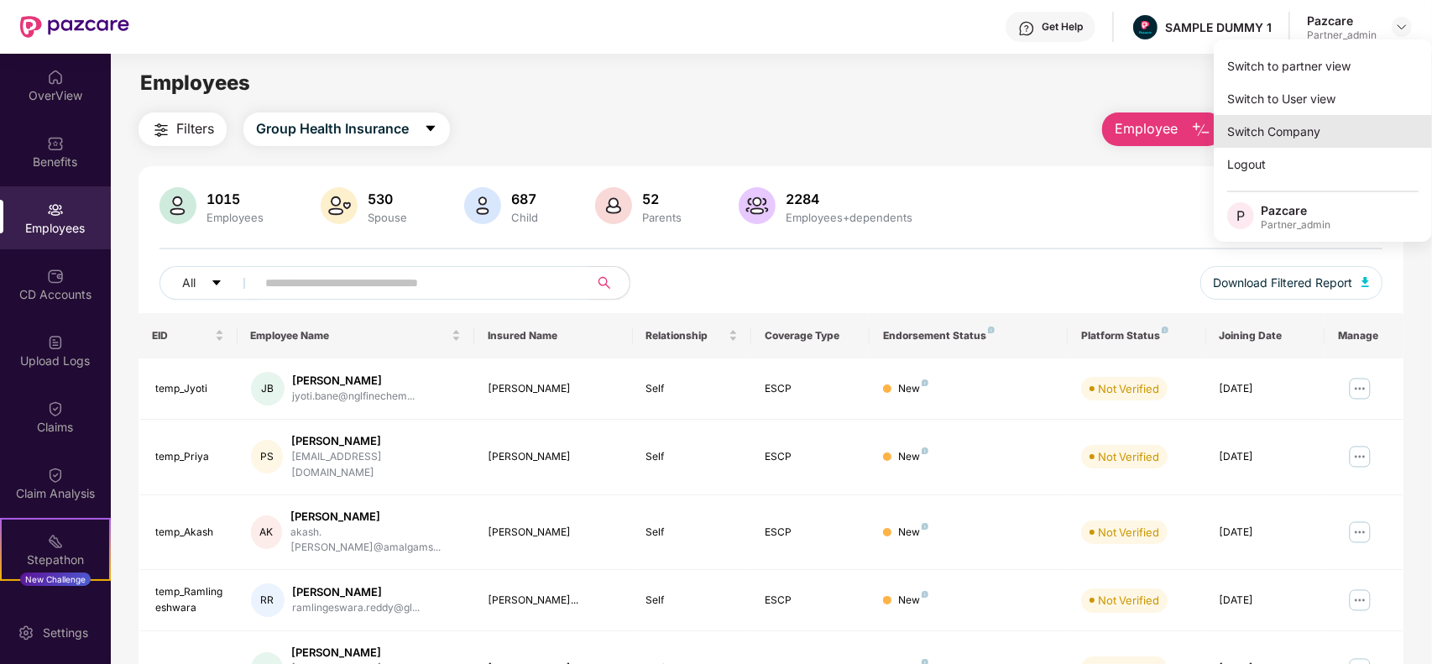
click at [1323, 119] on div "Switch Company" at bounding box center [1323, 131] width 218 height 33
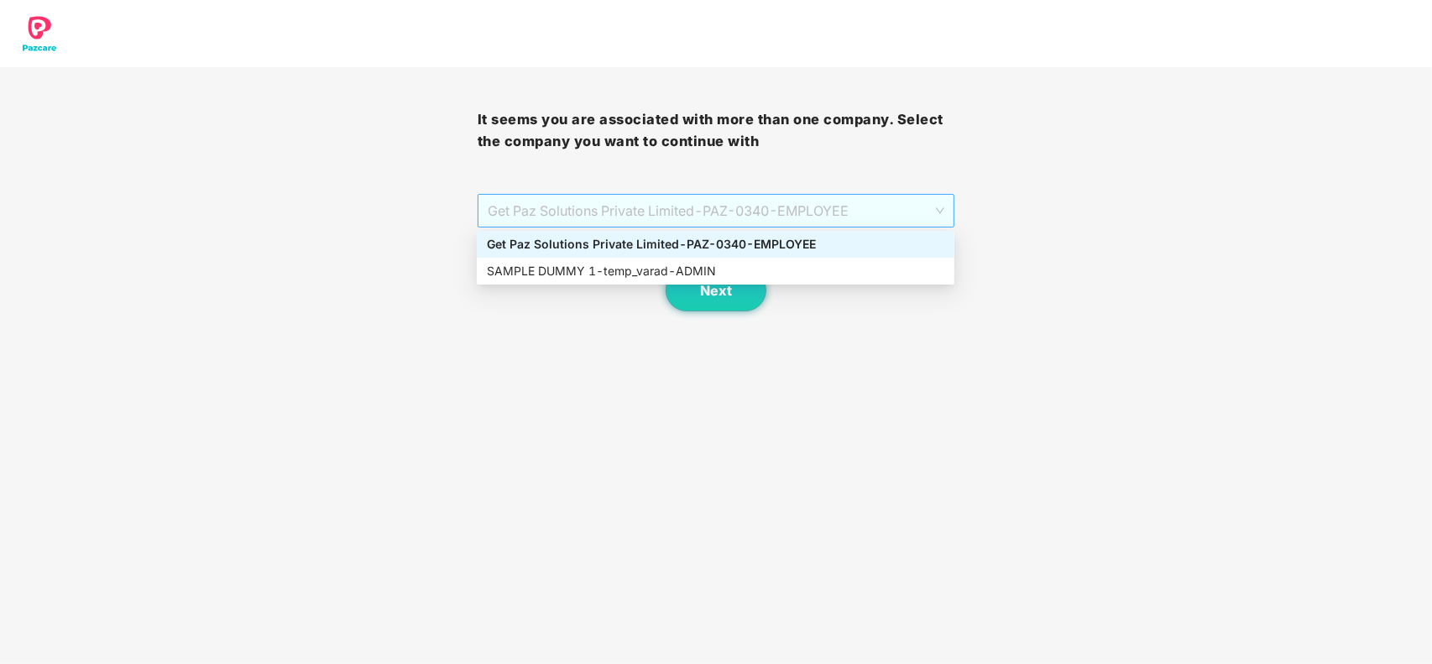
click at [866, 204] on span "Get Paz Solutions Private Limited - PAZ-0340 - EMPLOYEE" at bounding box center [717, 211] width 458 height 32
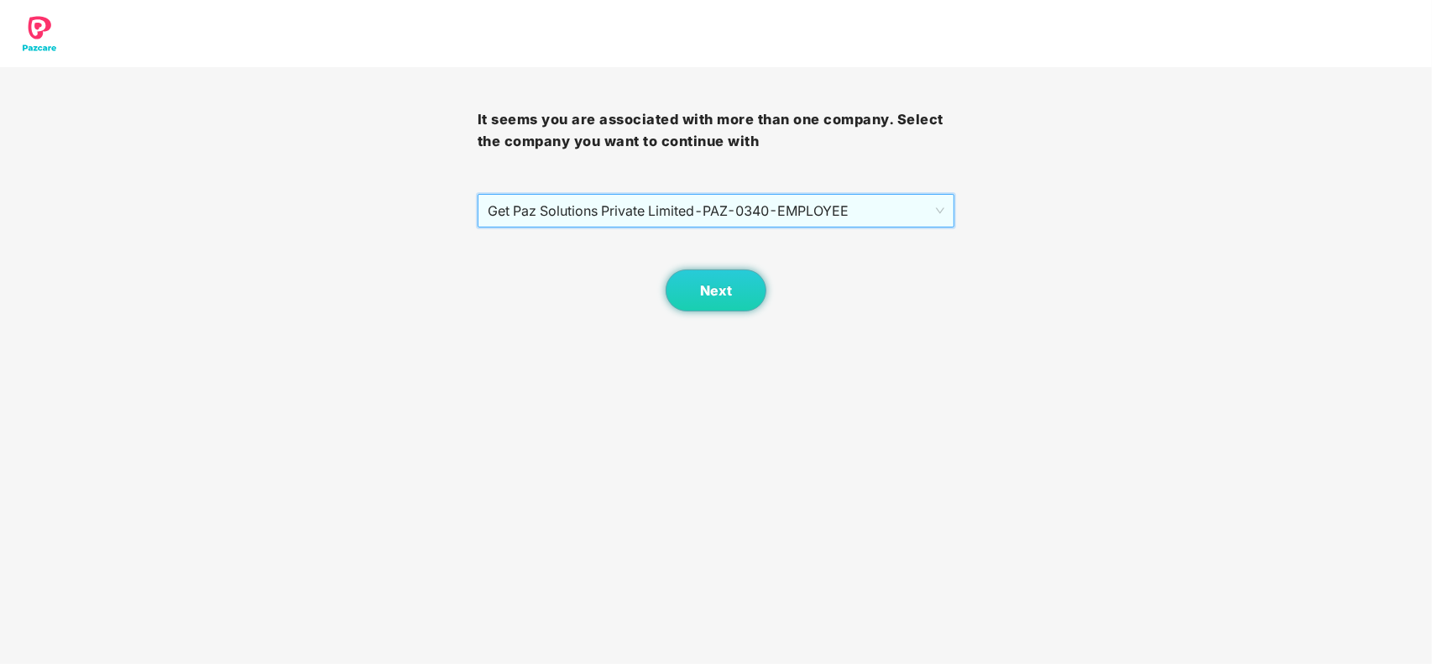
click at [815, 227] on div "Get Paz Solutions Private Limited - PAZ-0340 - EMPLOYEE" at bounding box center [717, 211] width 478 height 34
click at [719, 298] on span "Next" at bounding box center [716, 291] width 32 height 16
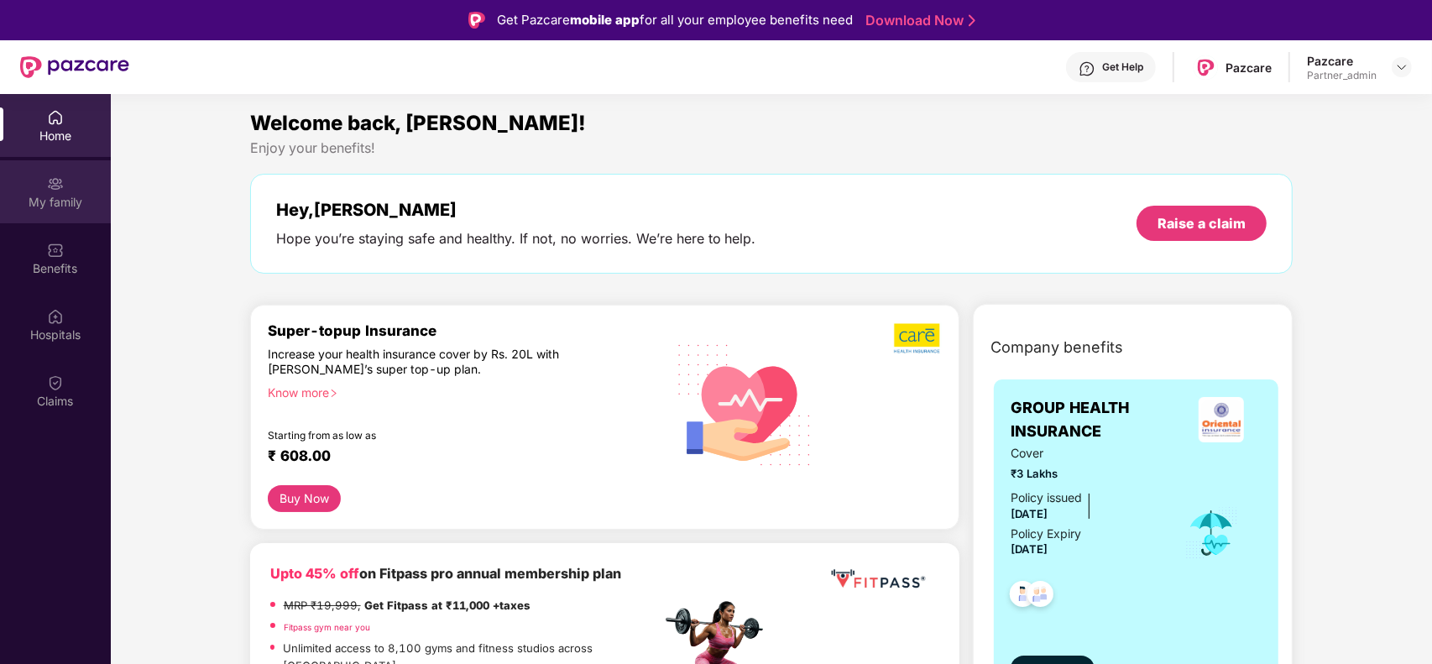
click at [86, 207] on div "My family" at bounding box center [55, 202] width 111 height 17
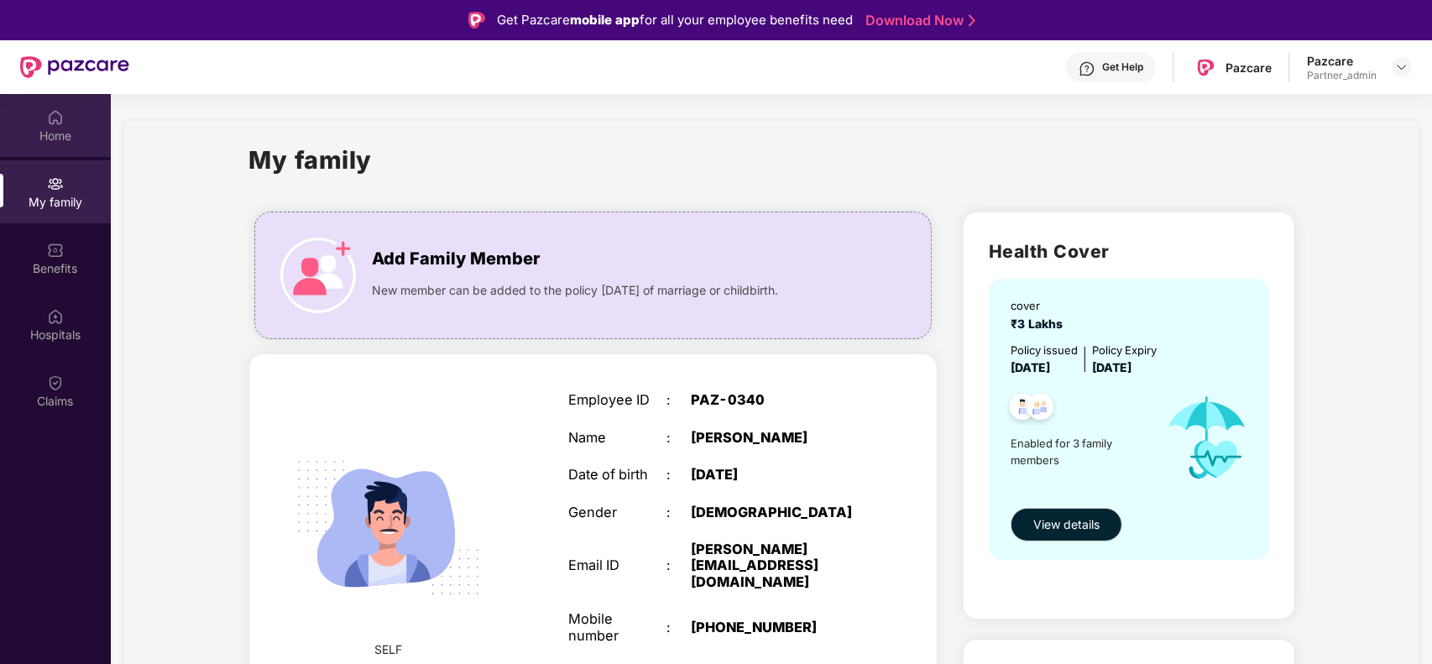
click at [64, 144] on div "Home" at bounding box center [55, 136] width 111 height 17
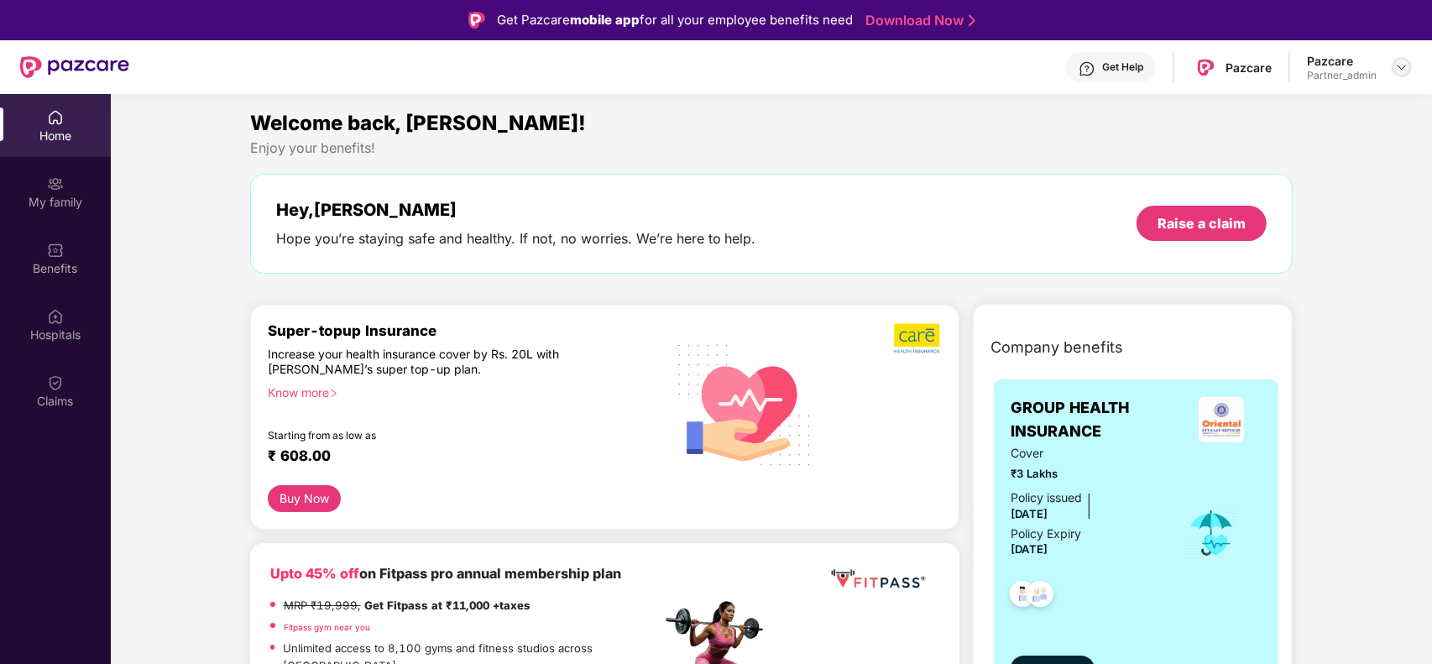
drag, startPoint x: 1388, startPoint y: 80, endPoint x: 1398, endPoint y: 72, distance: 12.6
click at [1398, 72] on div "Pazcare Partner_admin" at bounding box center [1359, 67] width 105 height 29
click at [1398, 72] on img at bounding box center [1401, 66] width 13 height 13
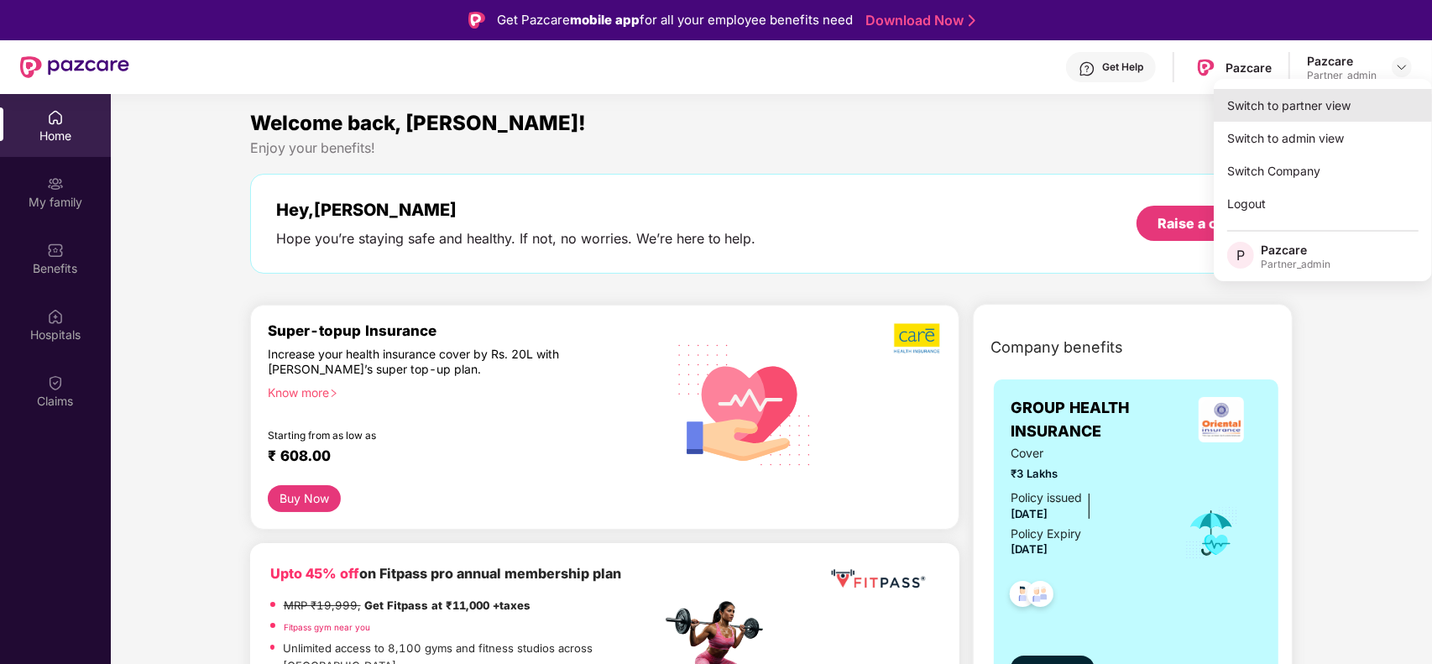
click at [1352, 97] on div "Switch to partner view" at bounding box center [1323, 105] width 218 height 33
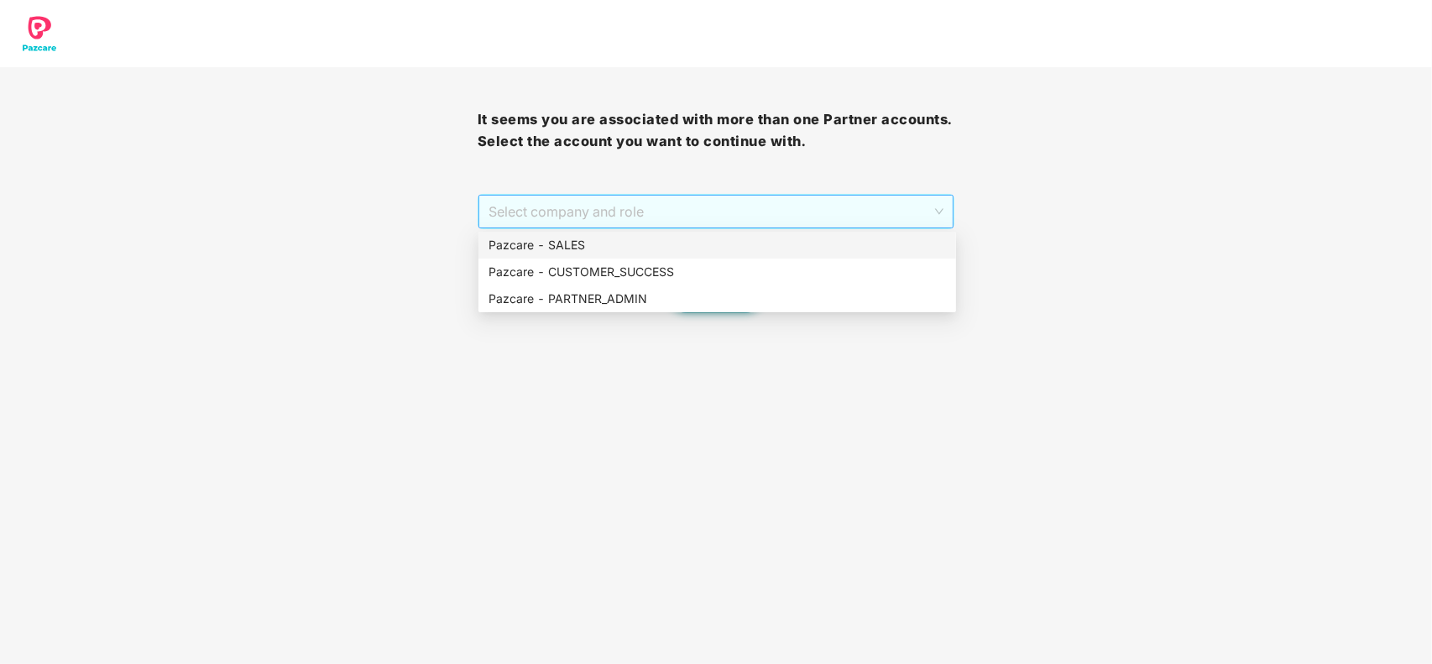
click at [879, 225] on span "Select company and role" at bounding box center [717, 212] width 456 height 32
click at [777, 290] on div "Pazcare - PARTNER_ADMIN" at bounding box center [718, 299] width 458 height 18
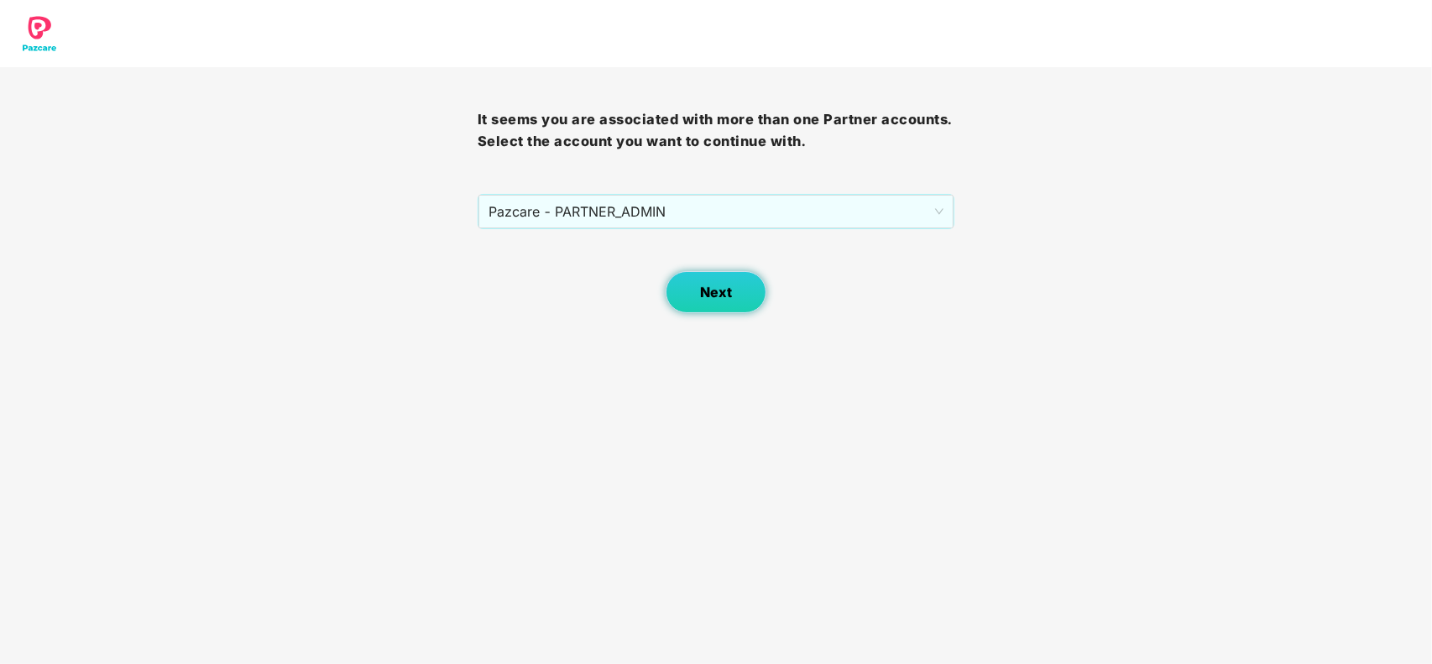
click at [703, 300] on span "Next" at bounding box center [716, 293] width 32 height 16
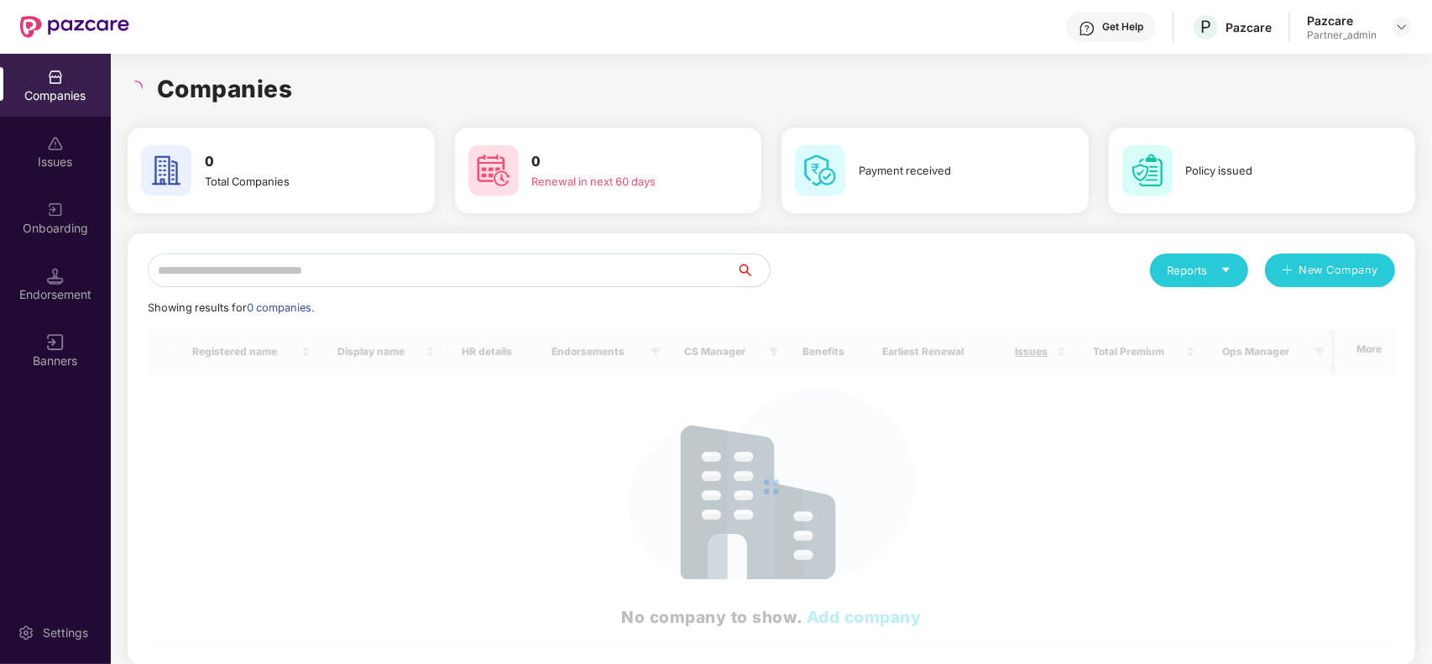
click at [628, 266] on input "text" at bounding box center [442, 271] width 588 height 34
type input "*"
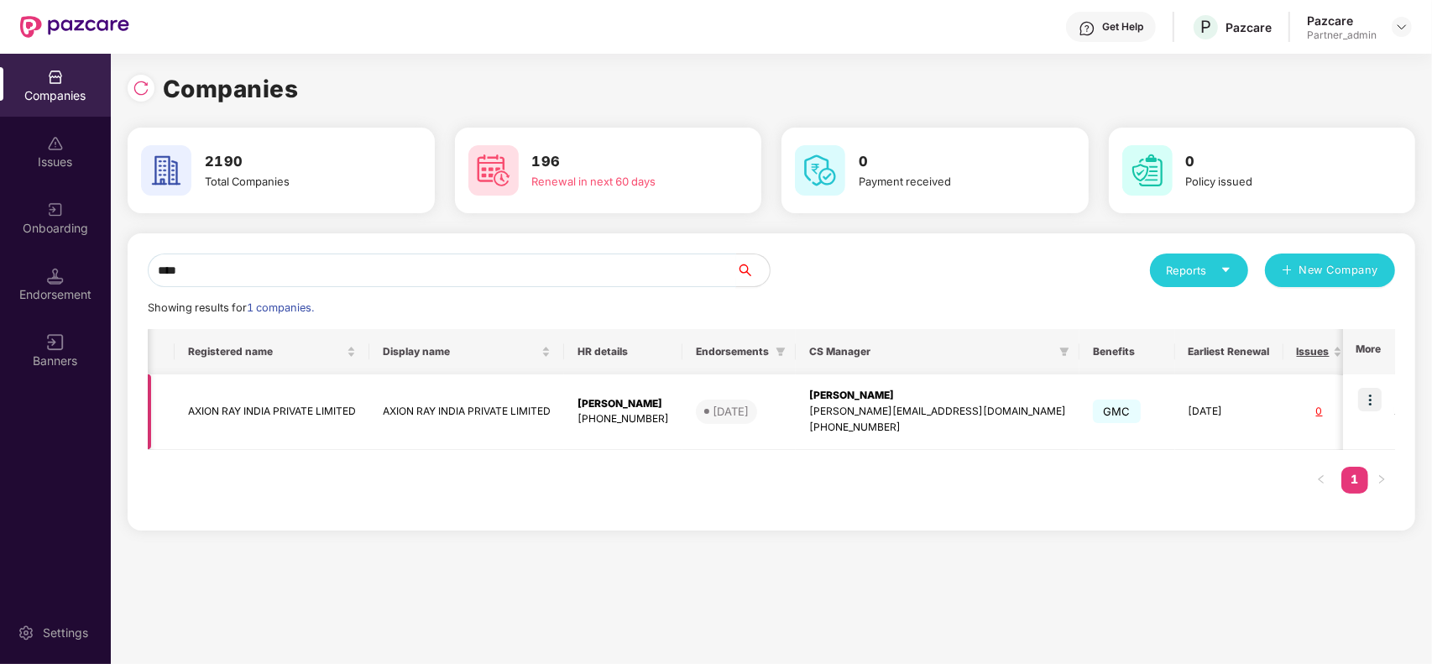
scroll to position [0, 147]
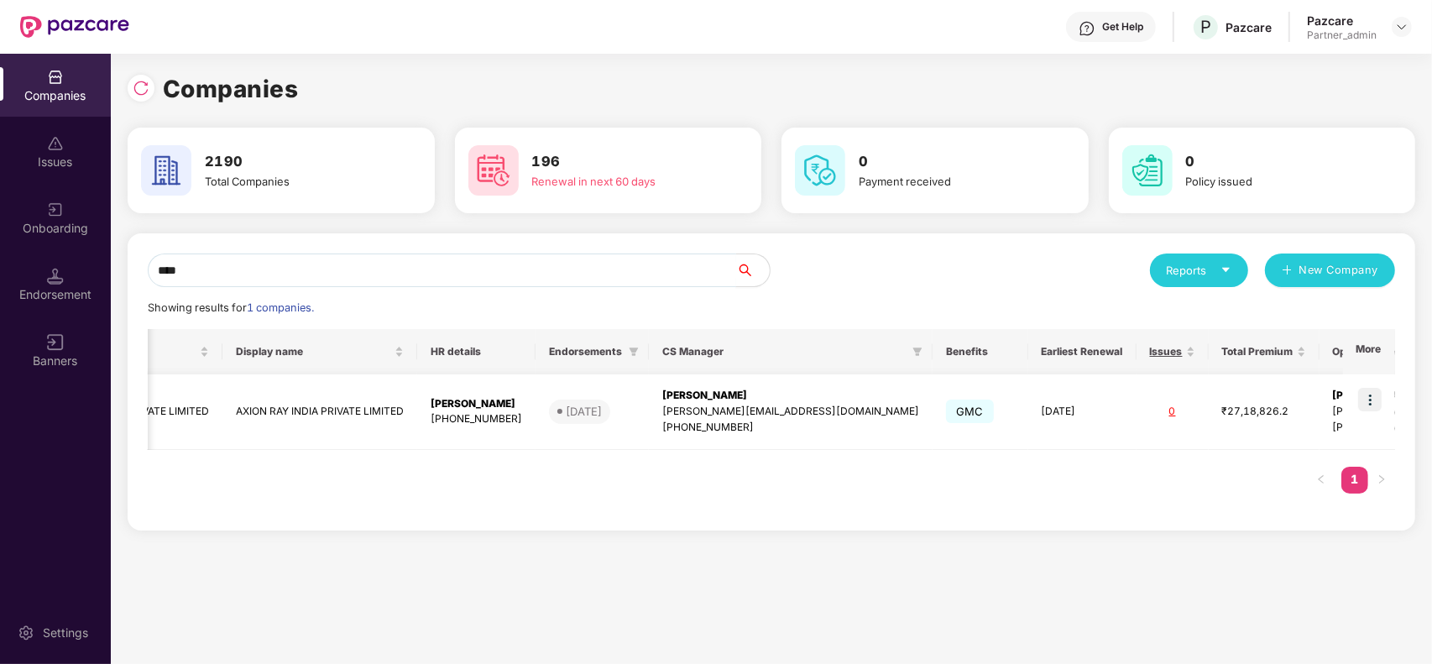
type input "****"
click at [1369, 396] on img at bounding box center [1370, 400] width 24 height 24
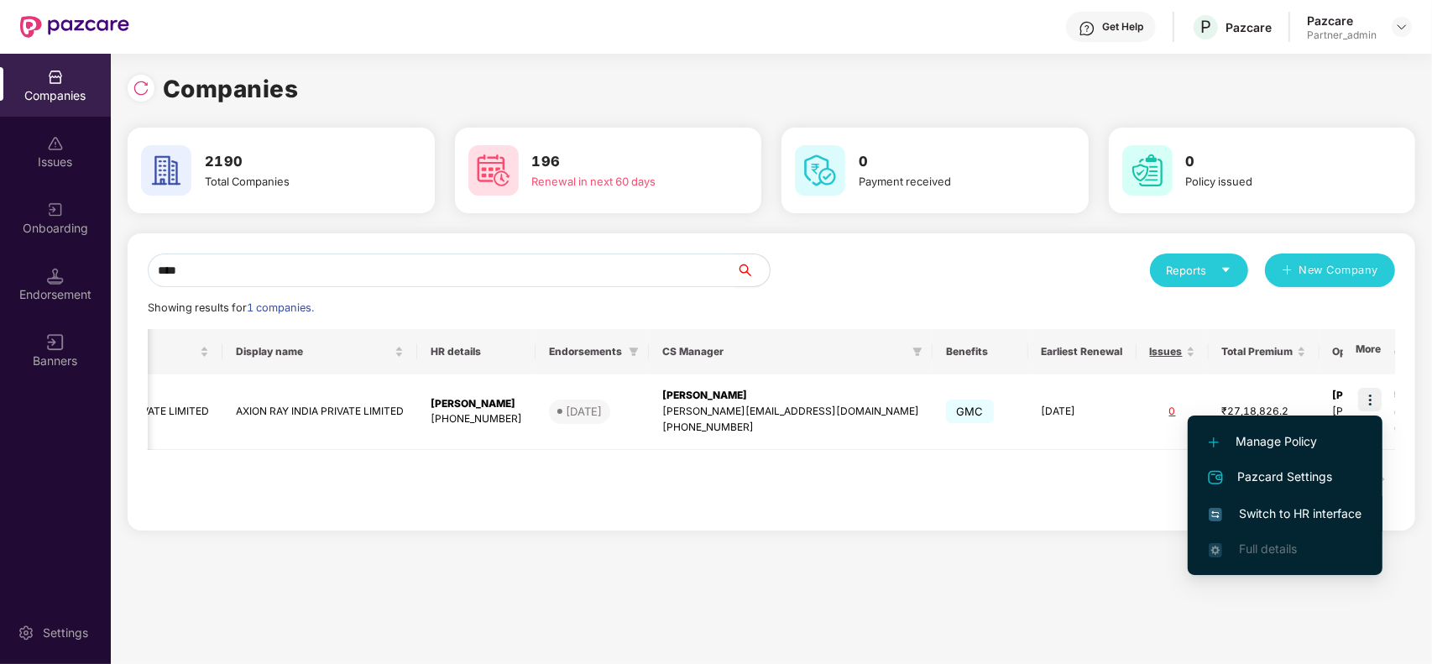
click at [1340, 501] on li "Switch to HR interface" at bounding box center [1285, 513] width 195 height 35
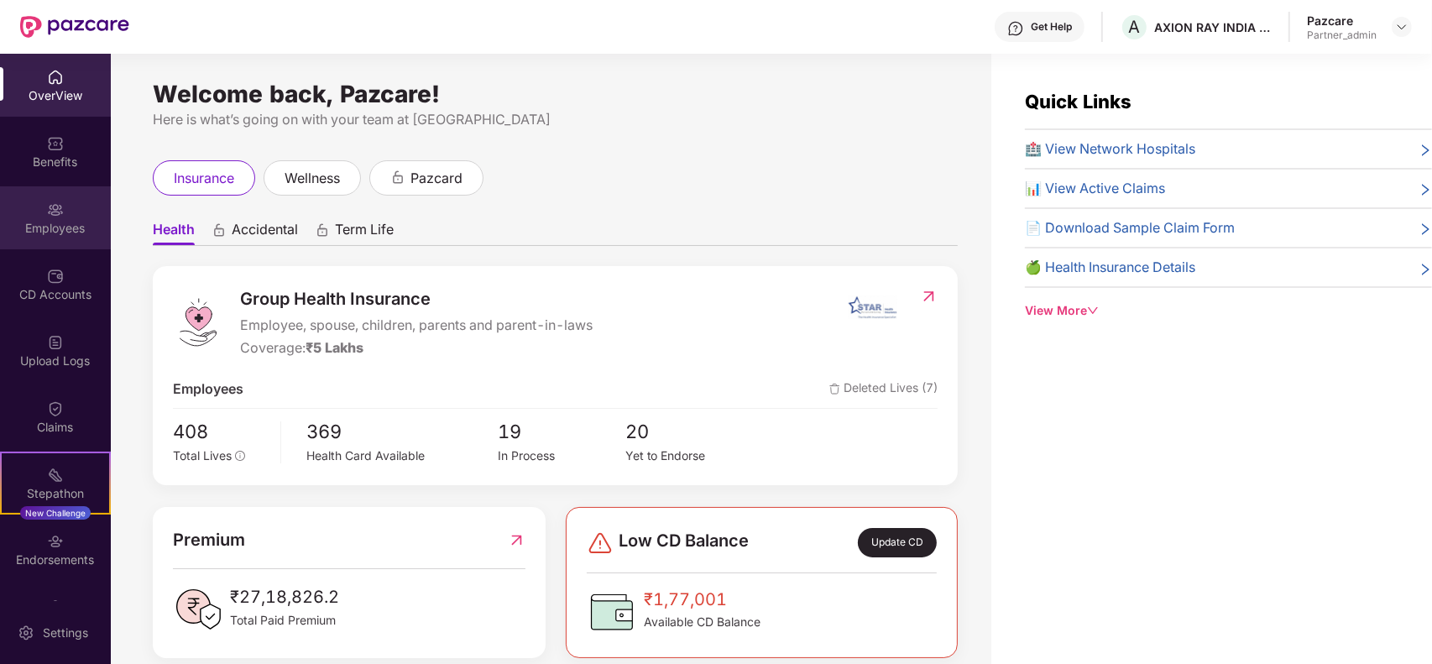
click at [81, 242] on div "Employees" at bounding box center [55, 217] width 111 height 63
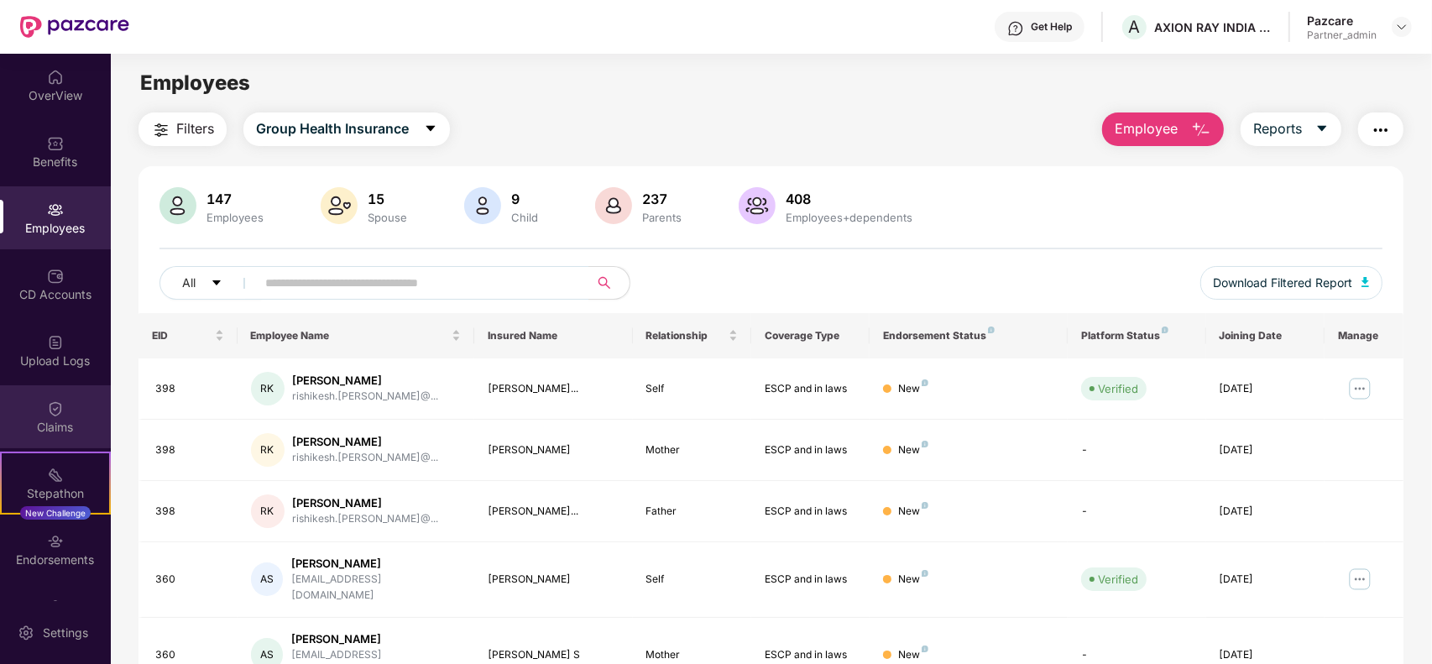
click at [67, 405] on div "Claims" at bounding box center [55, 416] width 111 height 63
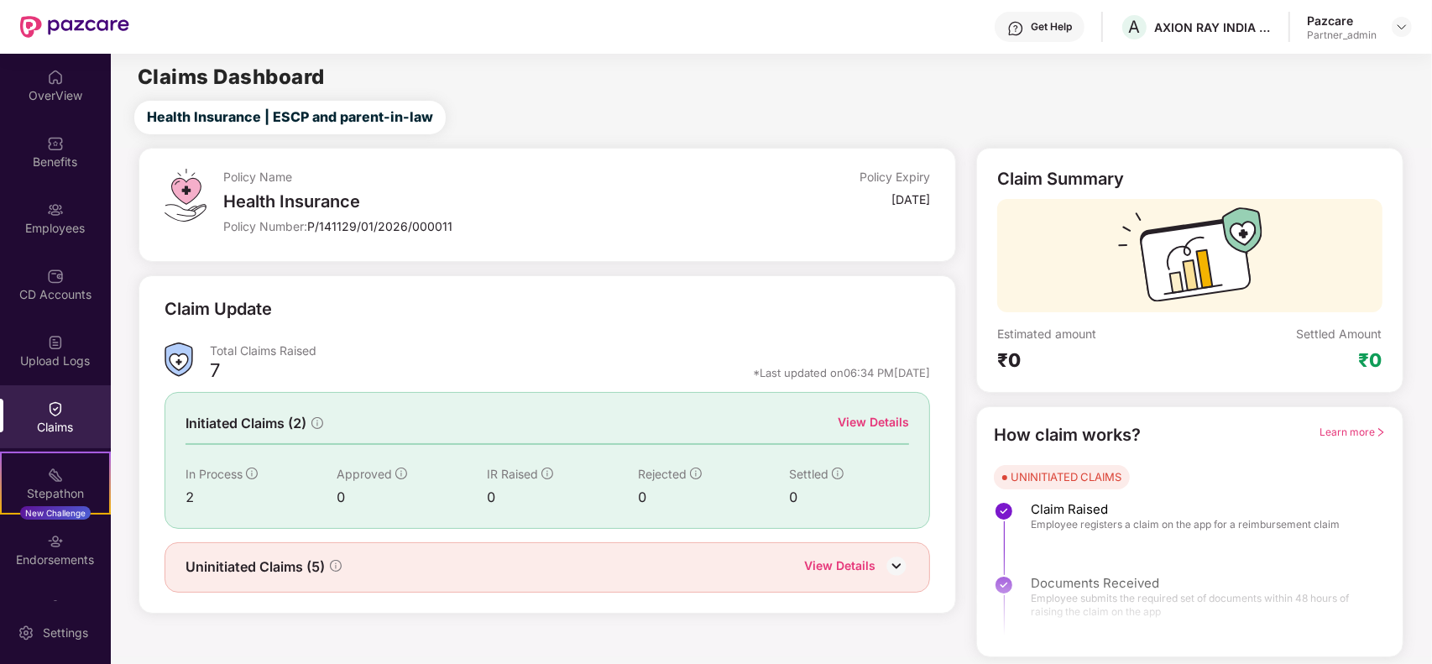
click at [881, 416] on div "View Details" at bounding box center [873, 422] width 71 height 18
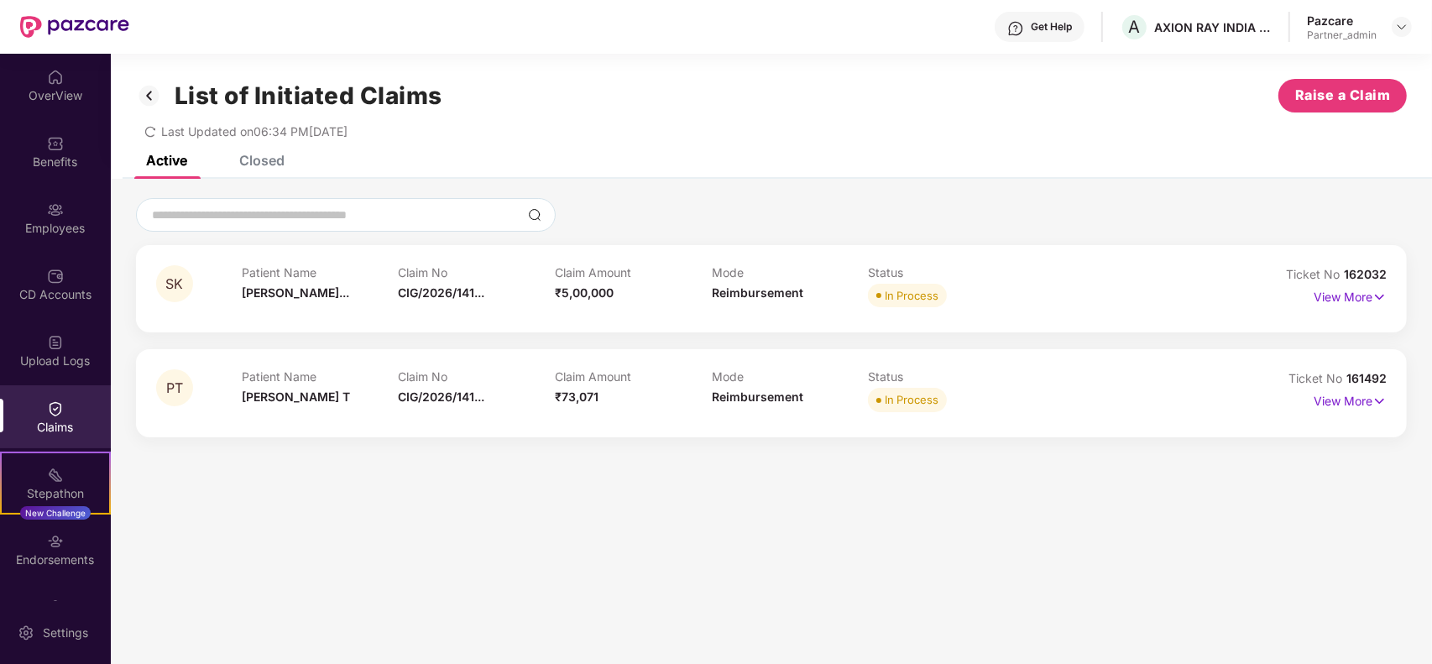
click at [141, 102] on img at bounding box center [149, 95] width 27 height 29
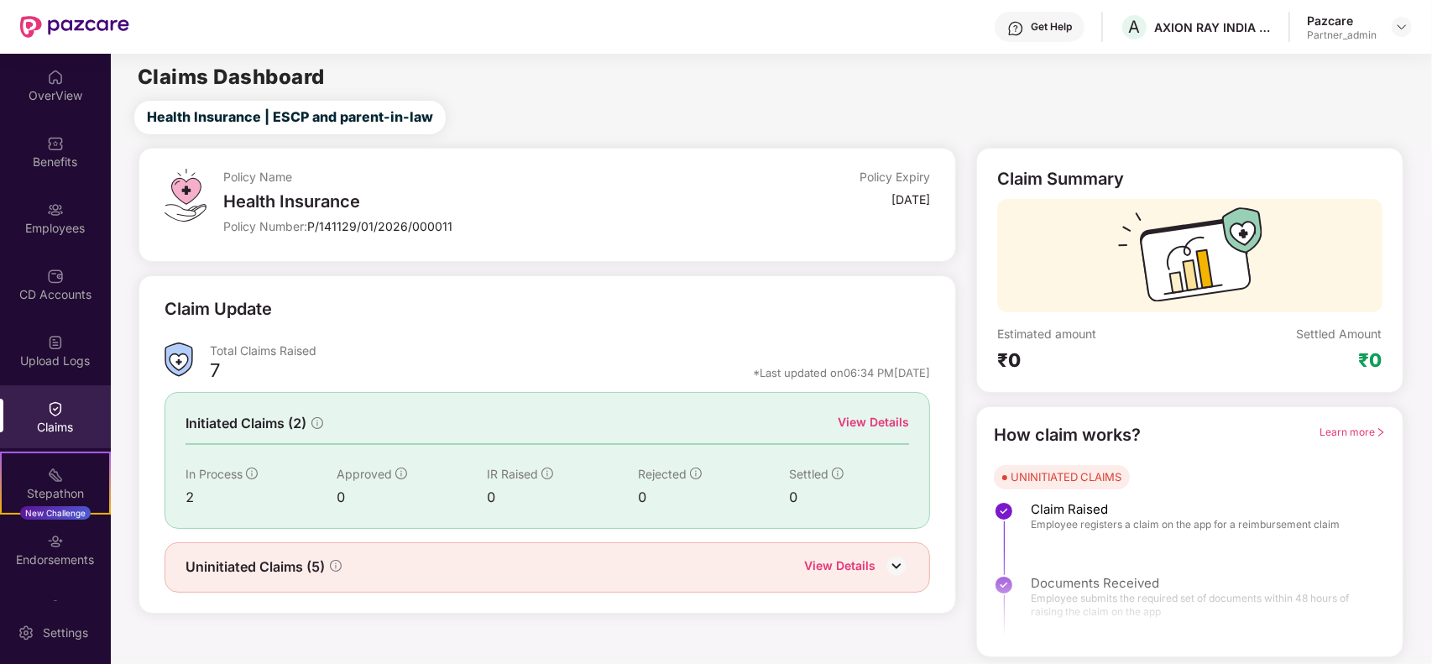
click at [897, 567] on img at bounding box center [896, 565] width 25 height 25
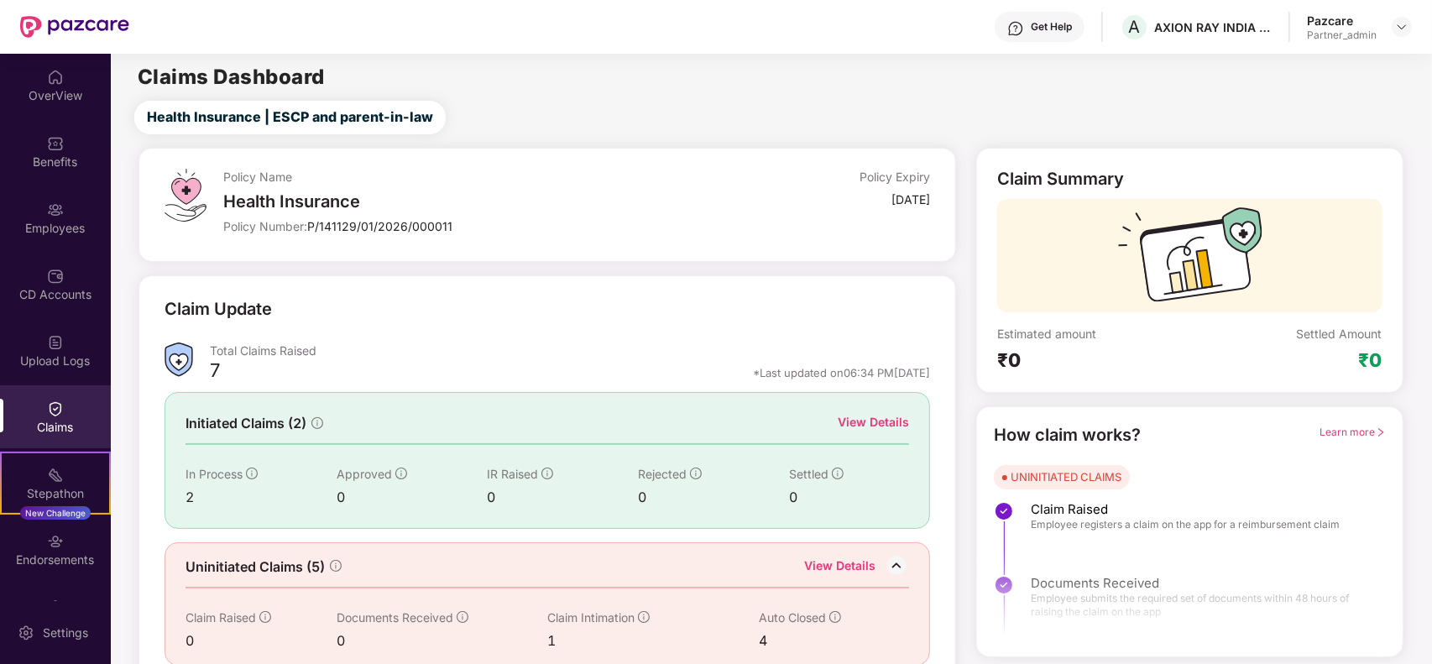
scroll to position [24, 0]
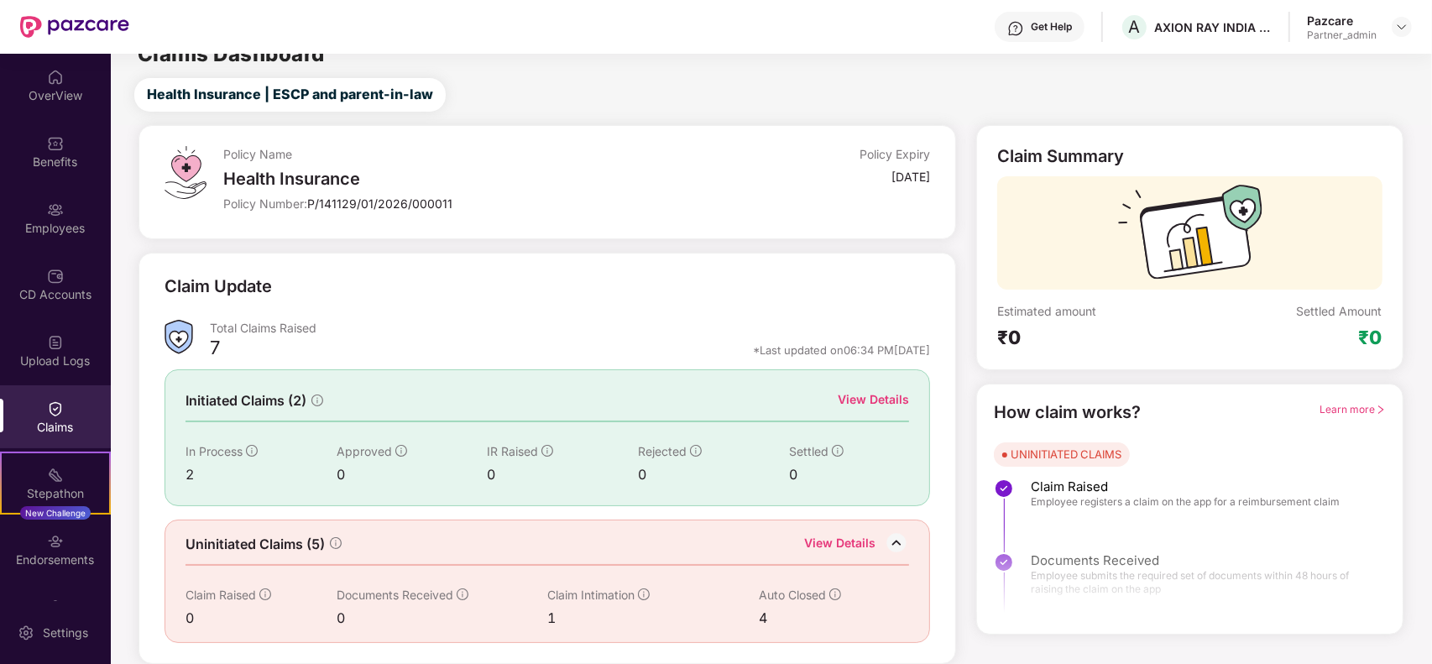
click at [867, 534] on div "View Details" at bounding box center [839, 545] width 71 height 22
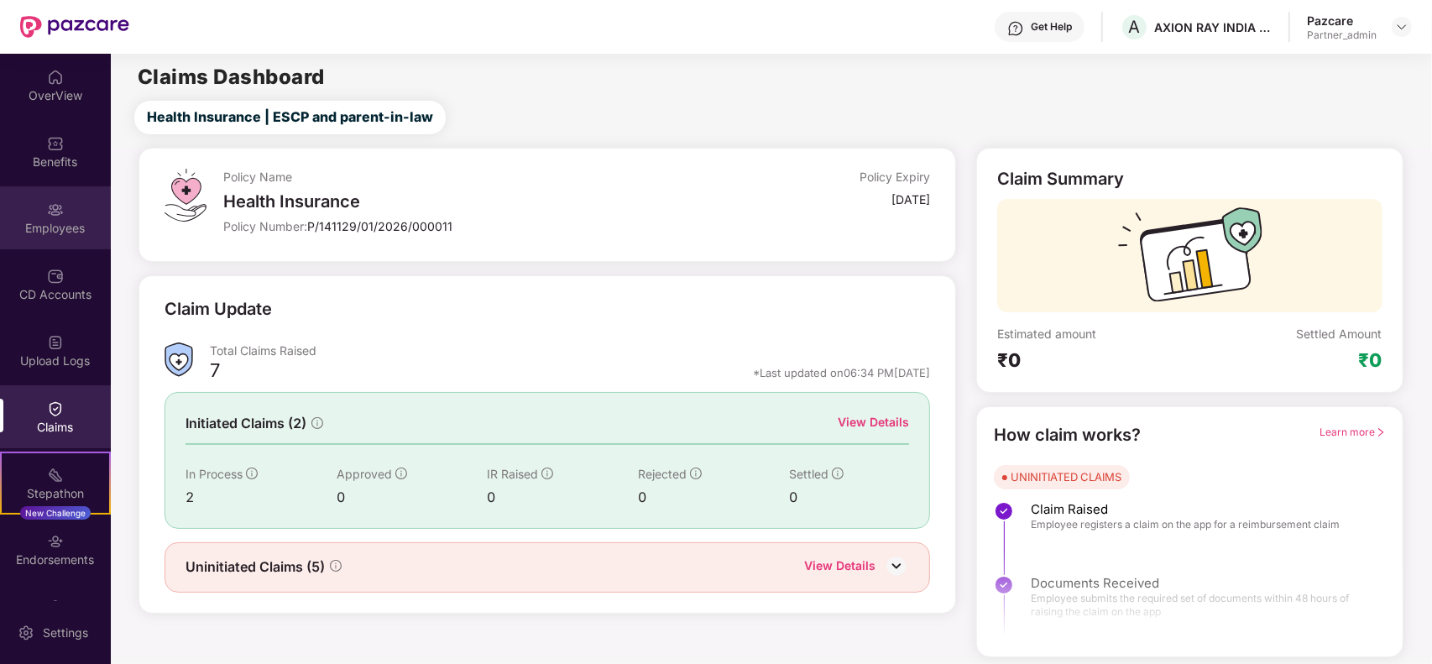
click at [77, 238] on div "Employees" at bounding box center [55, 217] width 111 height 63
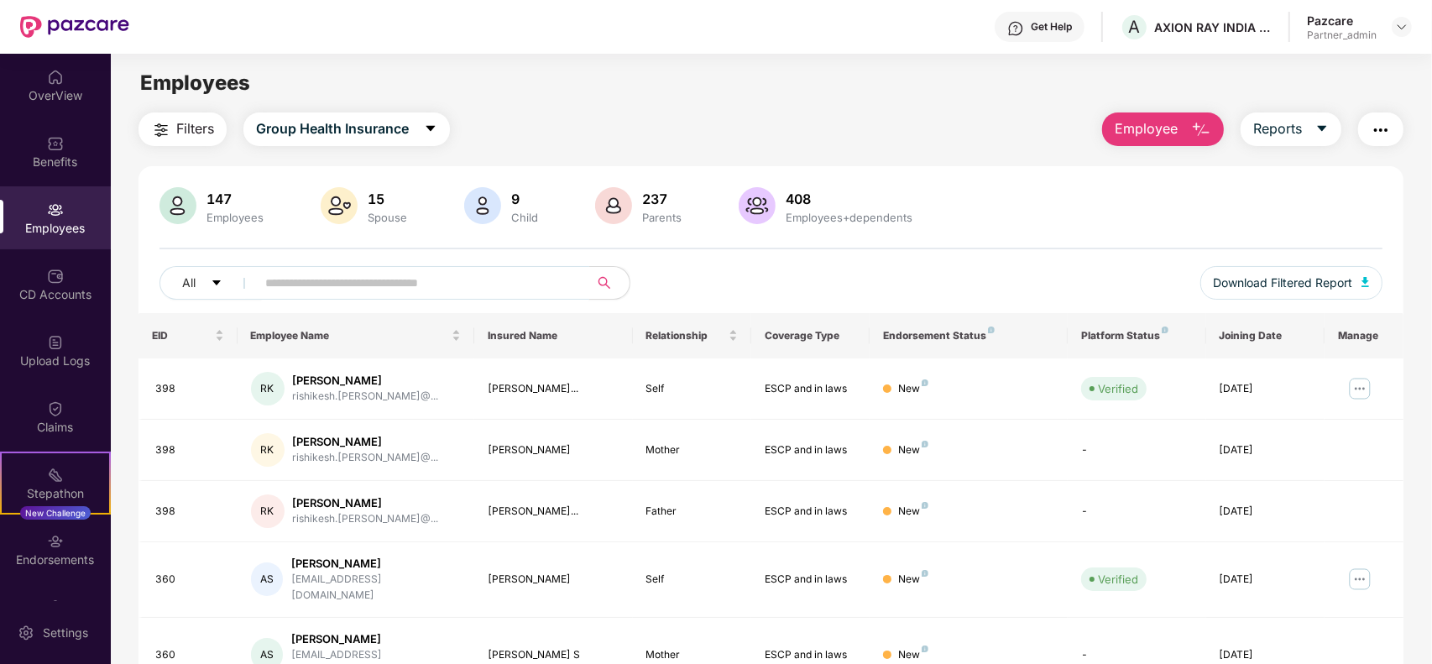
click at [355, 278] on input "text" at bounding box center [415, 282] width 301 height 25
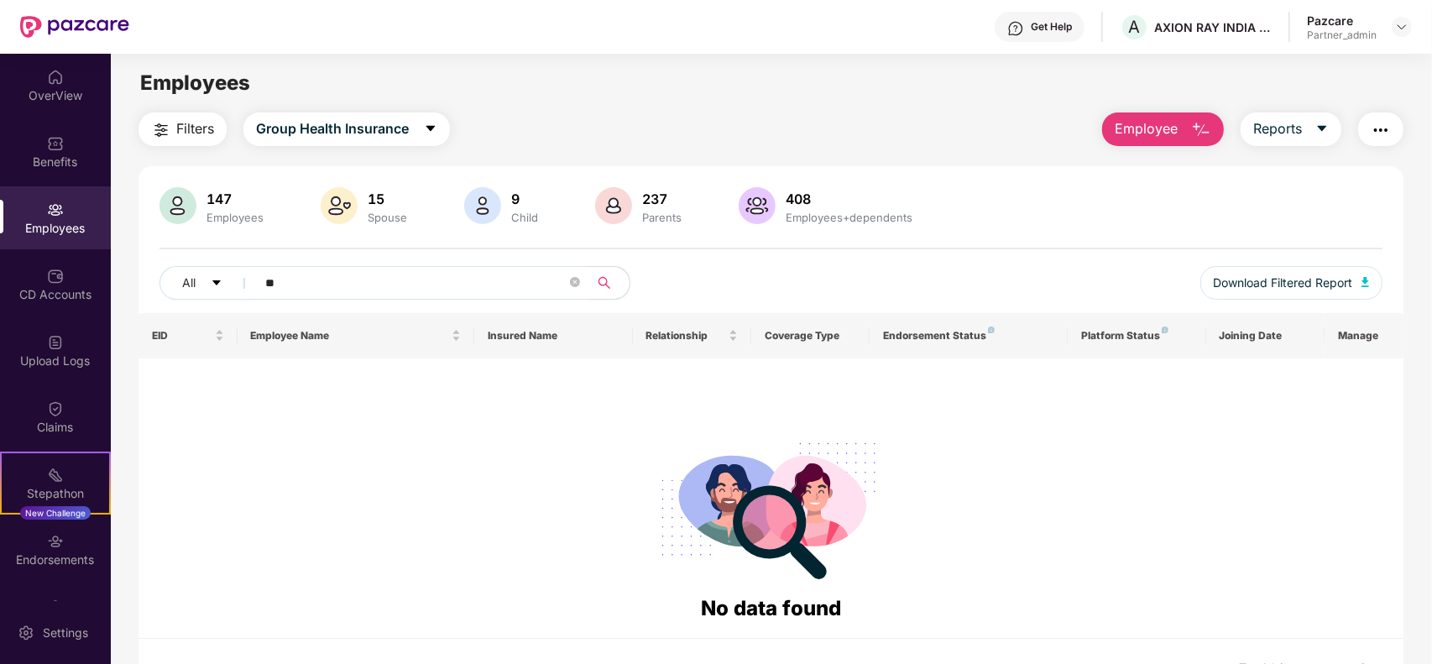
type input "*"
